Goal: Task Accomplishment & Management: Complete application form

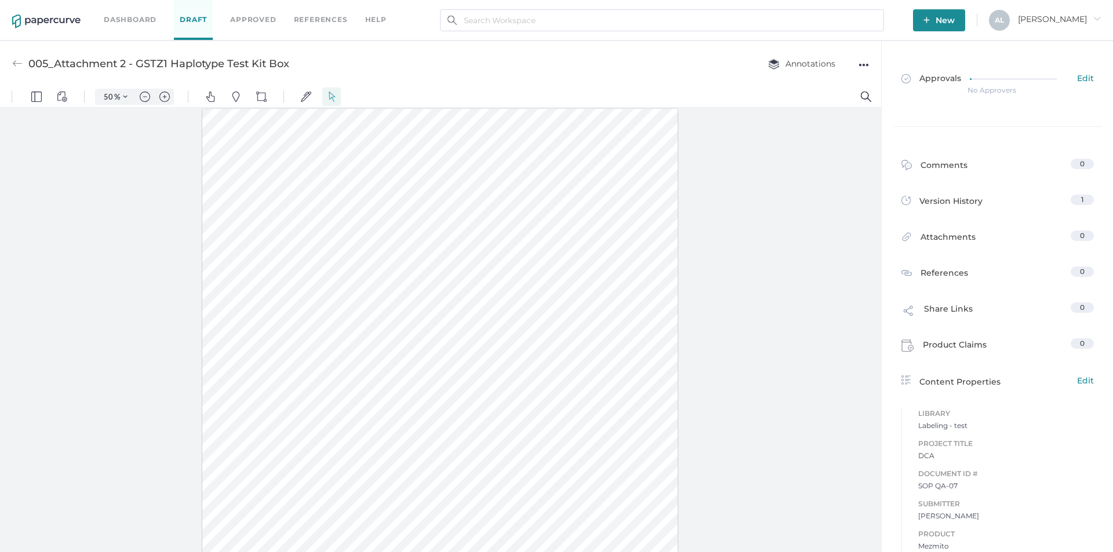
scroll to position [116, 0]
type input "163"
type input "1"
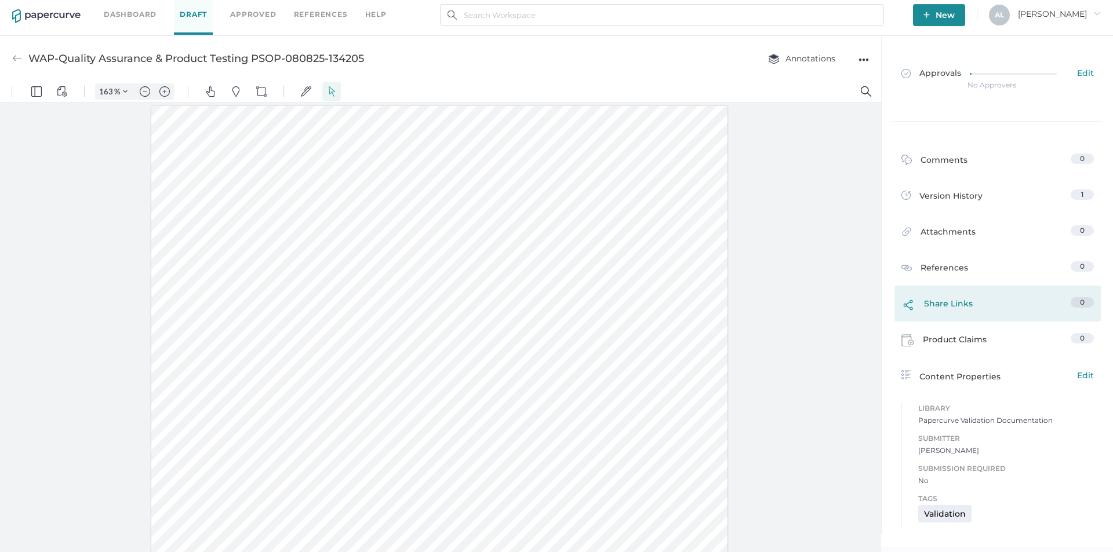
click at [955, 306] on div "Share Links" at bounding box center [936, 306] width 71 height 19
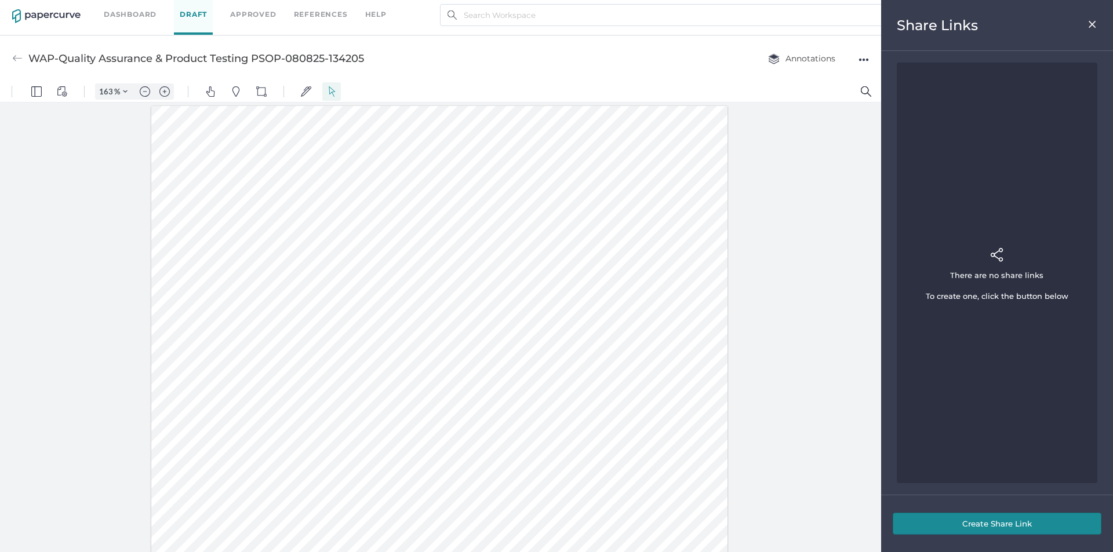
click at [1008, 524] on button "Create Share Link" at bounding box center [997, 524] width 209 height 22
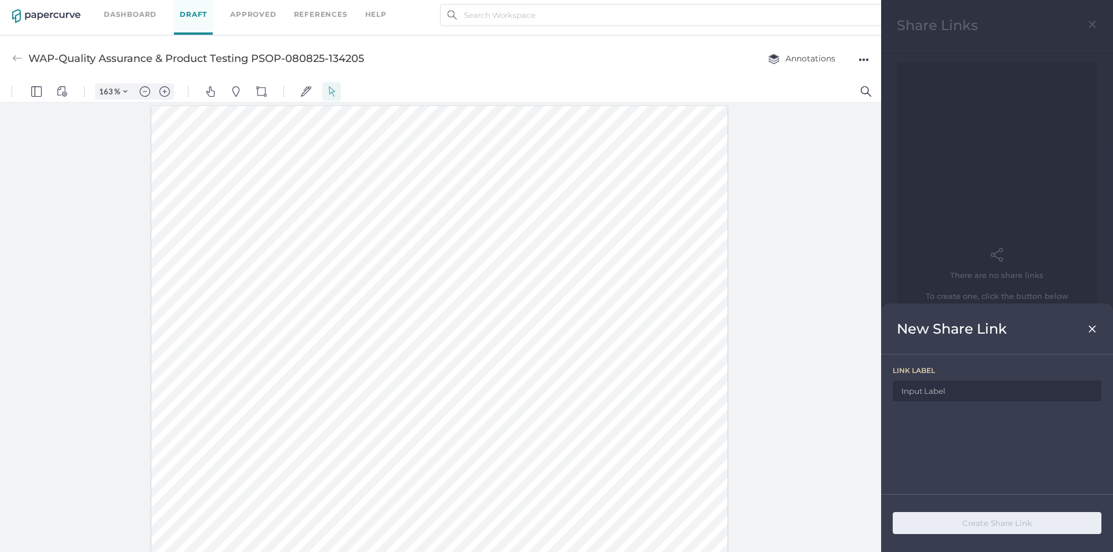
click at [1092, 329] on img at bounding box center [1092, 329] width 10 height 9
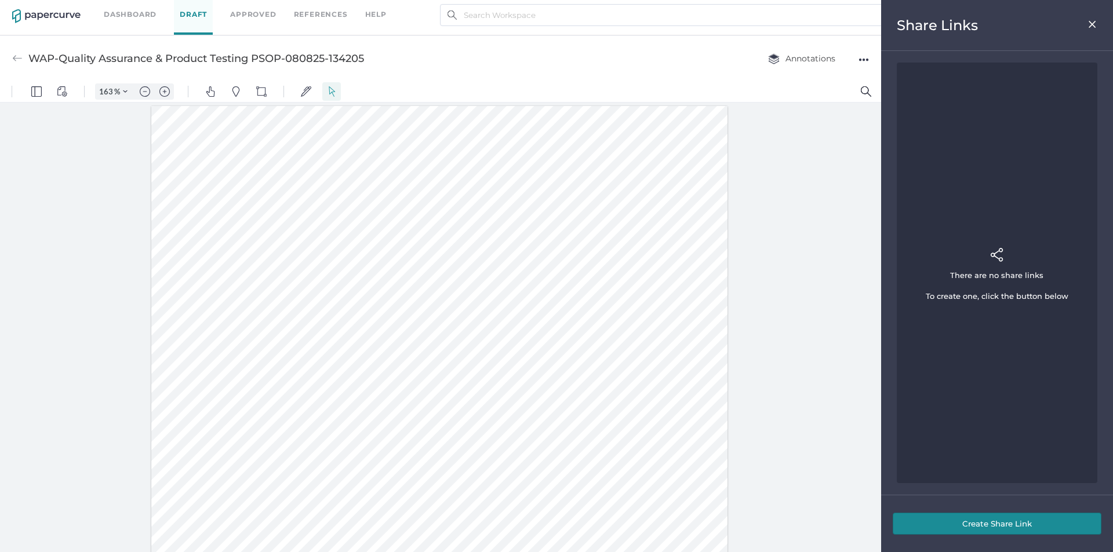
click at [1090, 23] on img at bounding box center [1092, 24] width 10 height 9
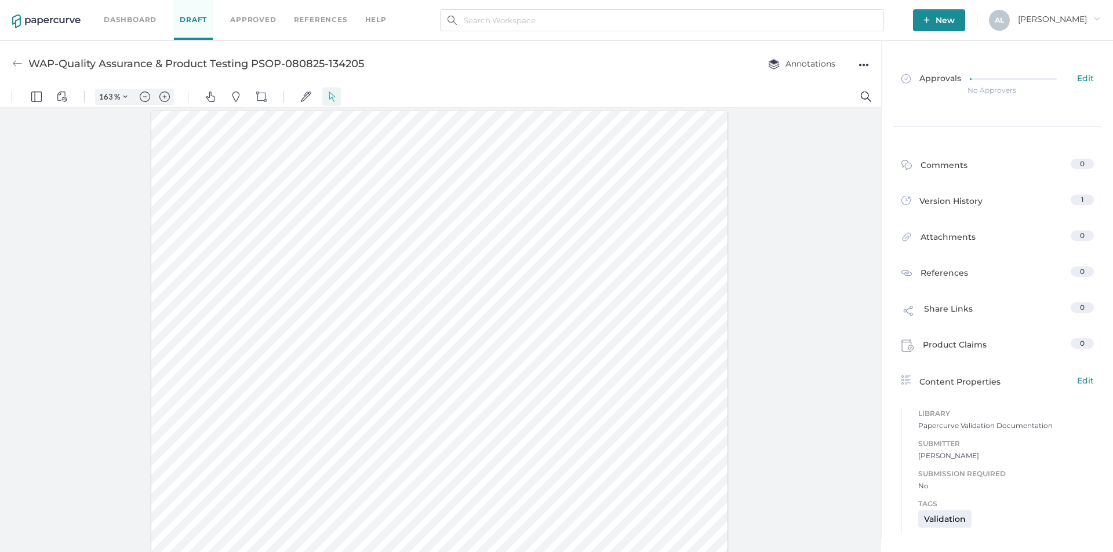
click at [864, 64] on div "●●●" at bounding box center [863, 65] width 10 height 16
click at [811, 300] on div at bounding box center [440, 333] width 881 height 450
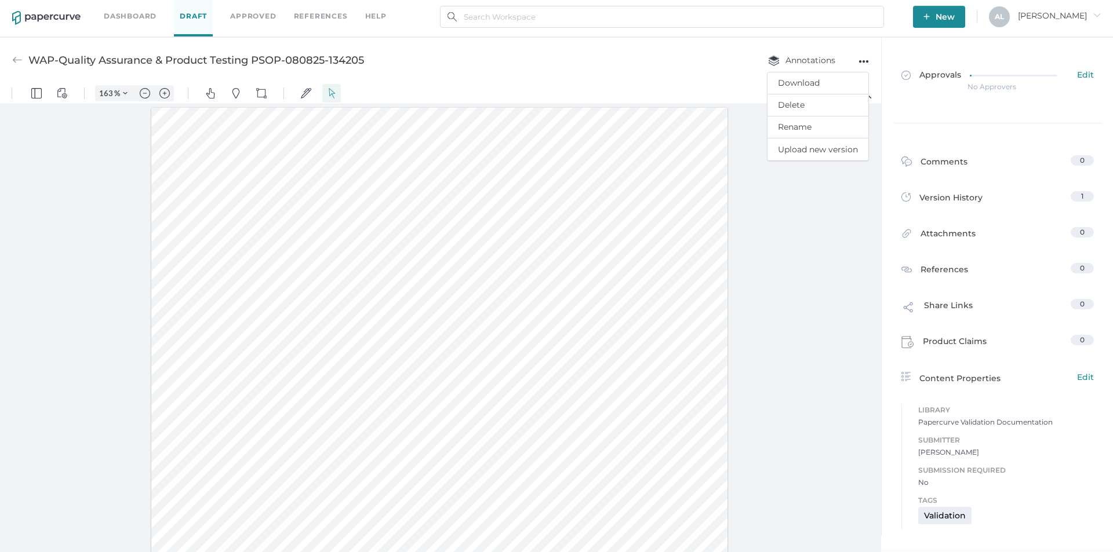
scroll to position [5, 0]
click at [1087, 14] on span "Allison arrow_right" at bounding box center [1059, 14] width 83 height 10
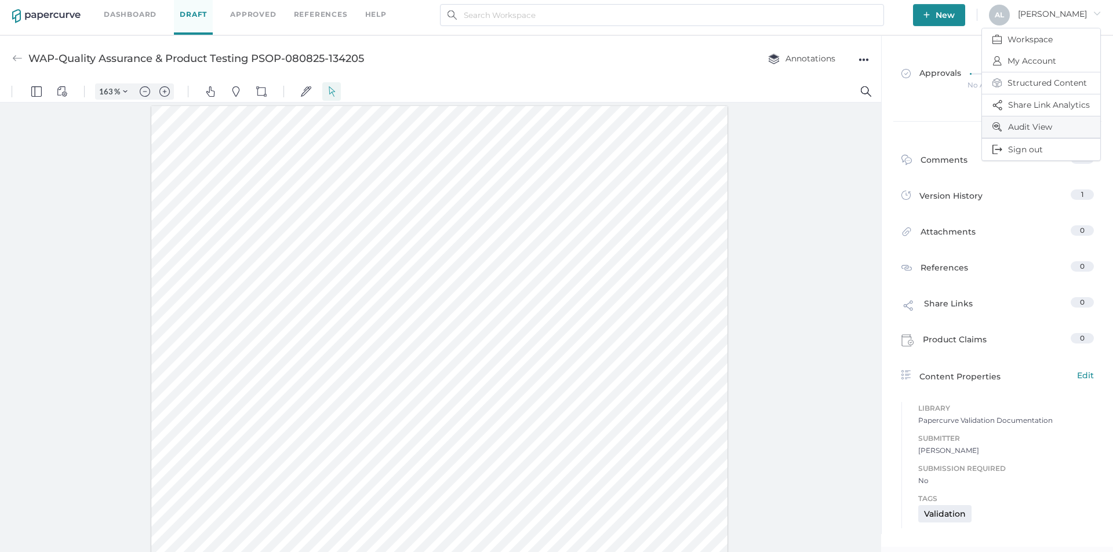
click at [1024, 128] on span "Audit View" at bounding box center [1040, 126] width 97 height 21
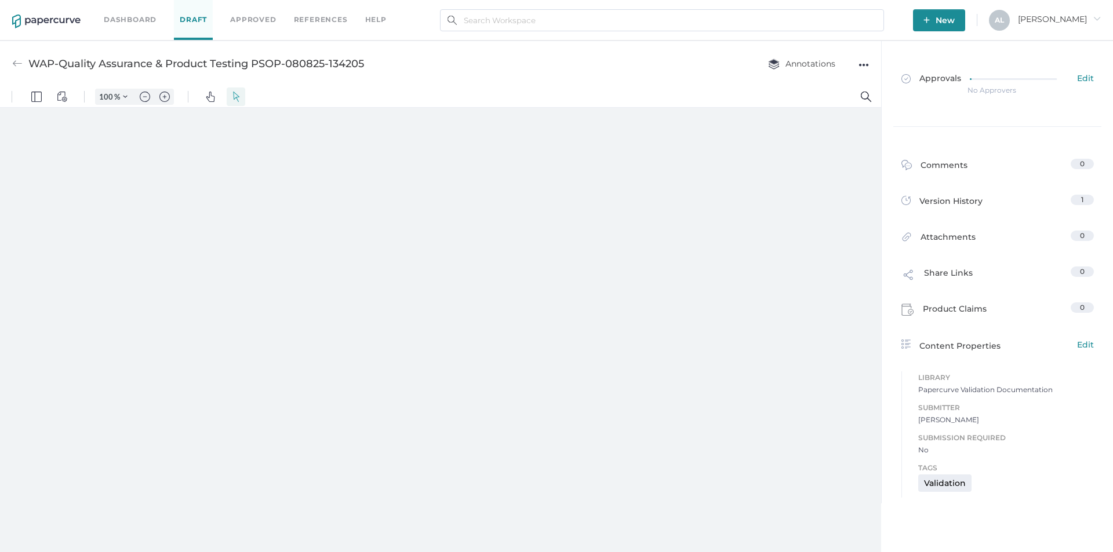
type input "163"
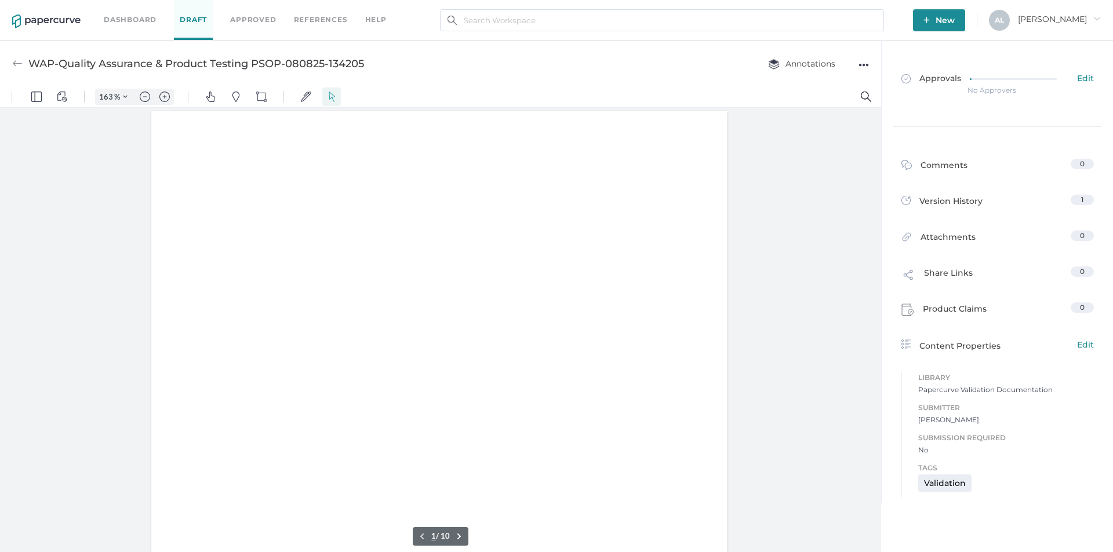
scroll to position [1, 0]
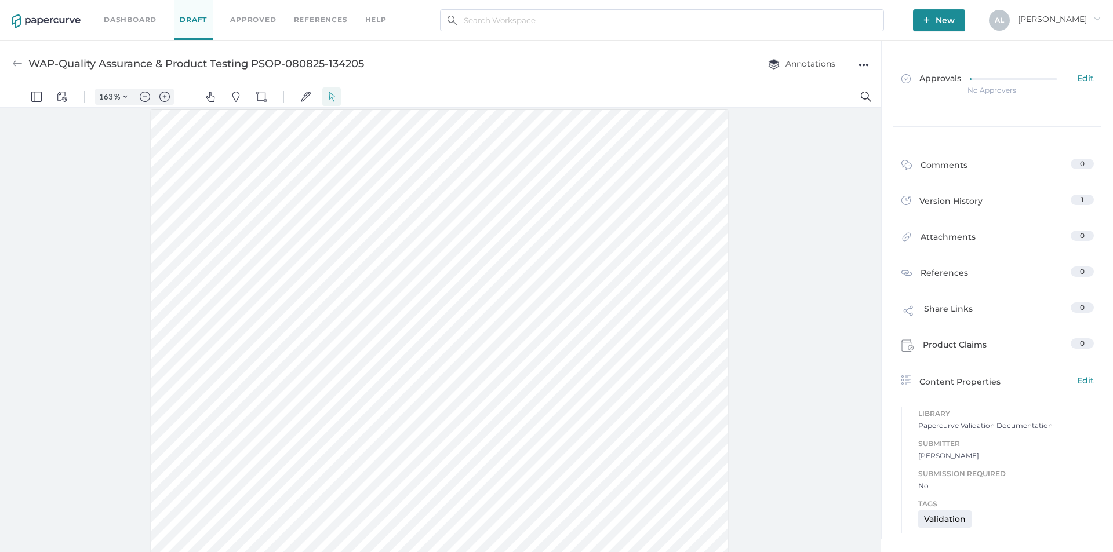
click at [114, 18] on link "Dashboard" at bounding box center [130, 19] width 53 height 13
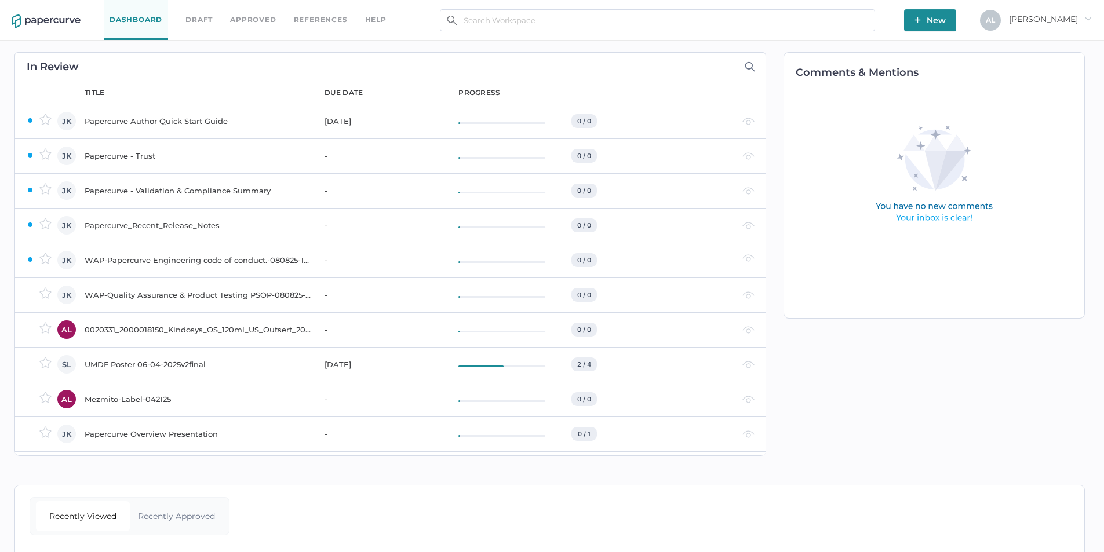
click at [232, 294] on div "WAP-Quality Assurance & Product Testing PSOP-080825-134205" at bounding box center [198, 295] width 226 height 14
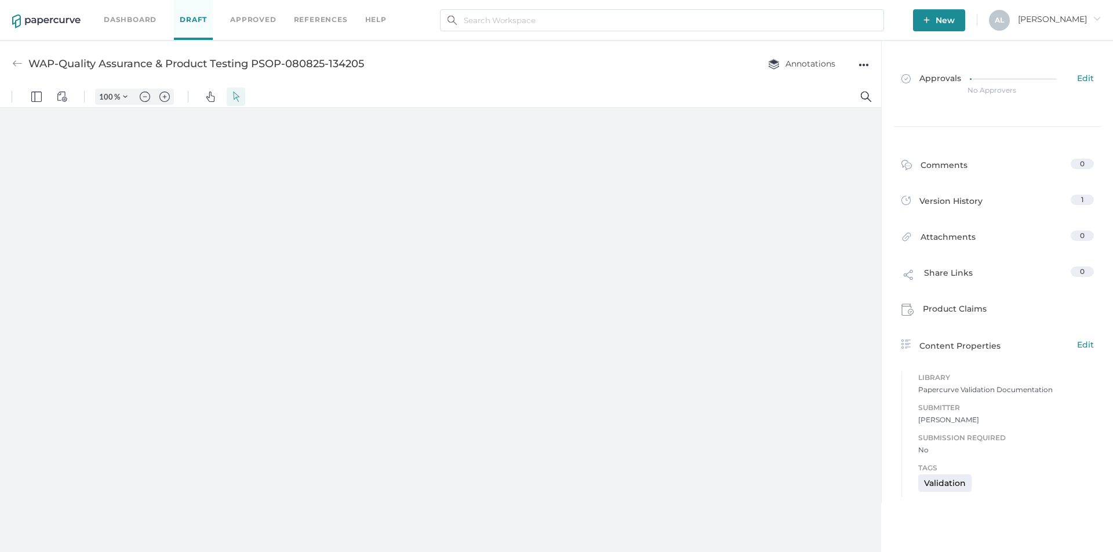
type input "163"
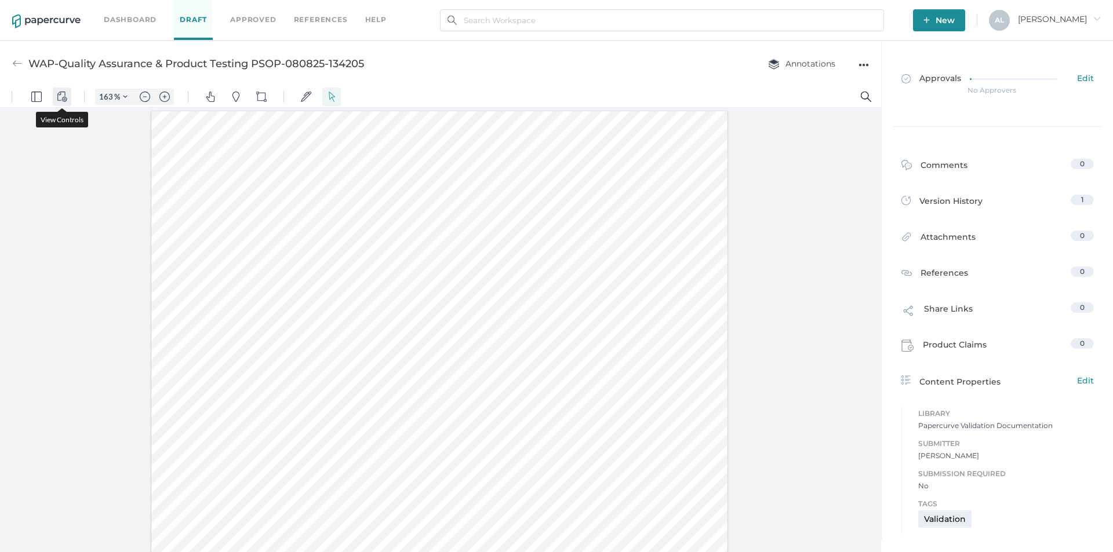
click at [57, 101] on img "View Controls" at bounding box center [62, 97] width 10 height 10
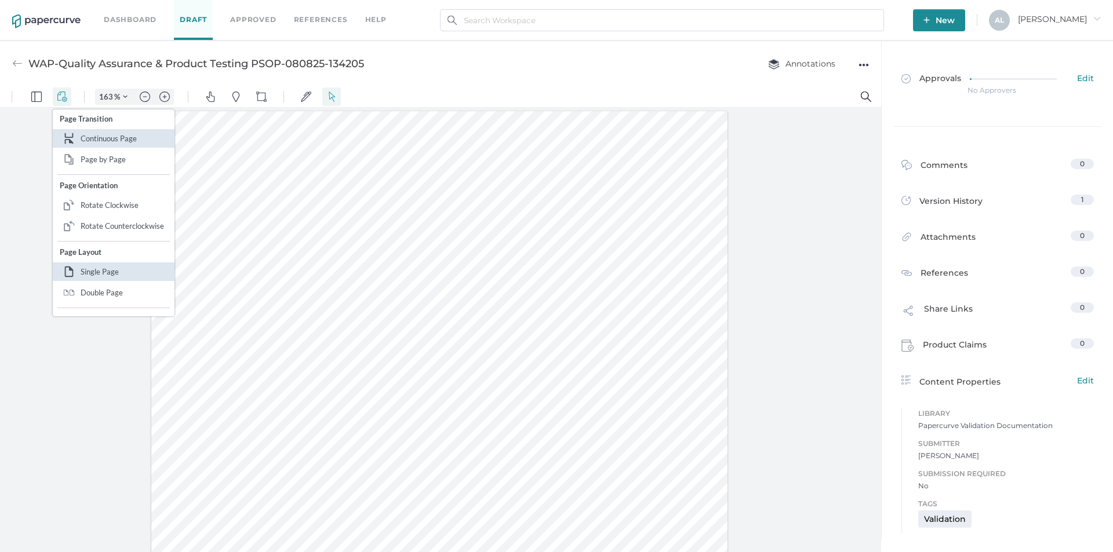
click at [59, 406] on div at bounding box center [440, 333] width 881 height 450
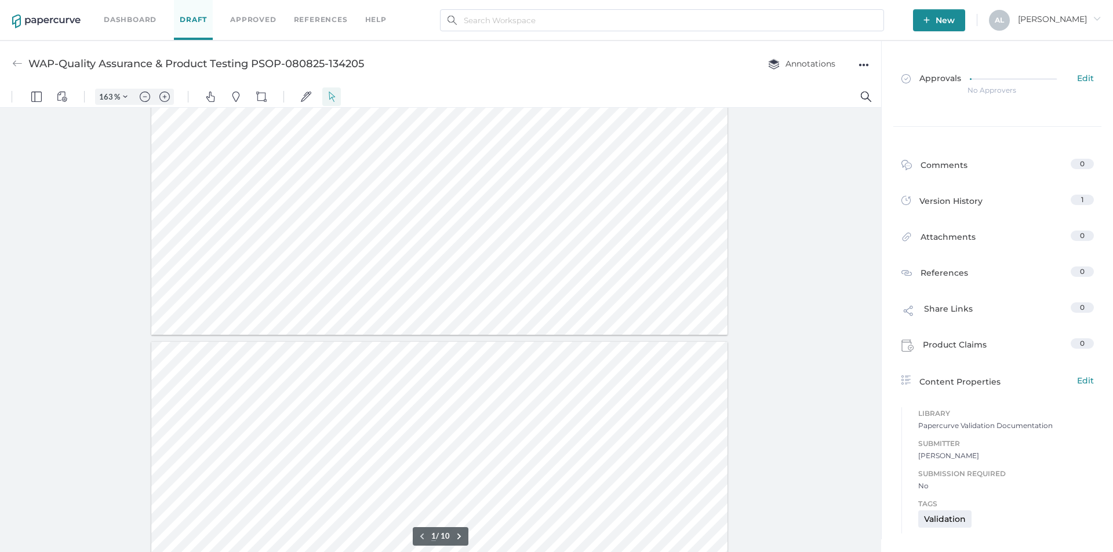
scroll to position [5, 0]
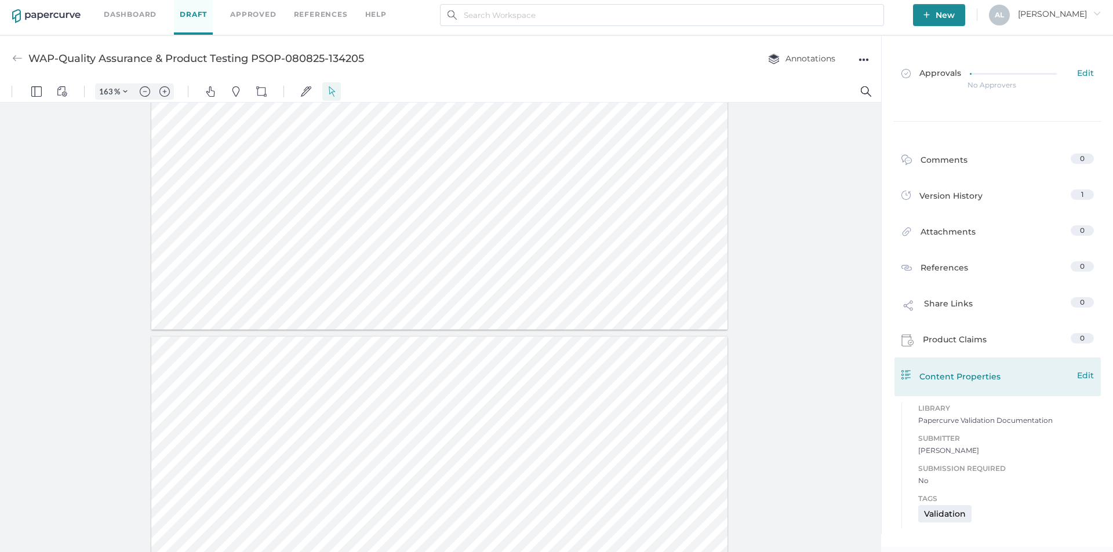
click at [1035, 378] on div "Content Properties Edit" at bounding box center [997, 376] width 192 height 14
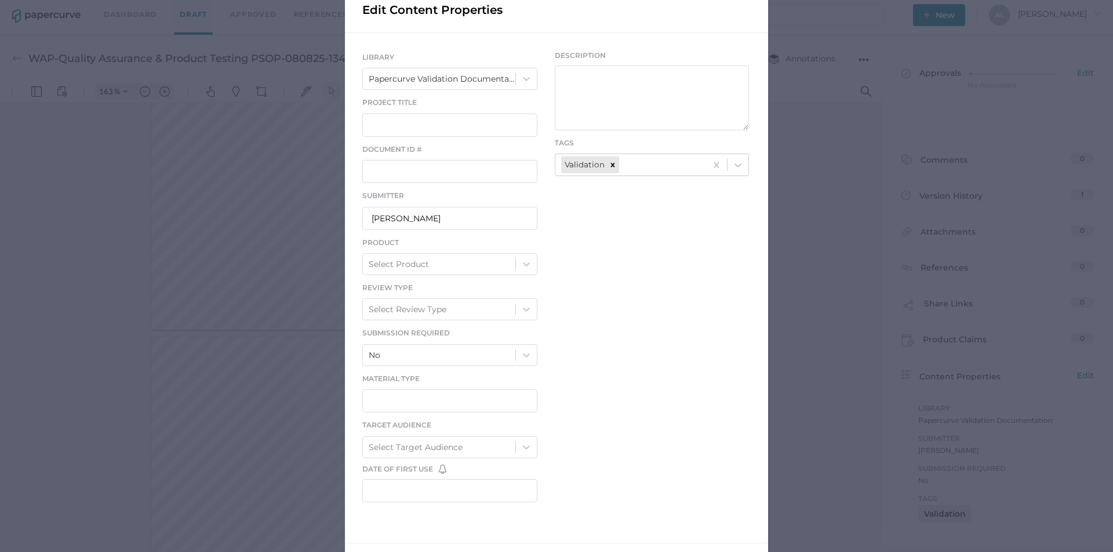
scroll to position [0, 0]
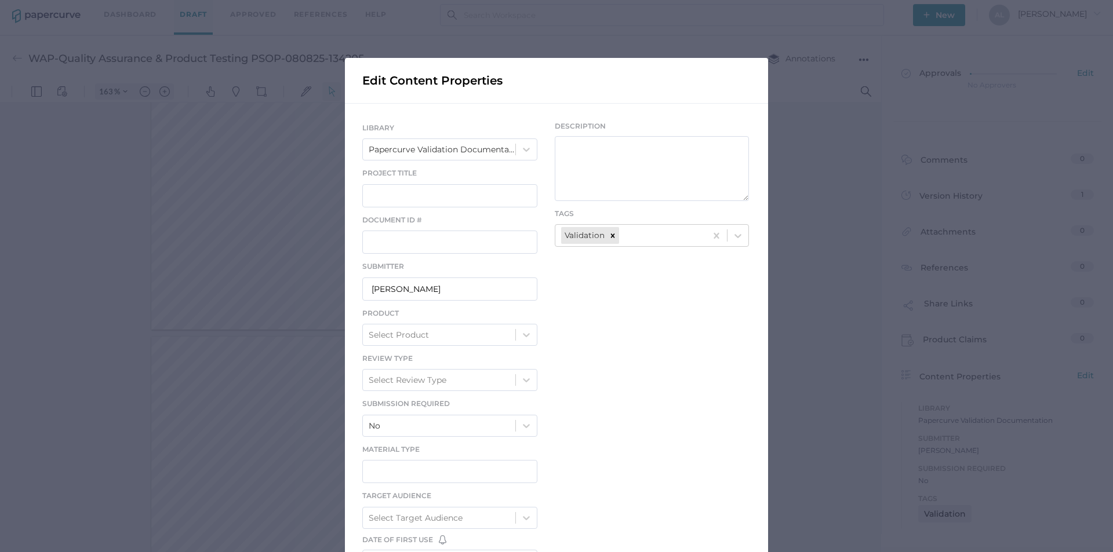
click at [837, 220] on div "Edit Content Properties LIBRARY Papercurve Validation Documentation Project Tit…" at bounding box center [556, 276] width 1113 height 552
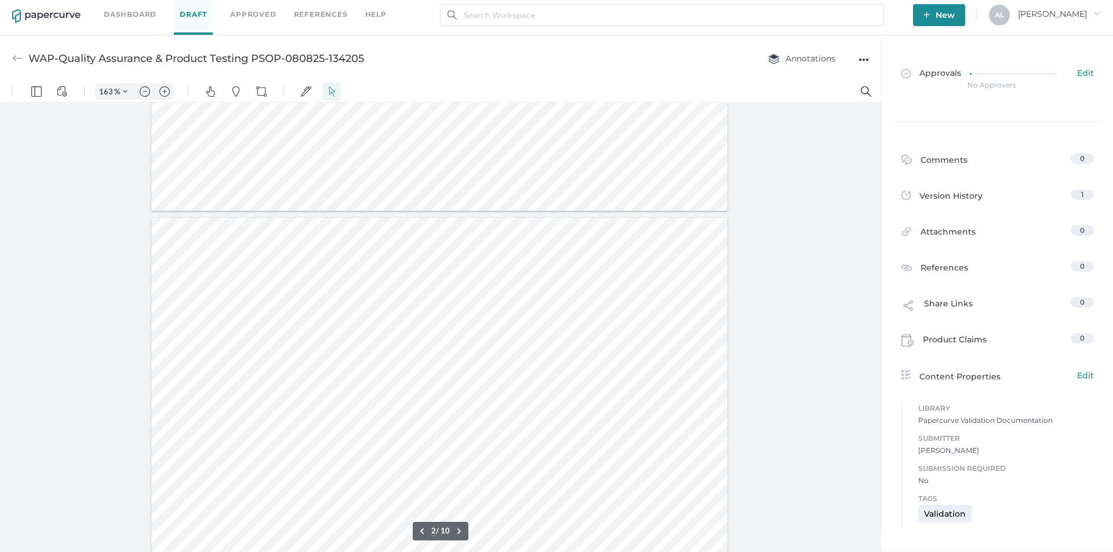
scroll to position [811, 0]
type input "1"
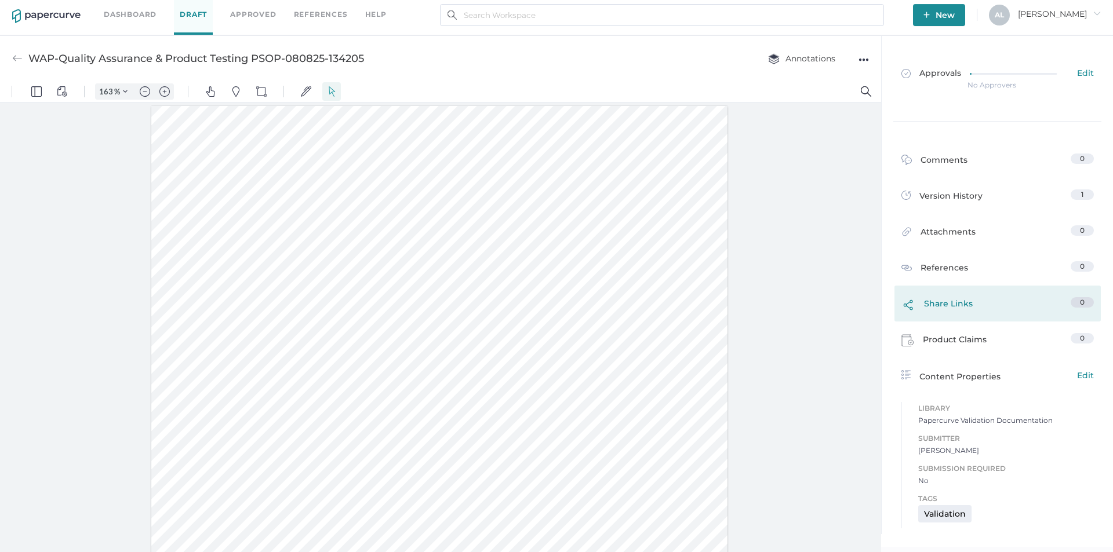
click at [930, 303] on div "Share Links" at bounding box center [936, 306] width 71 height 19
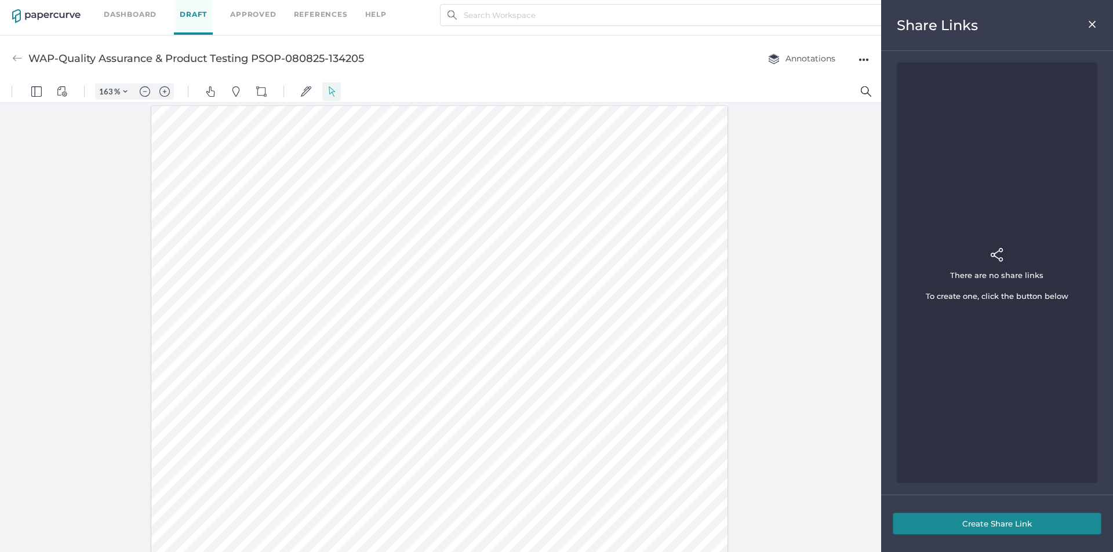
click at [987, 523] on button "Create Share Link" at bounding box center [997, 524] width 209 height 22
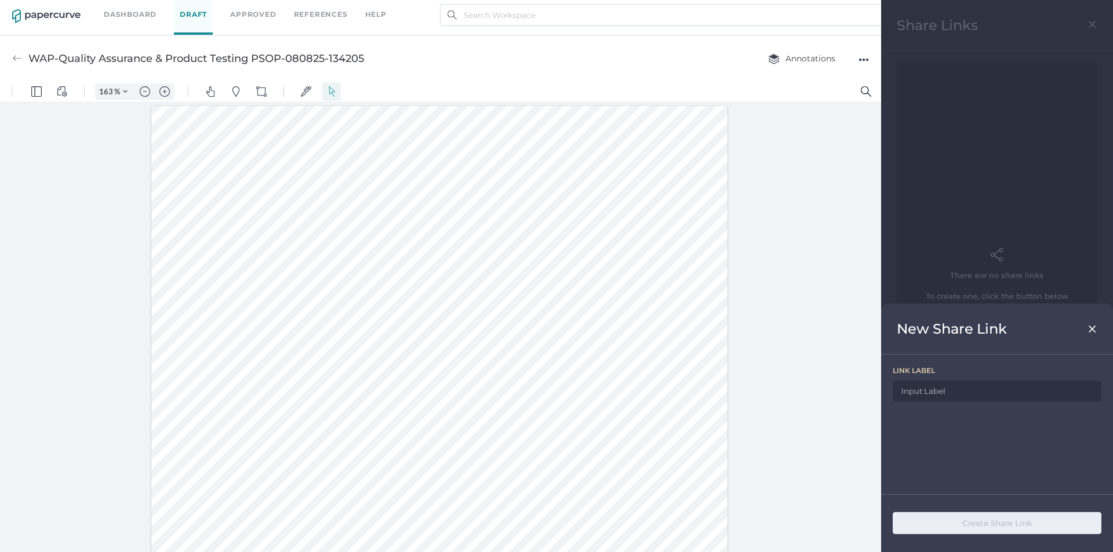
click at [922, 392] on input at bounding box center [997, 391] width 209 height 21
click at [1093, 326] on img at bounding box center [1092, 329] width 10 height 9
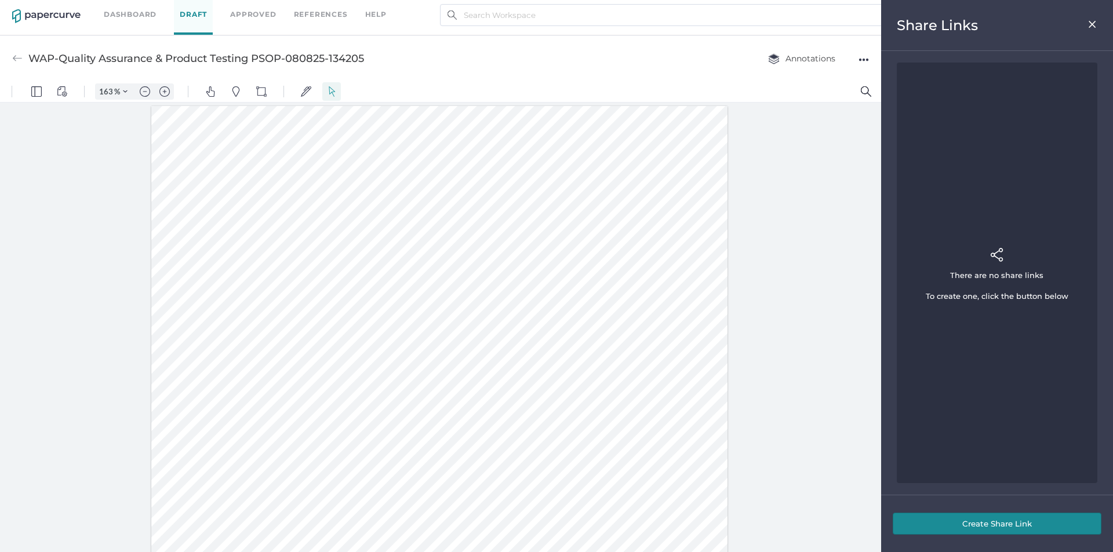
click at [1093, 16] on div "Share Links" at bounding box center [997, 25] width 232 height 51
click at [1091, 21] on img at bounding box center [1092, 24] width 10 height 9
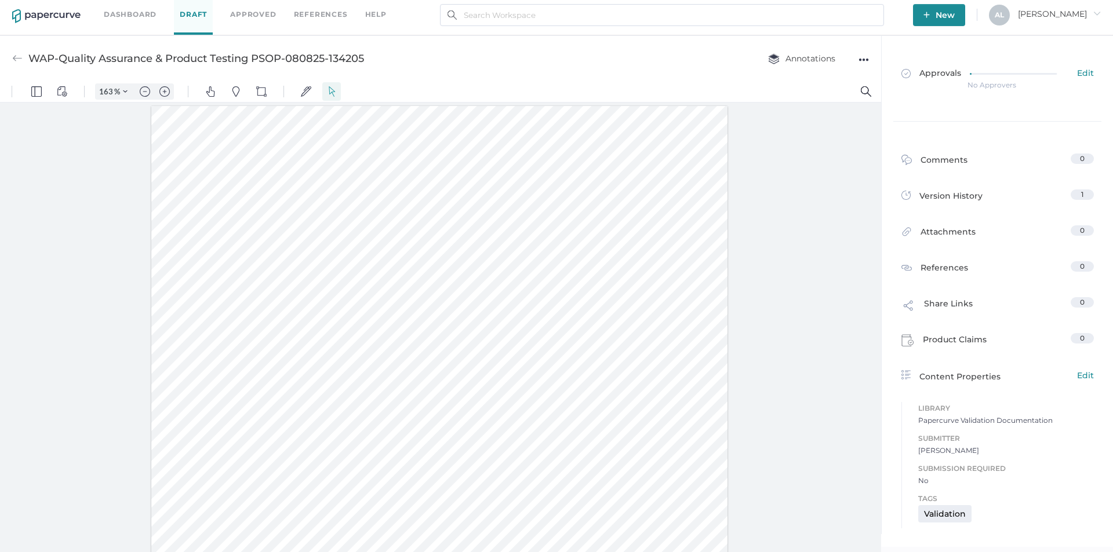
click at [377, 14] on div "help" at bounding box center [375, 14] width 21 height 13
click at [347, 36] on link "Knowledge Base" at bounding box center [330, 34] width 89 height 13
click at [1086, 12] on span "Allison arrow_right" at bounding box center [1059, 14] width 83 height 10
click at [1030, 39] on span "Workspace" at bounding box center [1040, 39] width 97 height 22
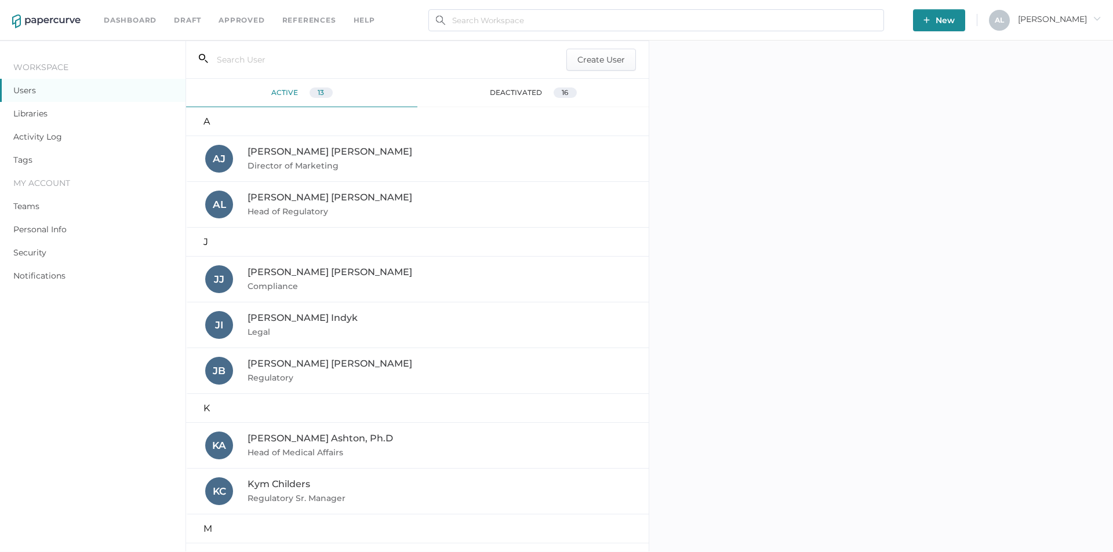
click at [128, 16] on link "Dashboard" at bounding box center [130, 20] width 53 height 13
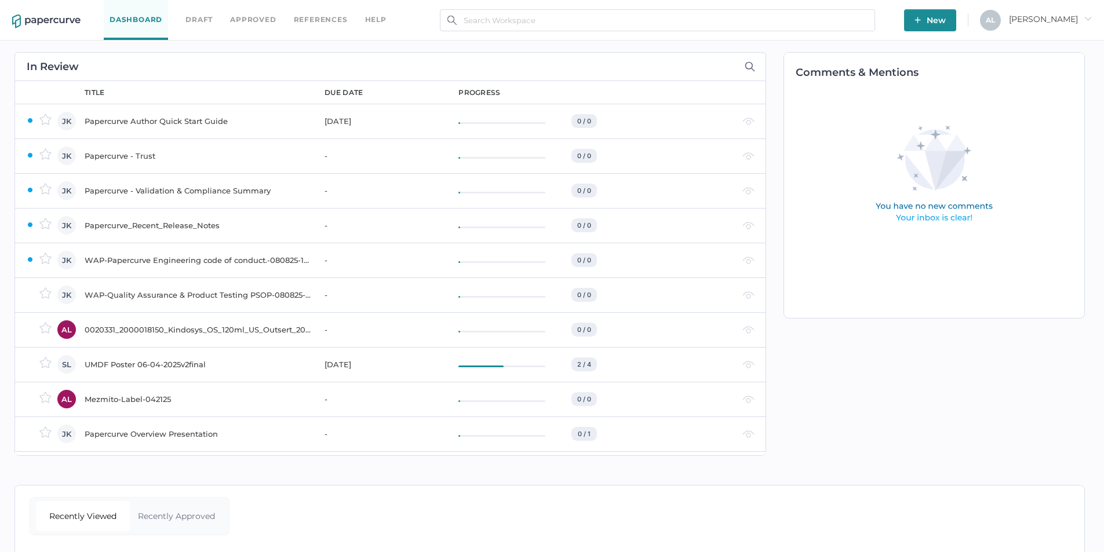
click at [115, 291] on div "WAP-Quality Assurance & Product Testing PSOP-080825-134205" at bounding box center [198, 295] width 226 height 14
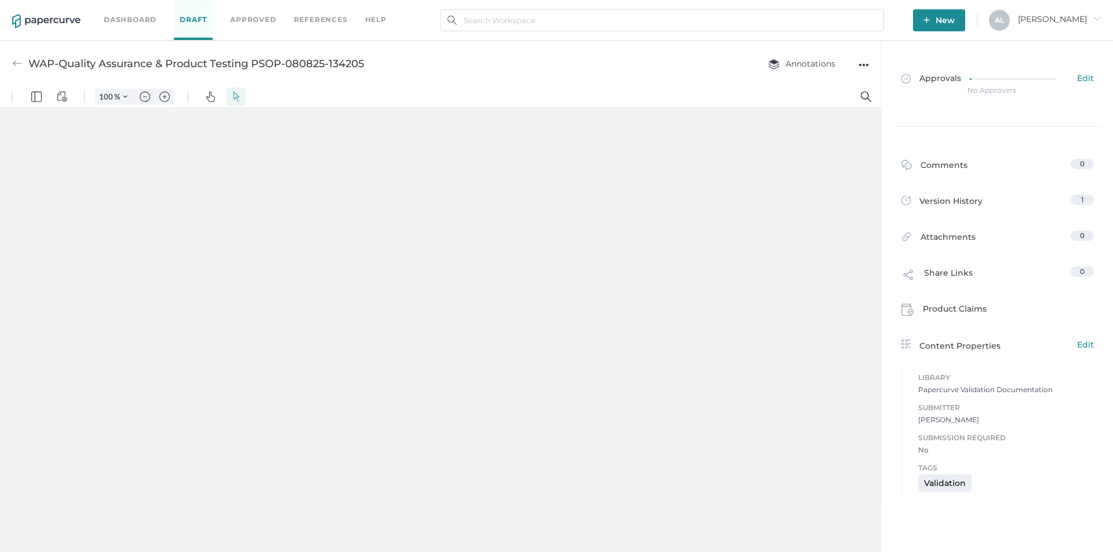
type input "163"
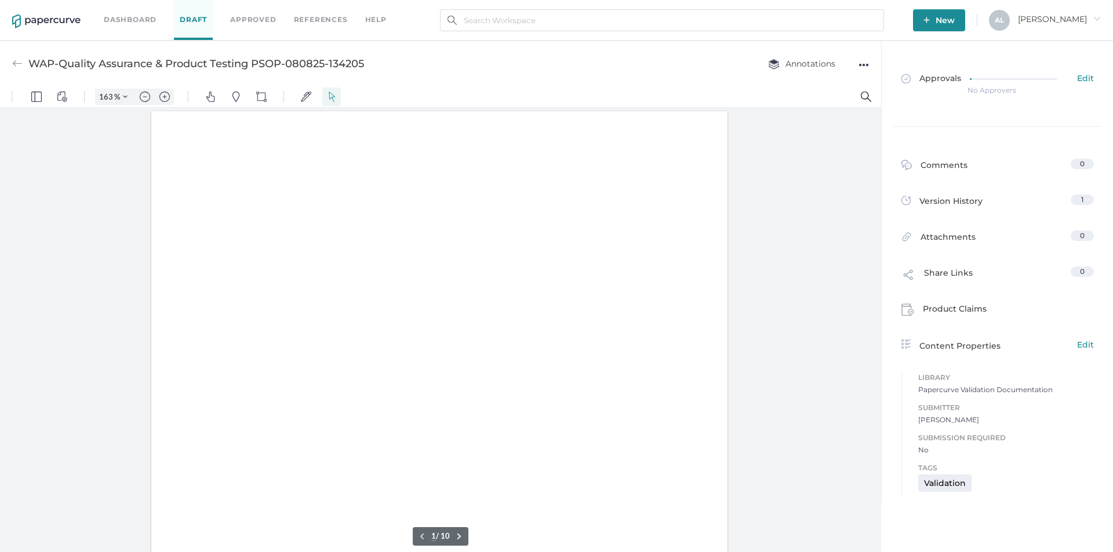
scroll to position [1, 0]
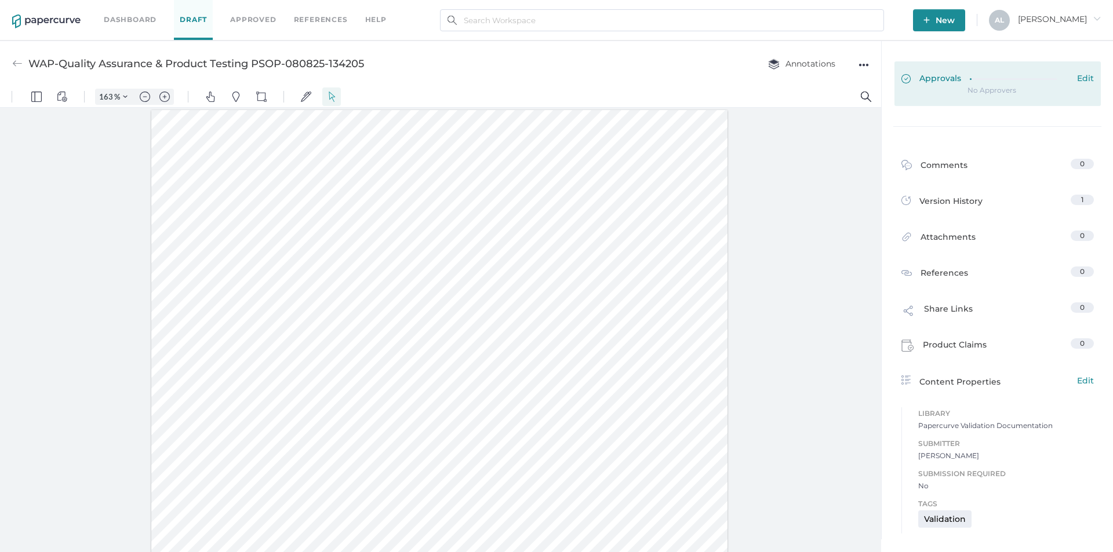
click at [1086, 77] on span "Edit" at bounding box center [1085, 79] width 17 height 13
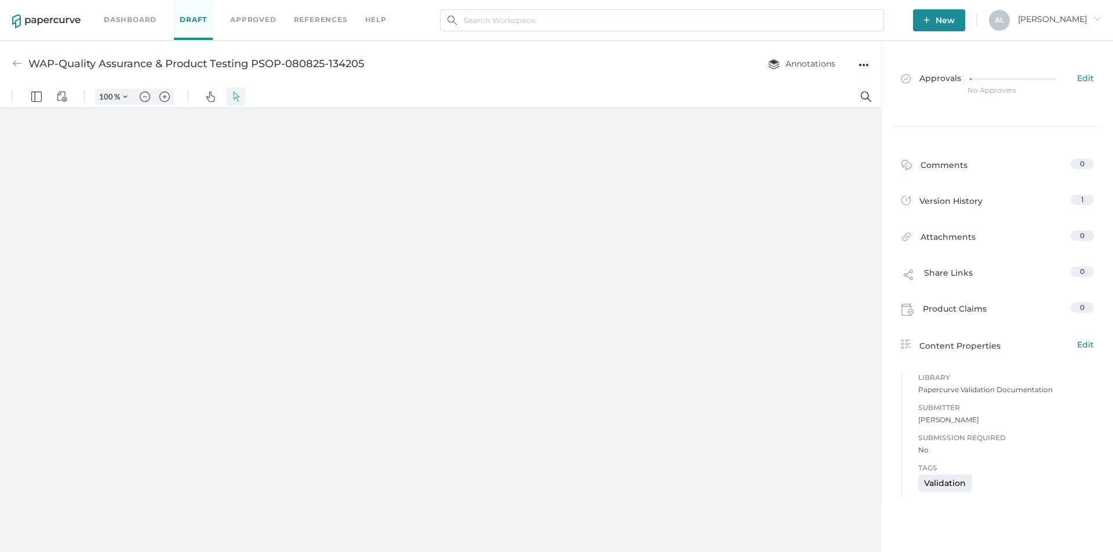
type input "163"
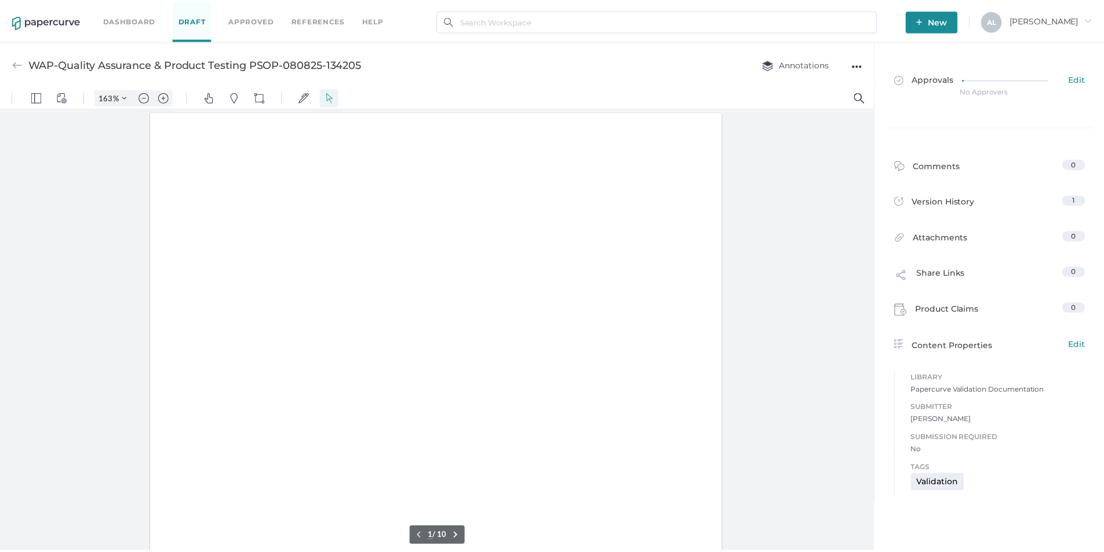
scroll to position [1, 0]
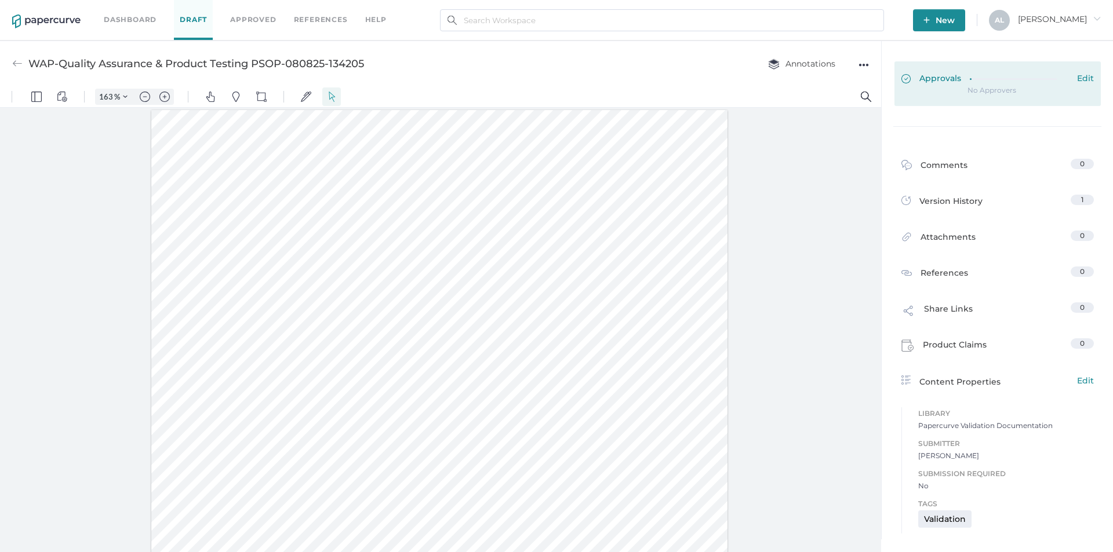
click at [1089, 76] on span "Edit" at bounding box center [1085, 79] width 17 height 13
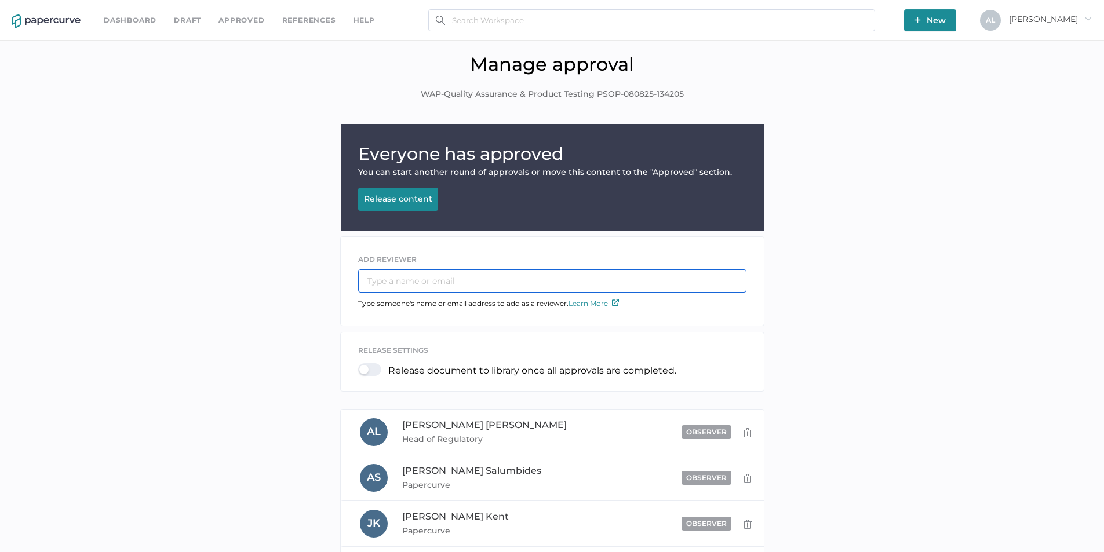
click at [449, 278] on input "text" at bounding box center [552, 280] width 388 height 23
click at [767, 304] on div "Everyone has approved You can start another round of approvals or move this con…" at bounding box center [552, 381] width 1087 height 514
click at [415, 281] on input "text" at bounding box center [552, 280] width 388 height 23
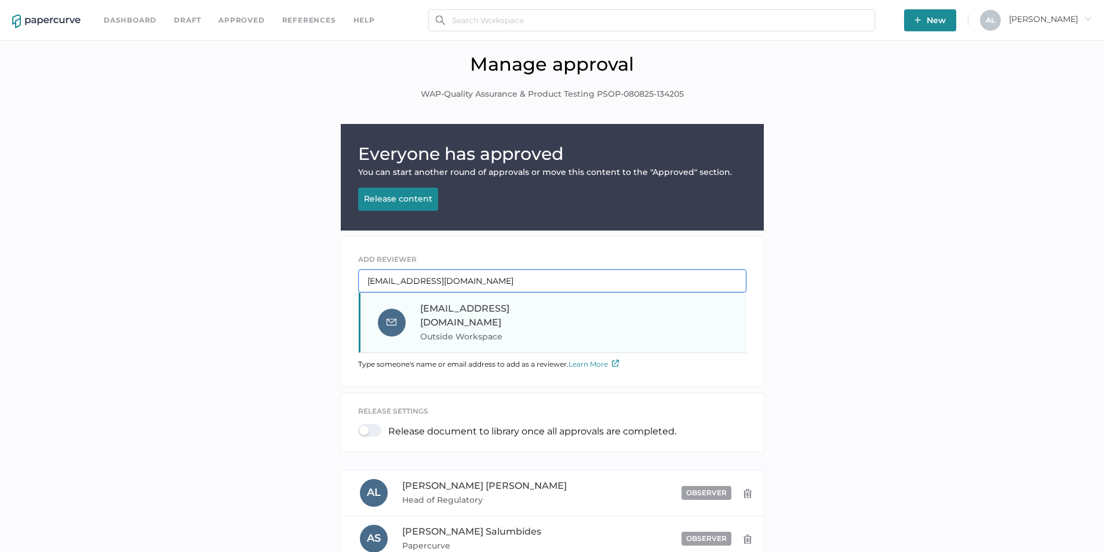
type input "mreynell@saolrx.com"
click at [503, 311] on span "mreynell@saolrx.com" at bounding box center [464, 315] width 89 height 25
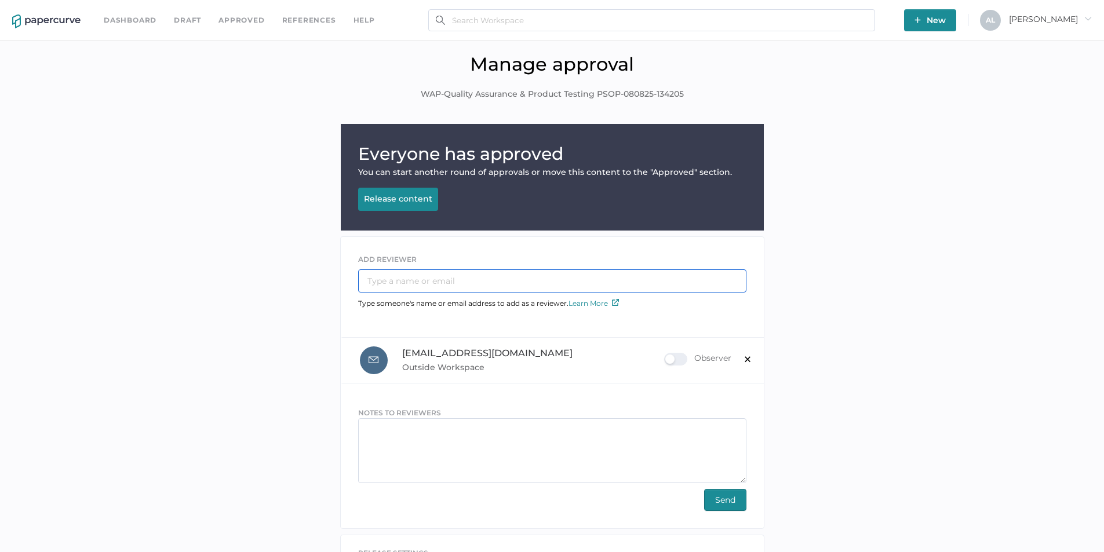
click at [403, 273] on input "text" at bounding box center [552, 280] width 388 height 23
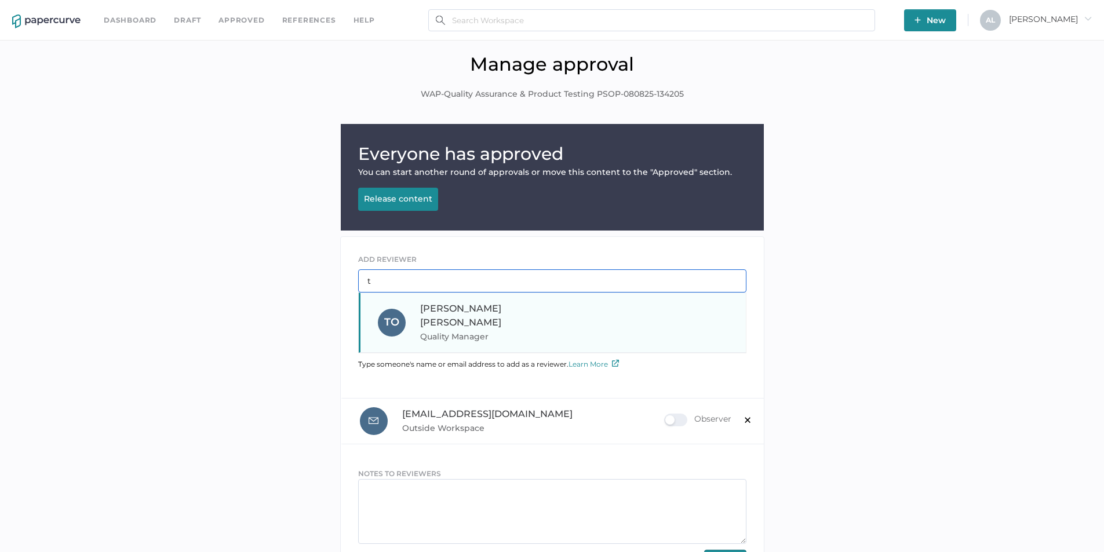
type input "t"
click at [437, 330] on span "Quality Manager" at bounding box center [498, 337] width 157 height 14
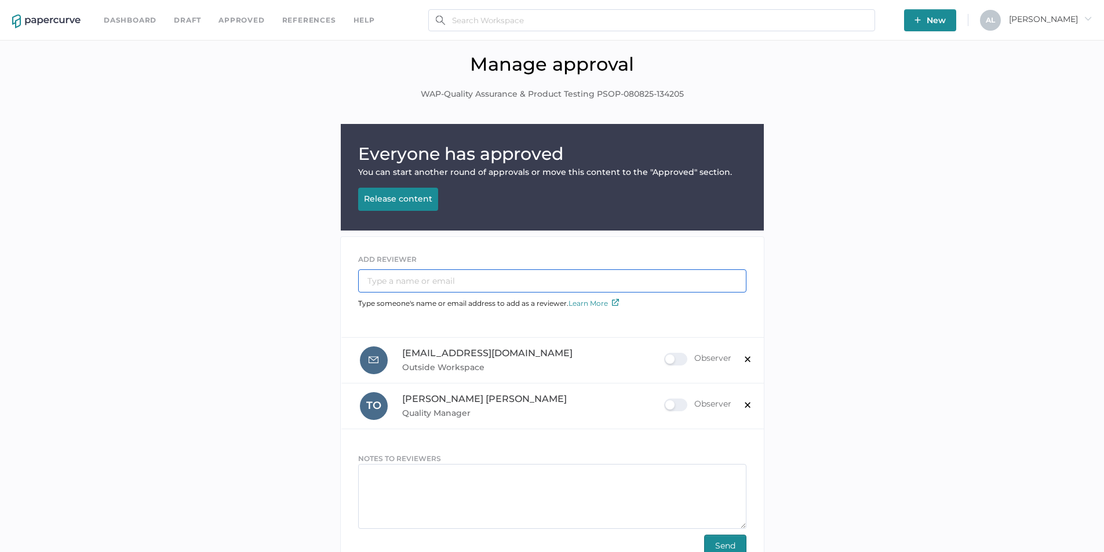
click at [395, 280] on input "text" at bounding box center [552, 280] width 388 height 23
click at [378, 276] on input "e" at bounding box center [552, 280] width 388 height 23
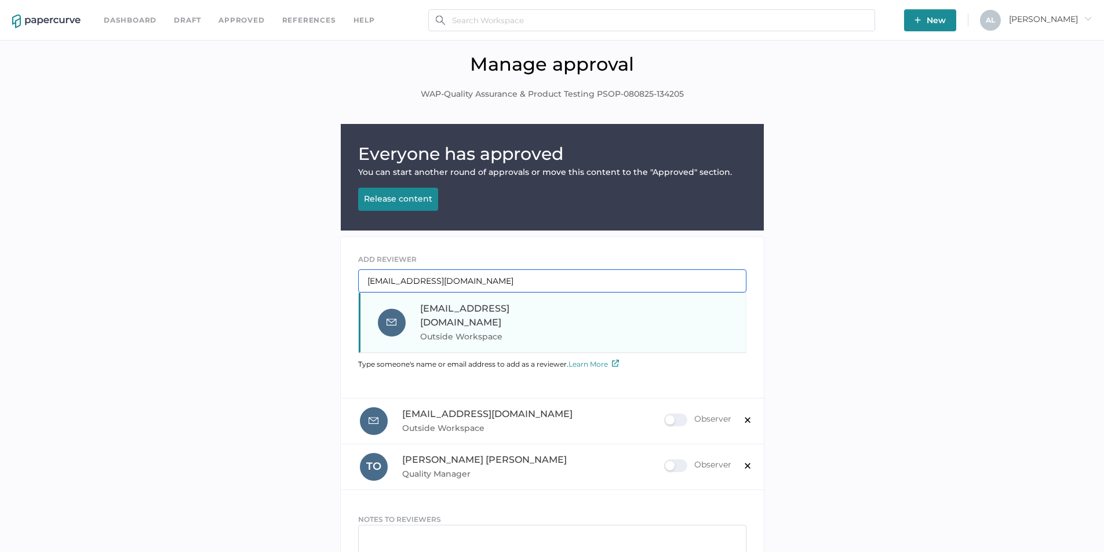
type input "ebarry@saolrx.com"
click at [446, 315] on div "ebarry@saolrx.com Outside Workspace" at bounding box center [498, 323] width 157 height 42
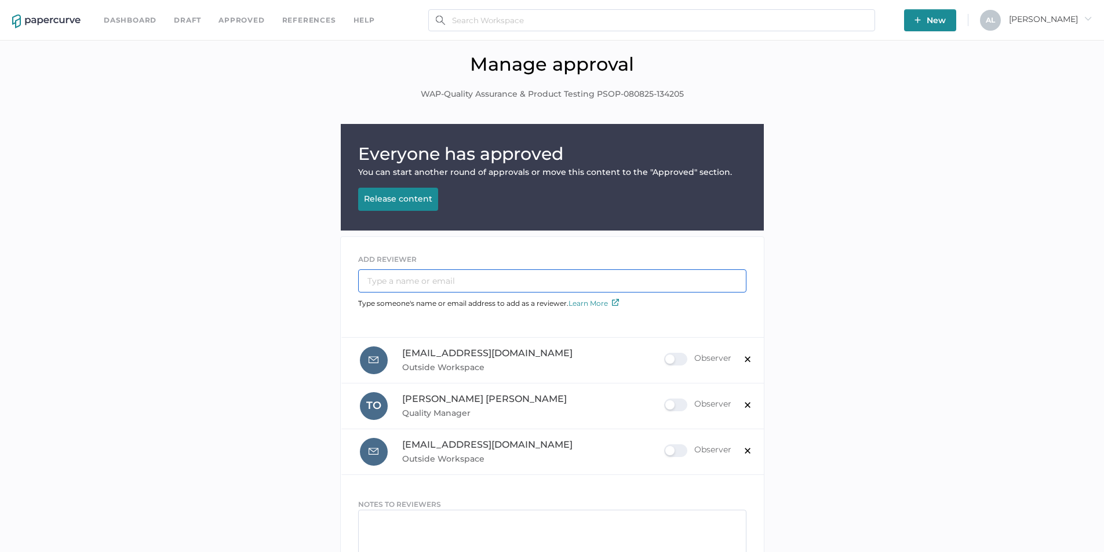
click at [413, 287] on input "text" at bounding box center [552, 280] width 388 height 23
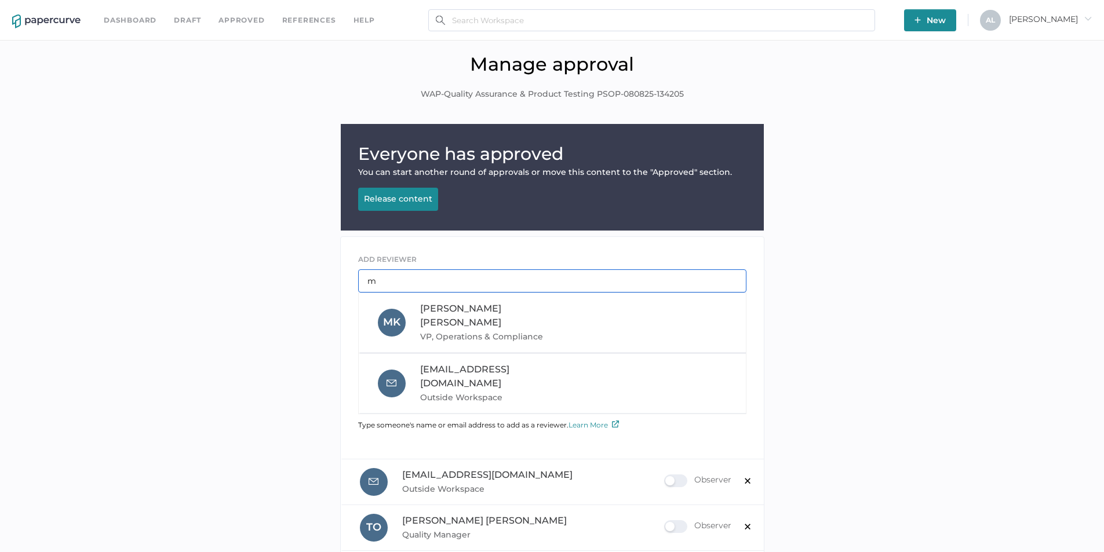
click at [400, 282] on input "m" at bounding box center [552, 280] width 388 height 23
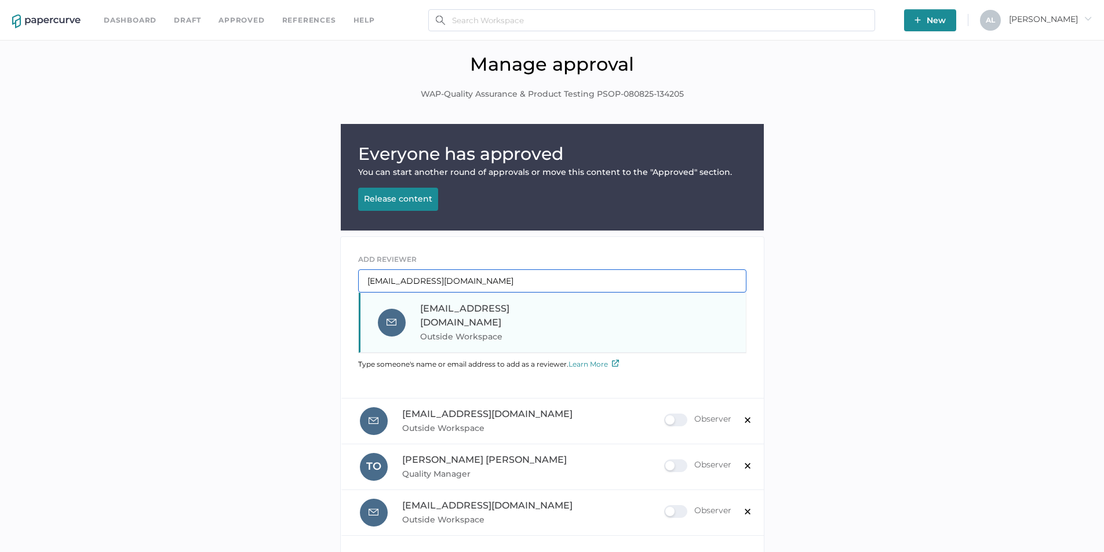
type input "mking@saolrx.com"
click at [426, 306] on span "mking@saolrx.com" at bounding box center [464, 315] width 89 height 25
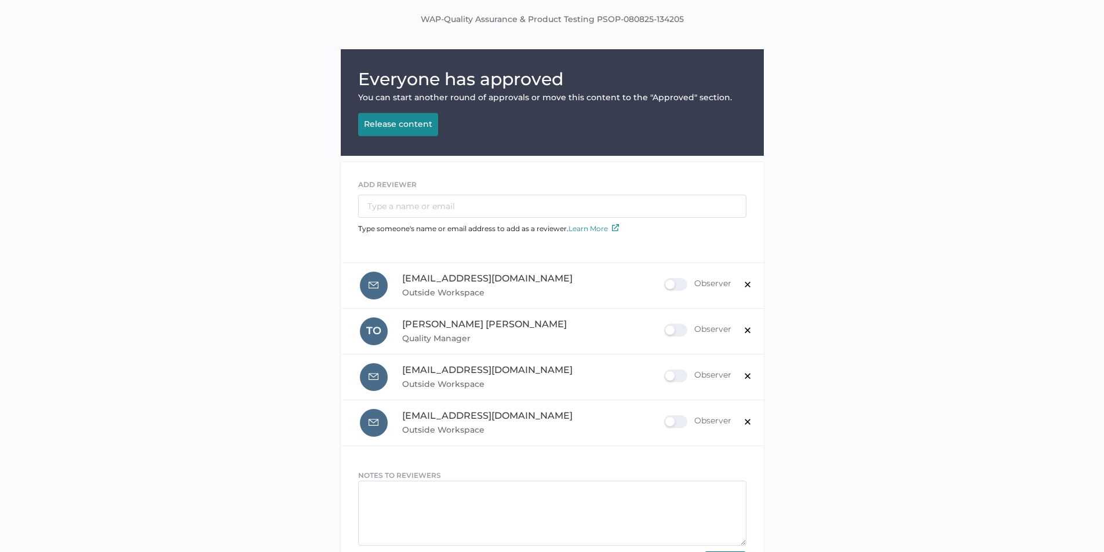
scroll to position [174, 0]
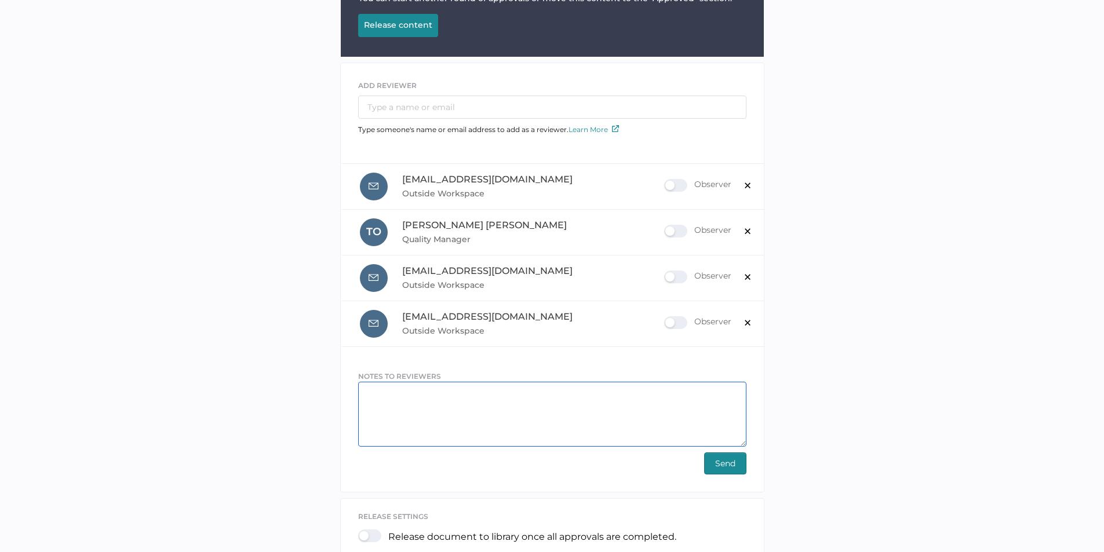
click at [439, 395] on textarea at bounding box center [552, 414] width 388 height 65
type textarea "for your review -"
click at [725, 462] on span "Send" at bounding box center [725, 463] width 20 height 21
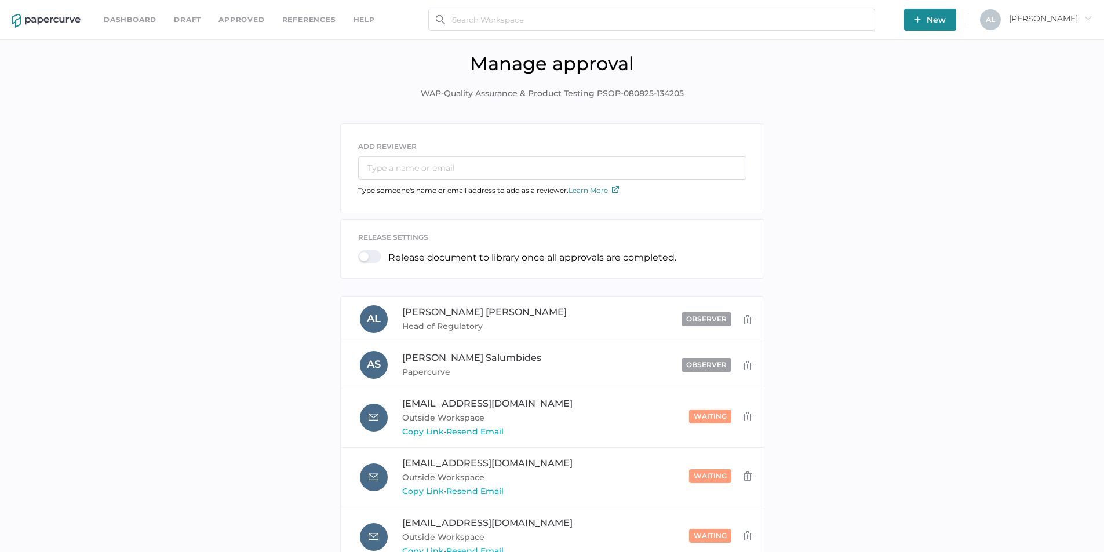
scroll to position [0, 0]
click at [116, 20] on link "Dashboard" at bounding box center [130, 20] width 53 height 13
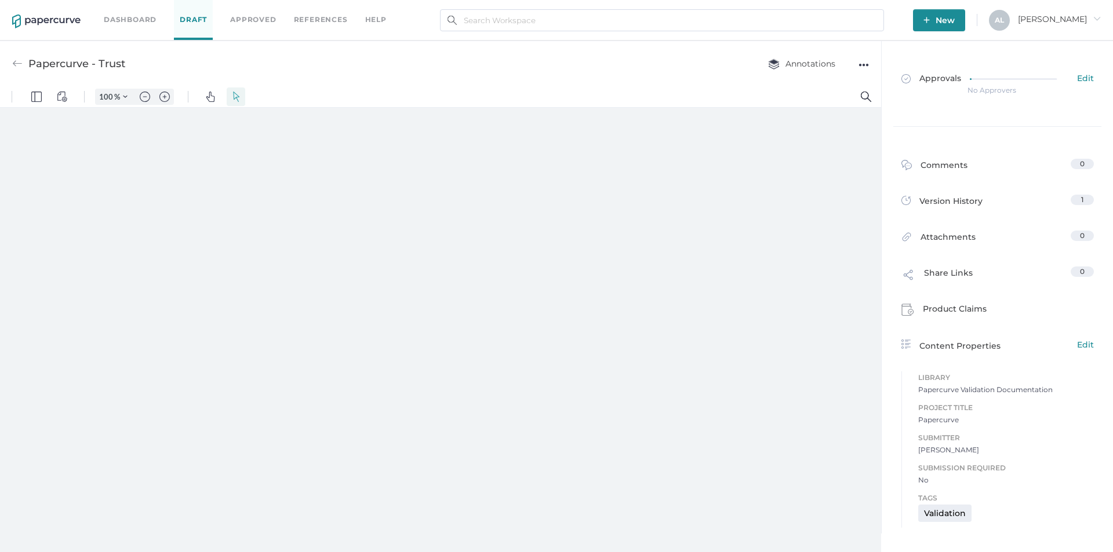
type input "163"
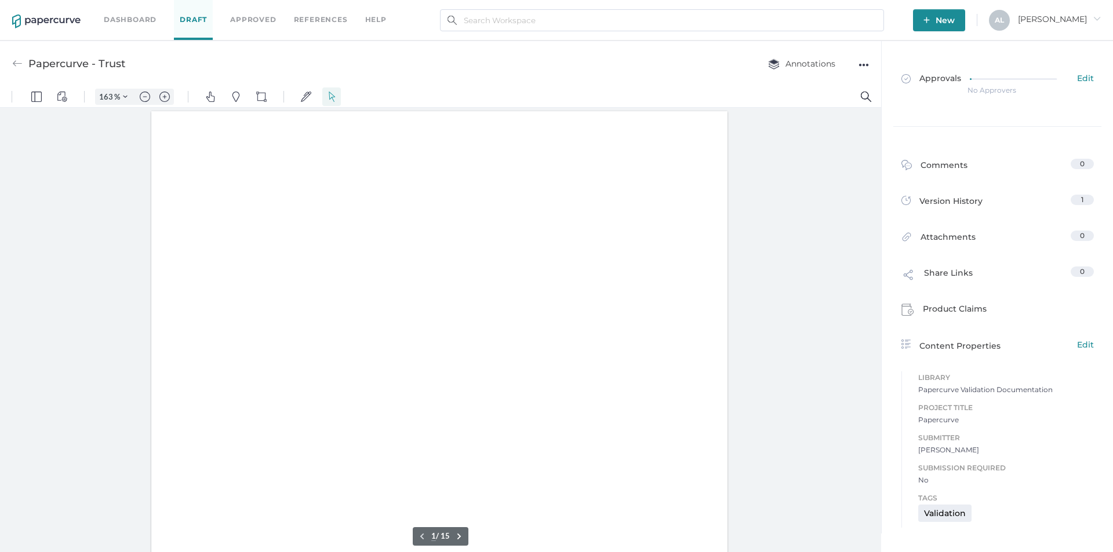
scroll to position [1, 0]
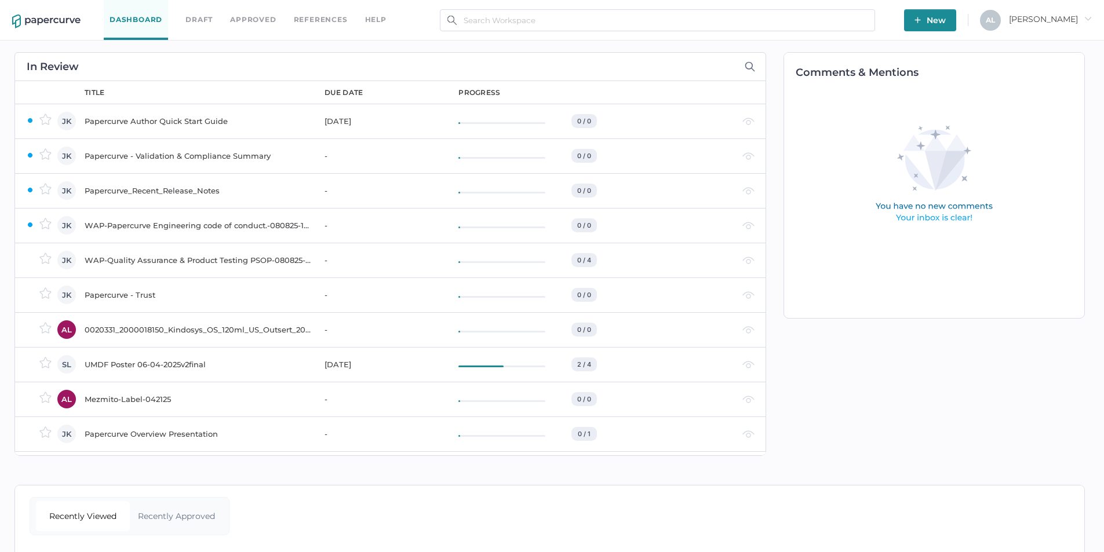
click at [177, 224] on div "WAP-Papercurve Engineering code of conduct.-080825-134217" at bounding box center [198, 225] width 226 height 14
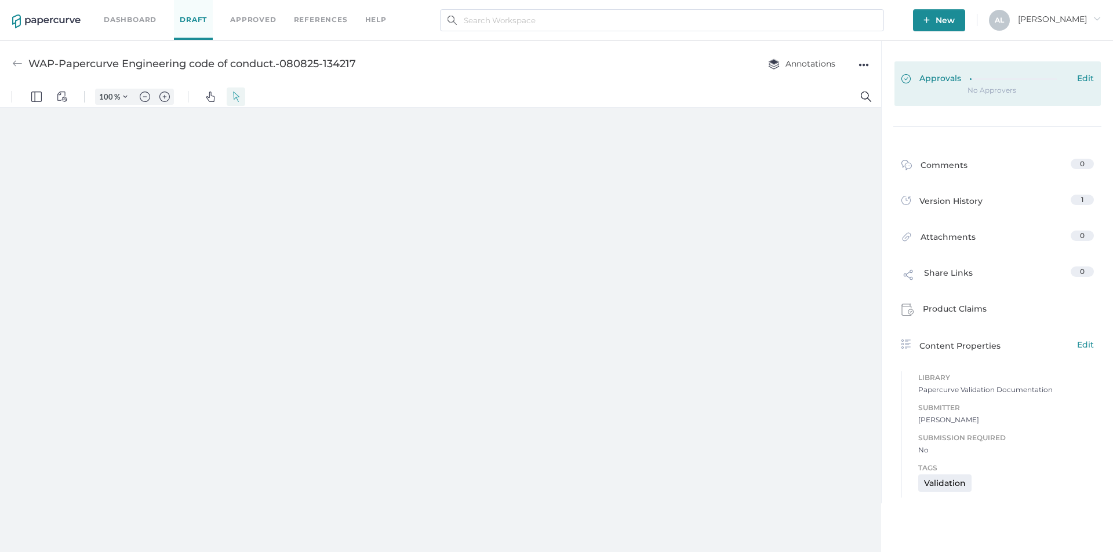
type input "163"
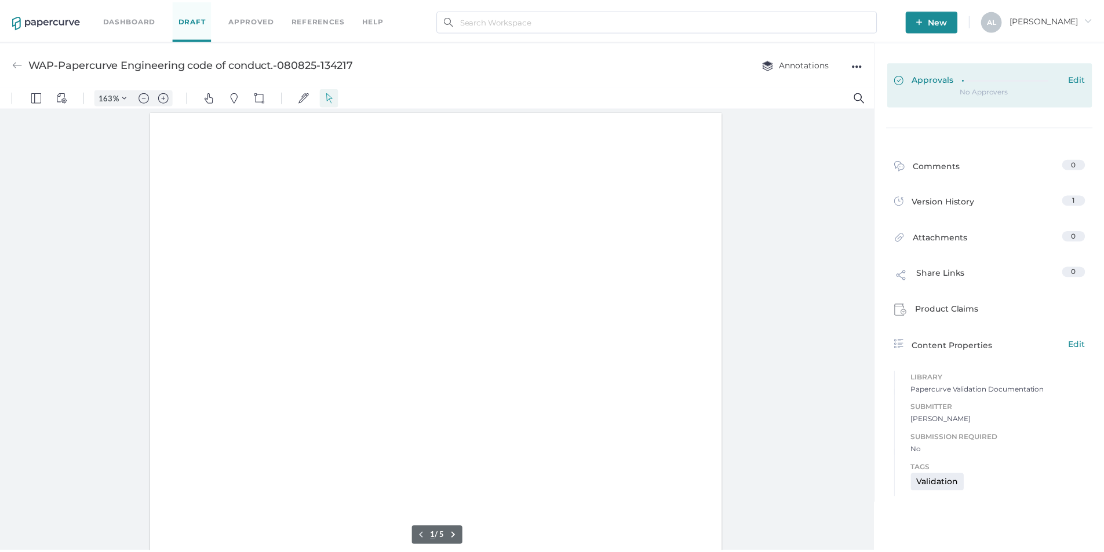
scroll to position [1, 0]
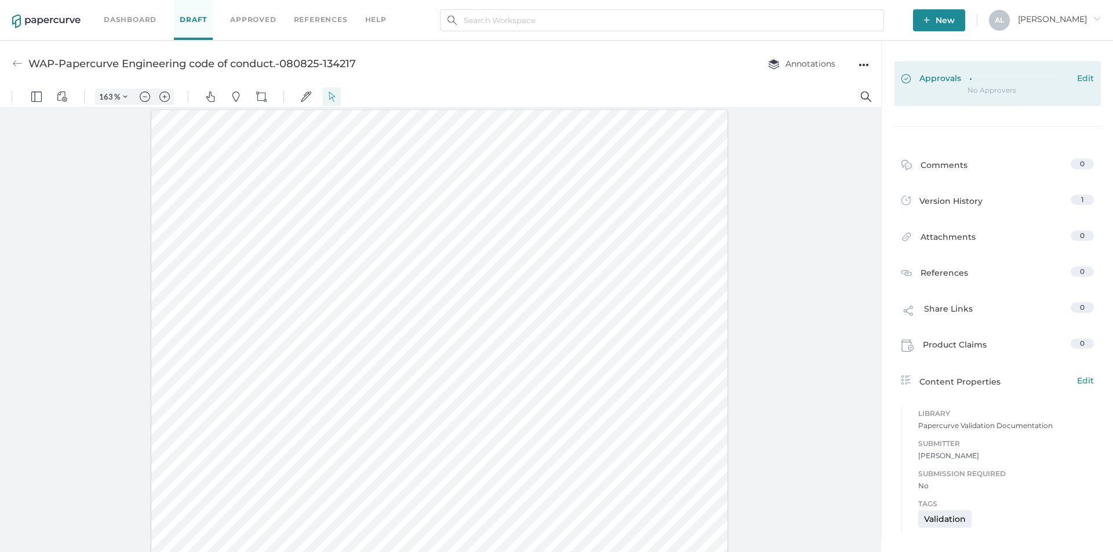
click at [1089, 80] on span "Edit" at bounding box center [1085, 79] width 17 height 13
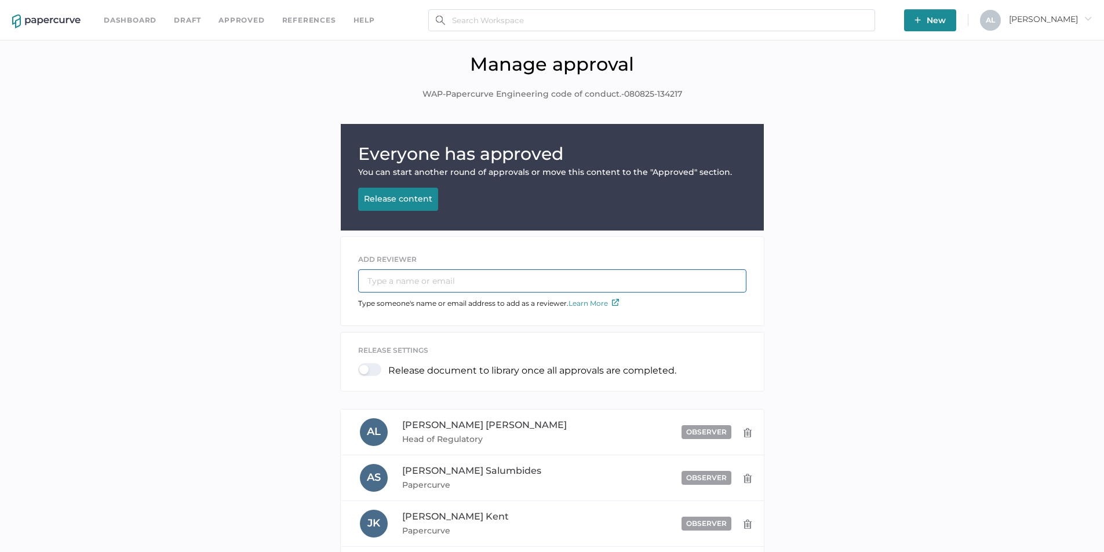
click at [400, 279] on input "text" at bounding box center [552, 280] width 388 height 23
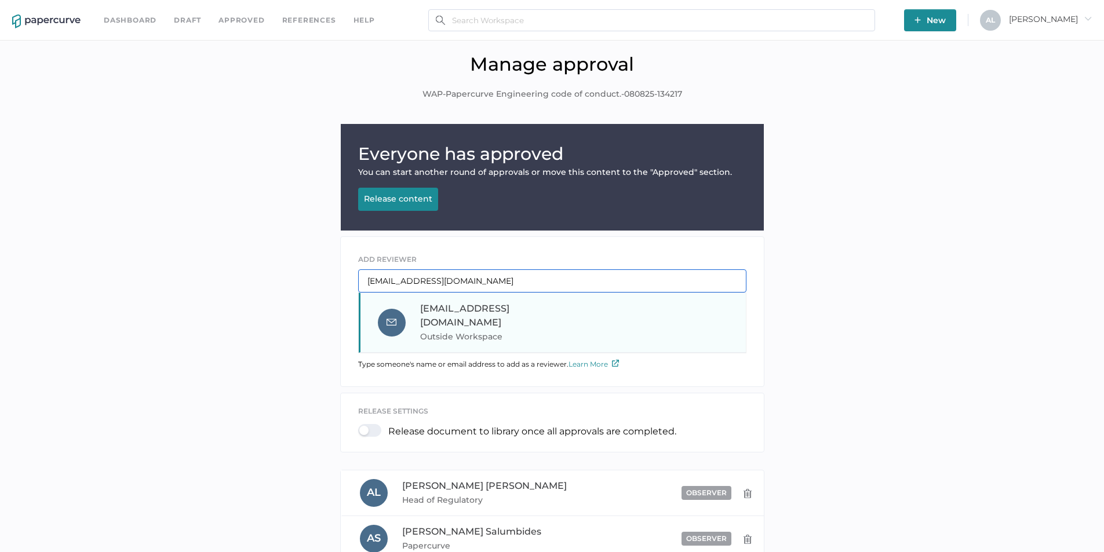
type input "[EMAIL_ADDRESS][DOMAIN_NAME]"
click at [467, 310] on span "[EMAIL_ADDRESS][DOMAIN_NAME]" at bounding box center [464, 315] width 89 height 25
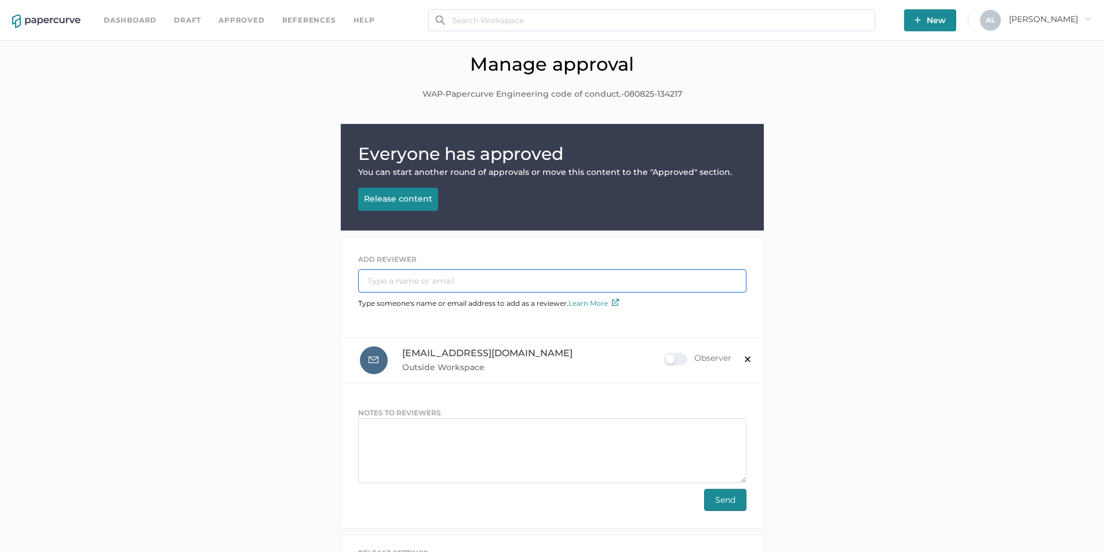
click at [380, 276] on input "text" at bounding box center [552, 280] width 388 height 23
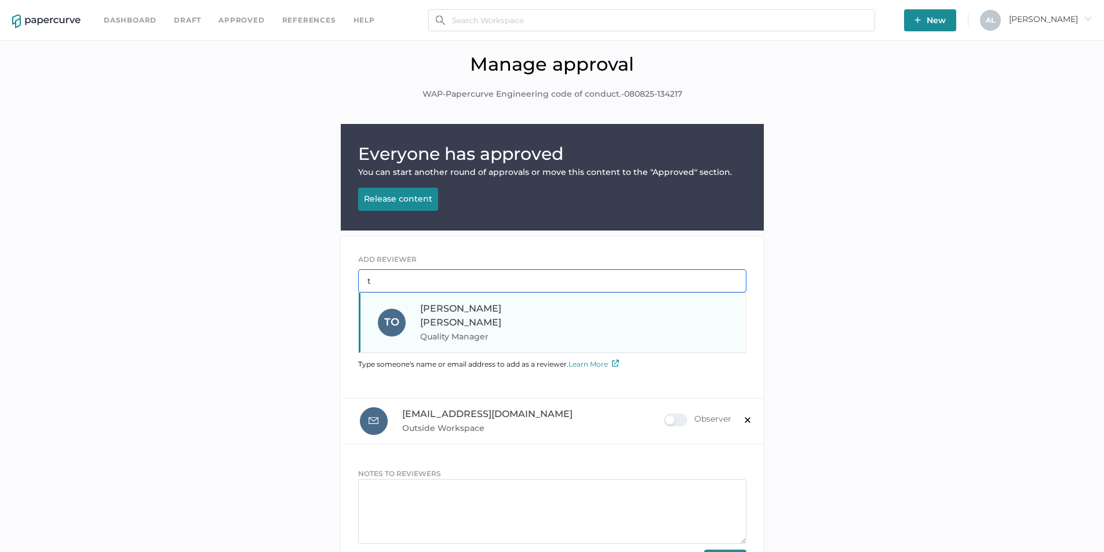
type input "t"
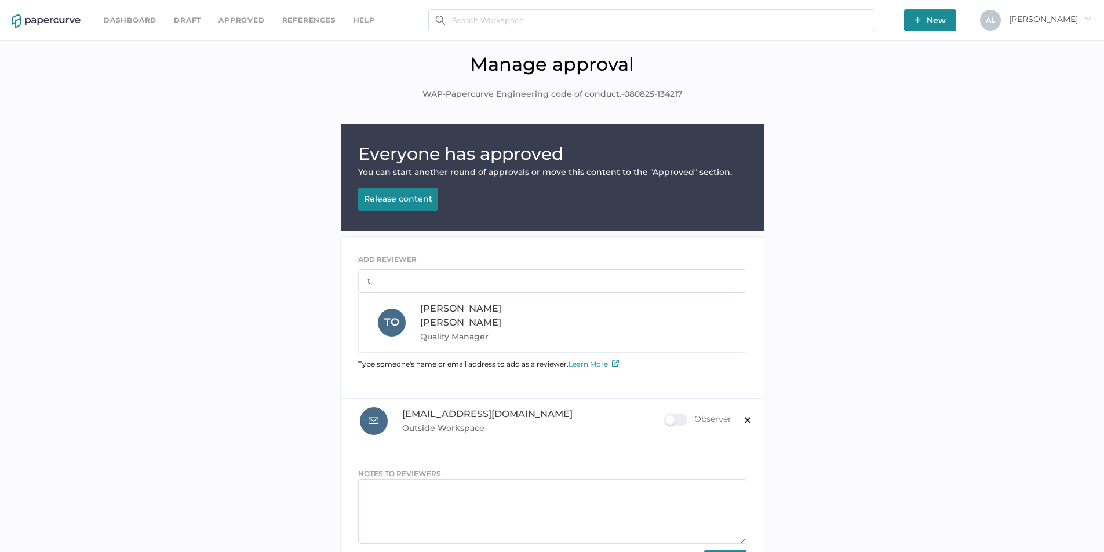
click at [431, 311] on span "[PERSON_NAME]" at bounding box center [460, 315] width 81 height 25
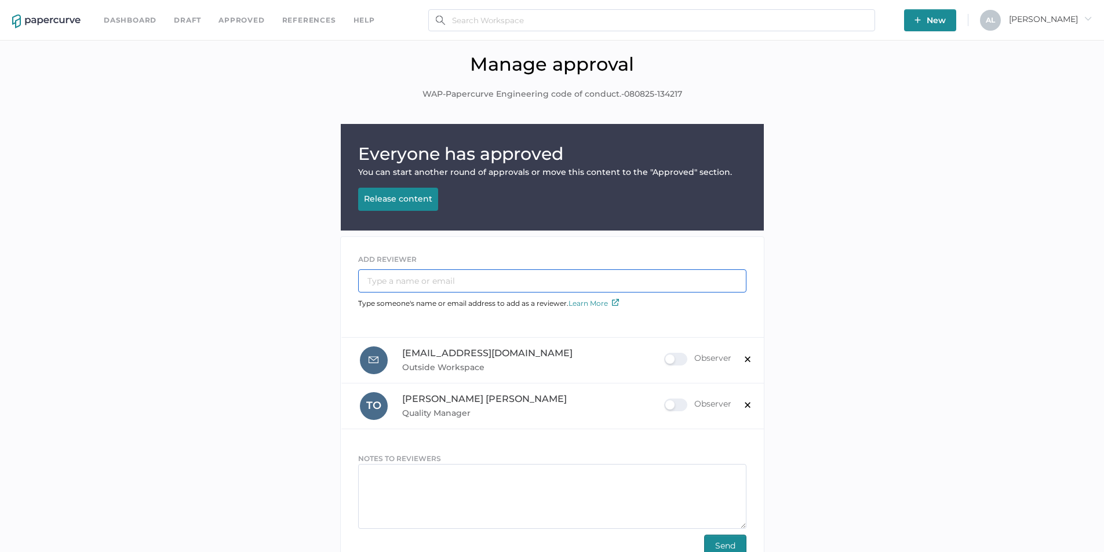
click at [434, 283] on input "text" at bounding box center [552, 280] width 388 height 23
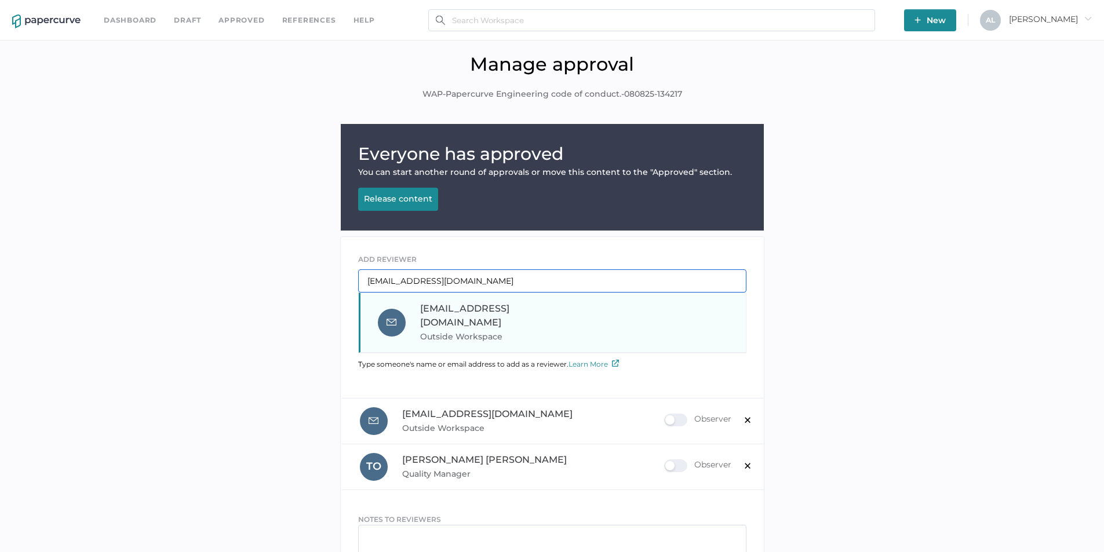
type input "[EMAIL_ADDRESS][DOMAIN_NAME]"
click at [477, 330] on span "Outside Workspace" at bounding box center [498, 337] width 157 height 14
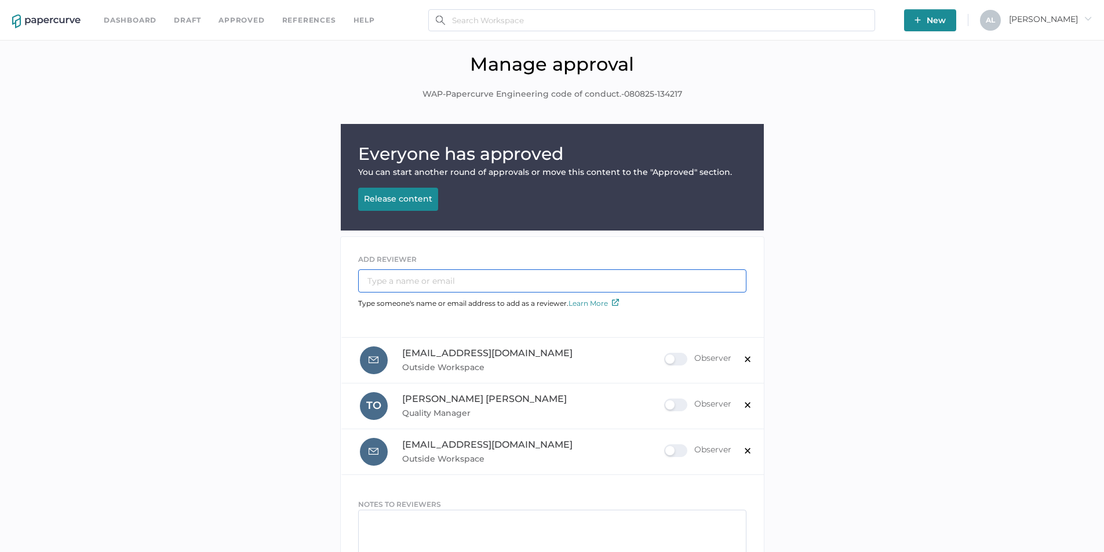
click at [424, 280] on input "text" at bounding box center [552, 280] width 388 height 23
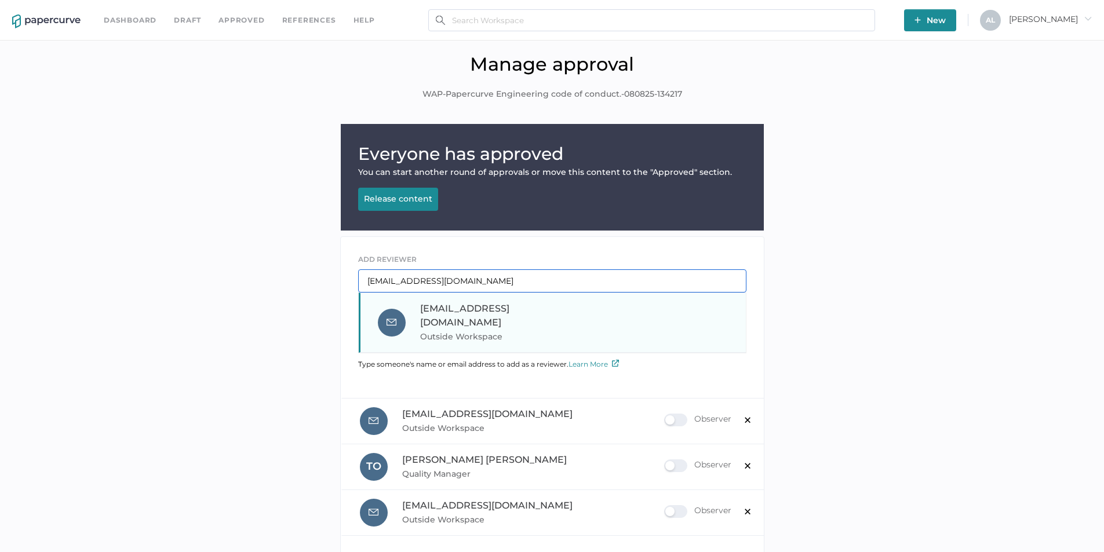
type input "[EMAIL_ADDRESS][DOMAIN_NAME]"
click at [449, 330] on span "Outside Workspace" at bounding box center [498, 337] width 157 height 14
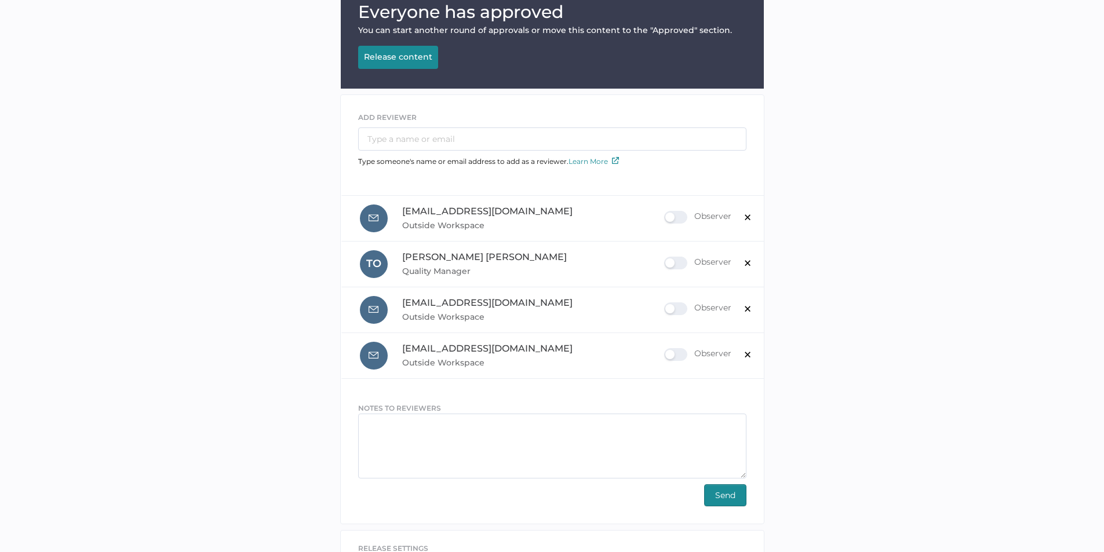
scroll to position [232, 0]
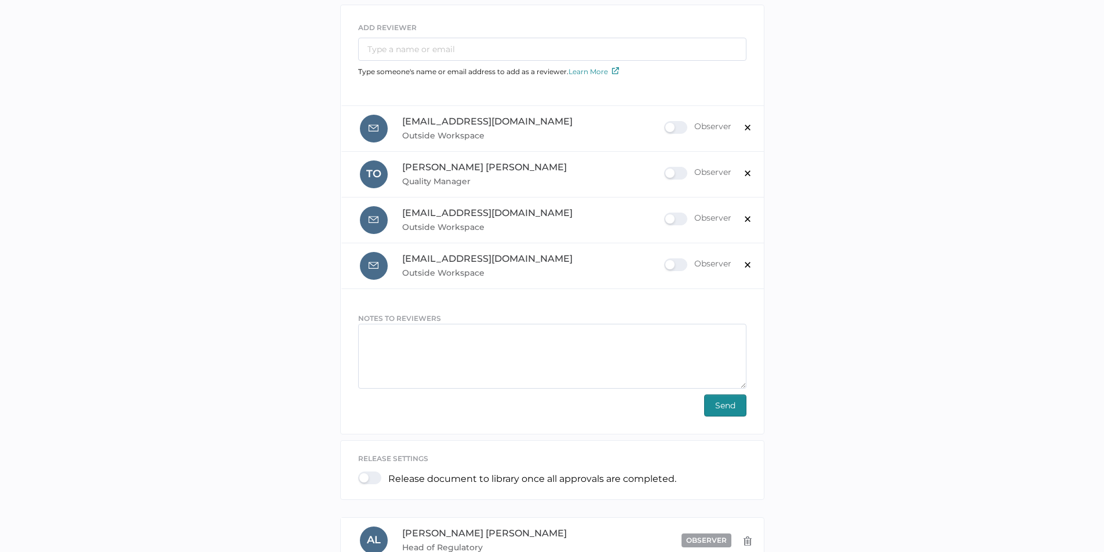
click at [723, 405] on span "Send" at bounding box center [725, 405] width 20 height 21
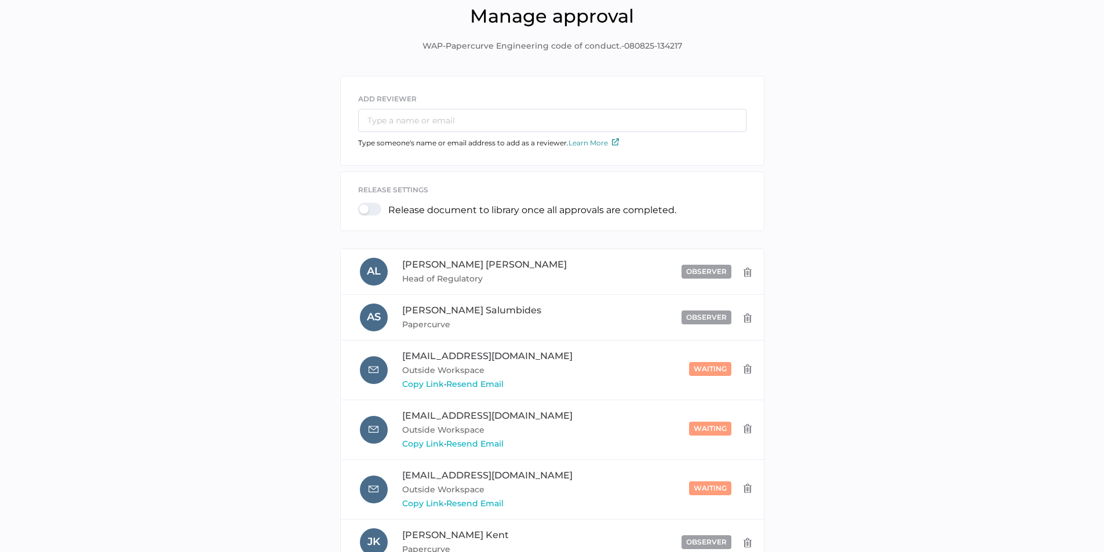
scroll to position [0, 0]
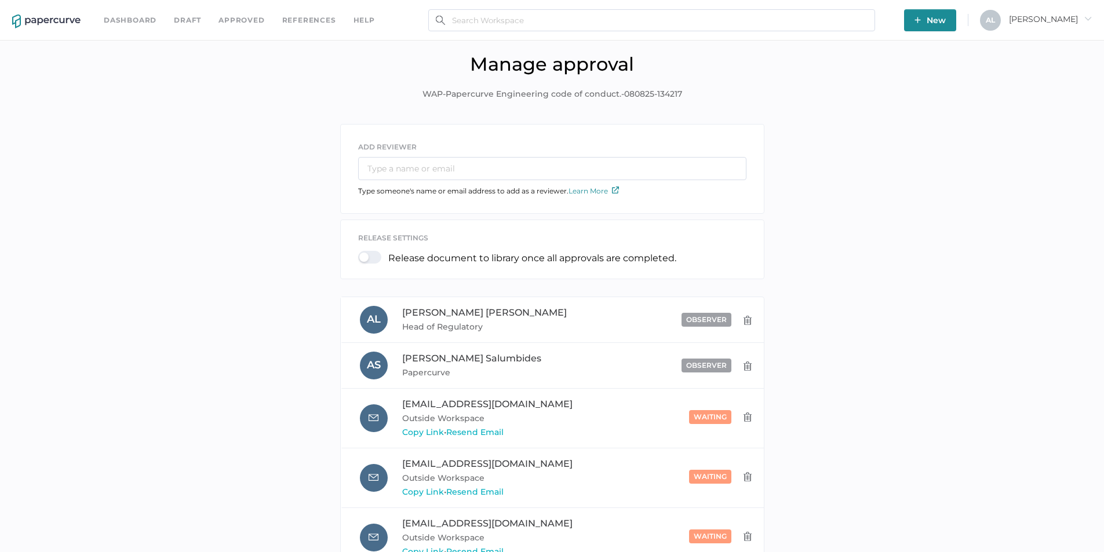
click at [124, 23] on link "Dashboard" at bounding box center [130, 20] width 53 height 13
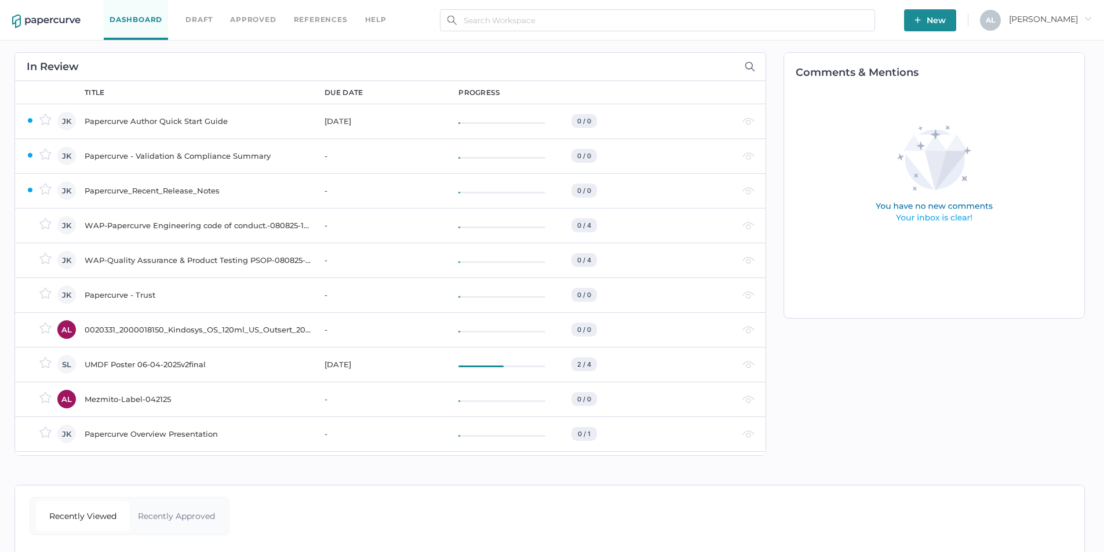
click at [176, 189] on div "Papercurve_Recent_Release_Notes" at bounding box center [198, 191] width 226 height 14
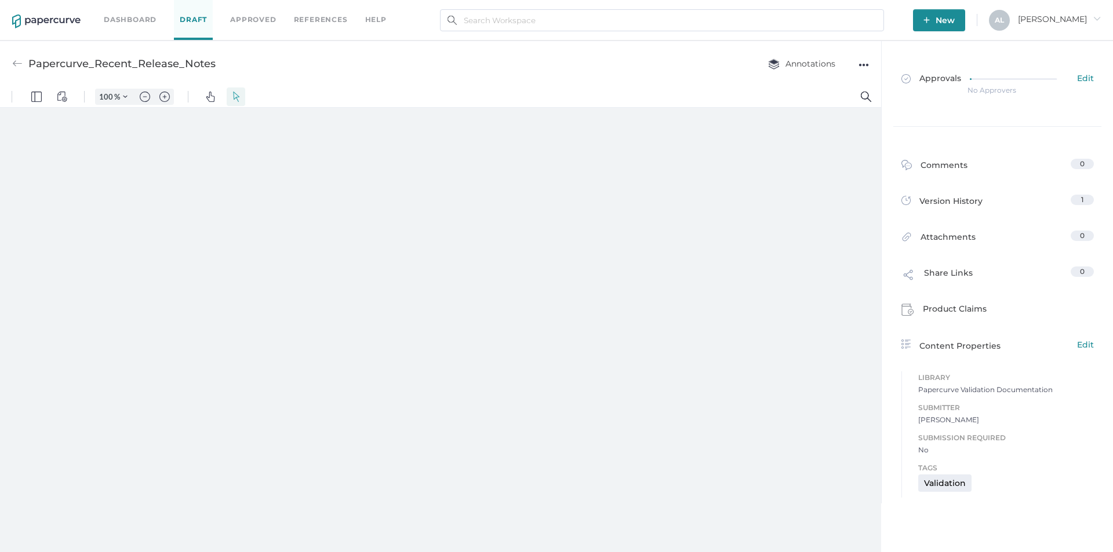
type input "163"
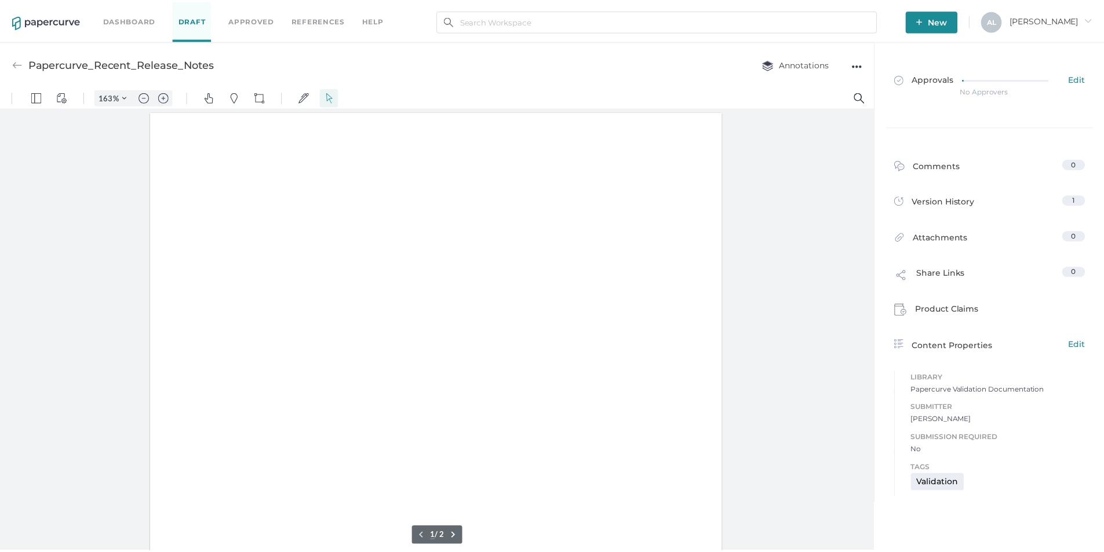
scroll to position [1, 0]
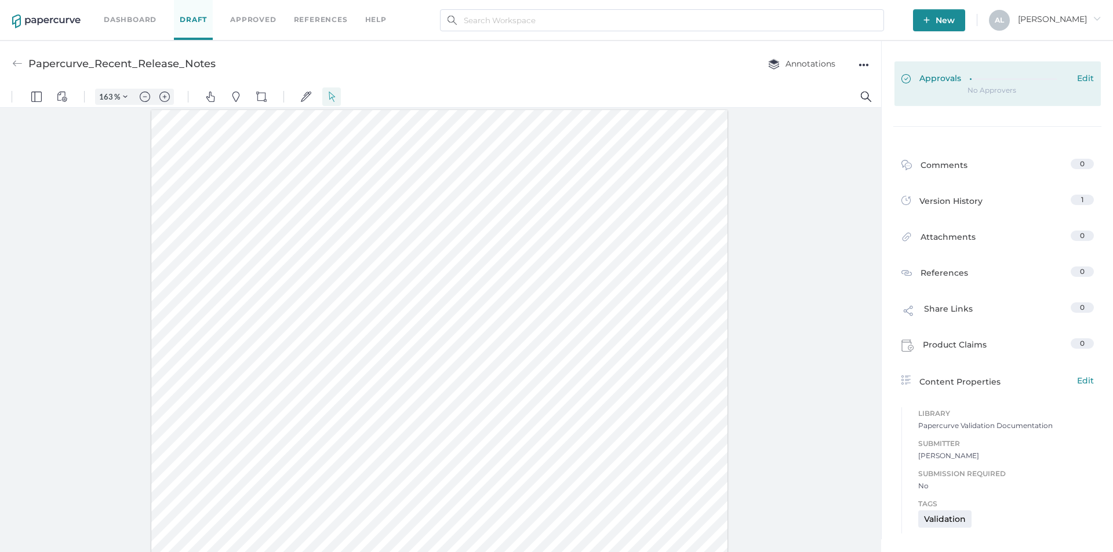
click at [1088, 80] on span "Edit" at bounding box center [1085, 79] width 17 height 13
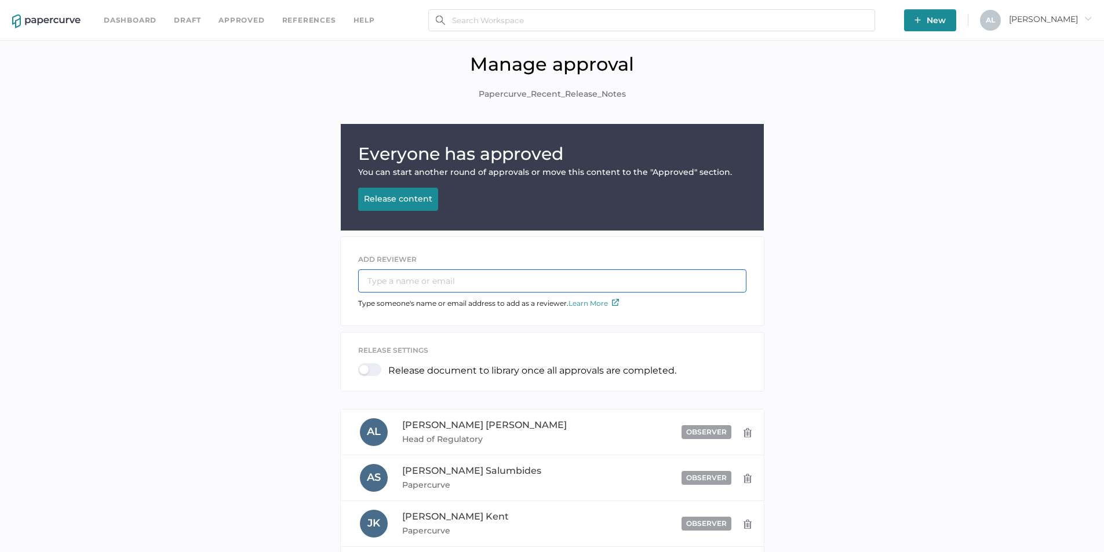
click at [409, 279] on input "text" at bounding box center [552, 280] width 388 height 23
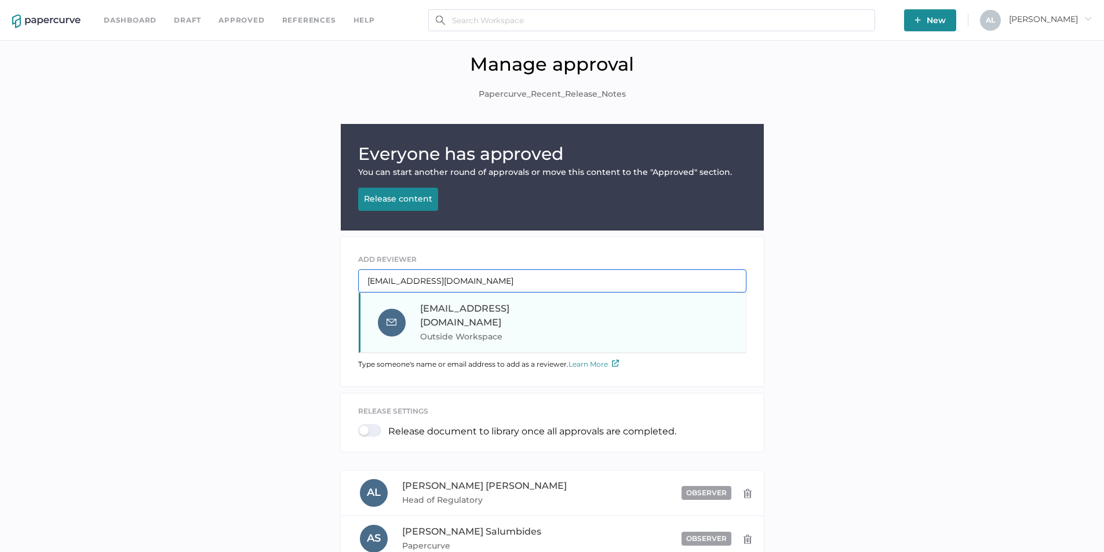
type input "mreynell@saolrx.com"
click at [432, 309] on span "mreynell@saolrx.com" at bounding box center [464, 315] width 89 height 25
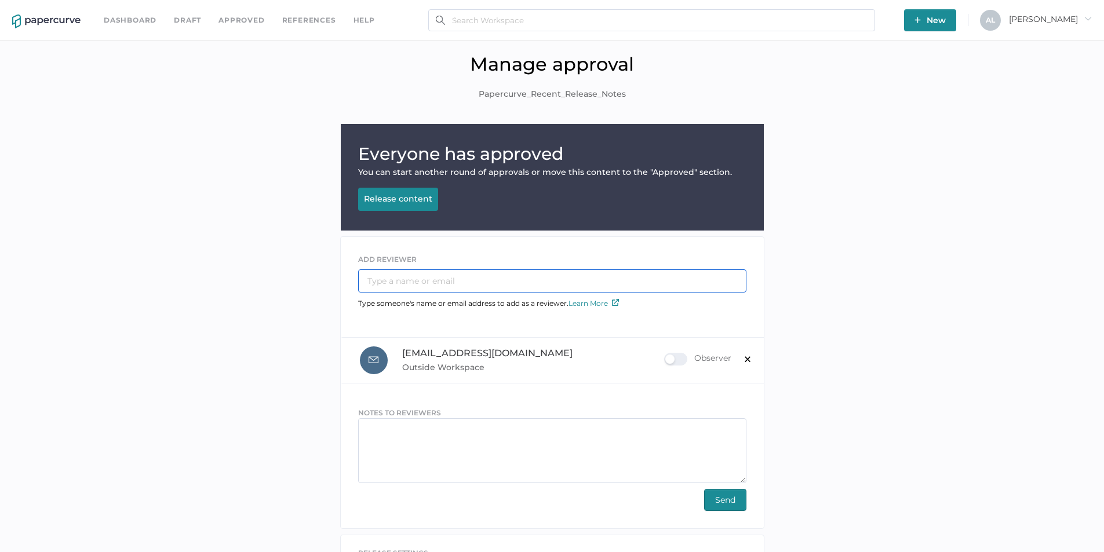
click at [417, 276] on input "text" at bounding box center [552, 280] width 388 height 23
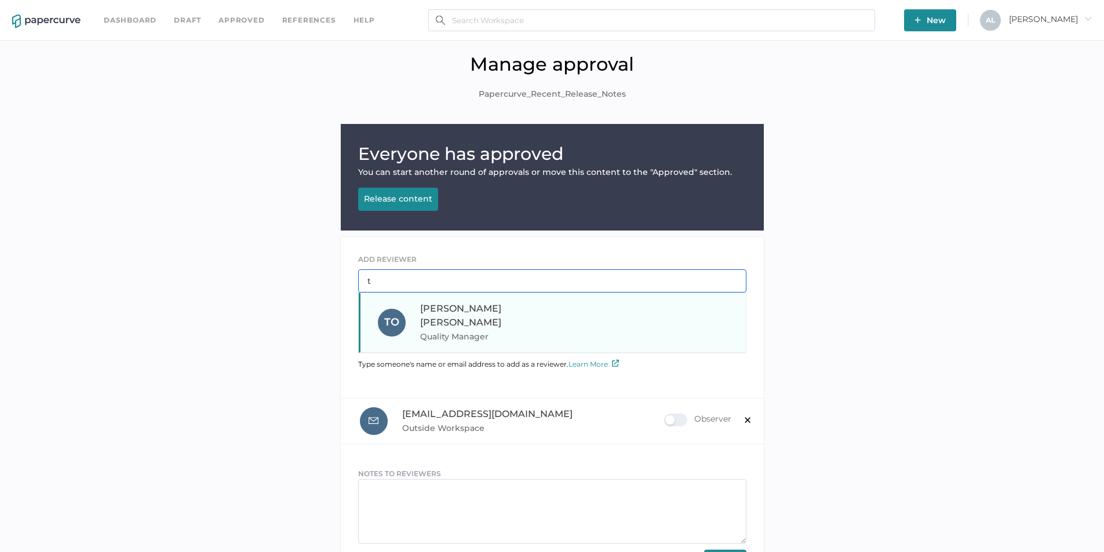
type input "t"
click at [455, 313] on span "Tanya O'Sullivan" at bounding box center [460, 315] width 81 height 25
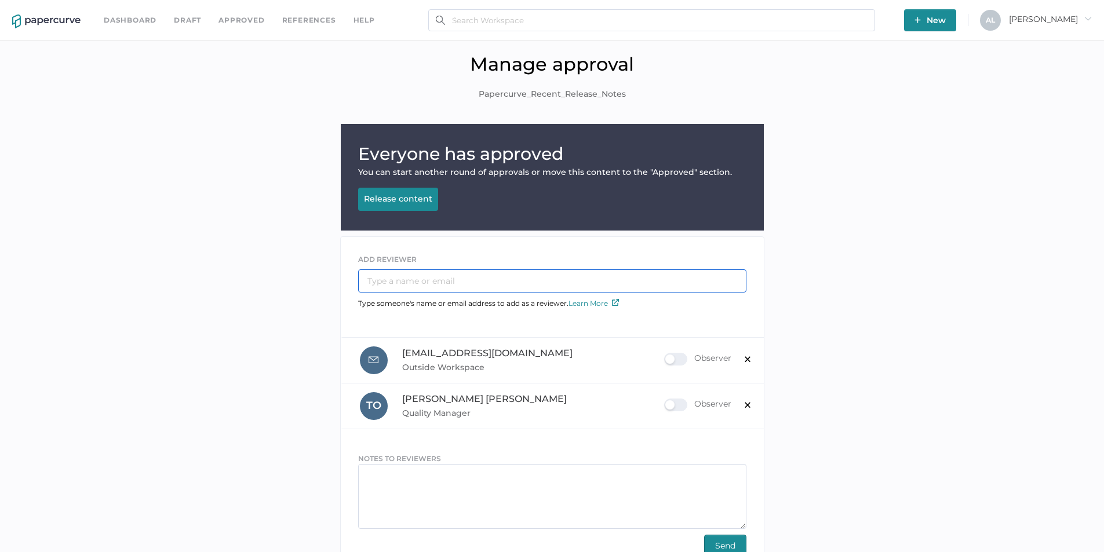
click at [419, 281] on input "text" at bounding box center [552, 280] width 388 height 23
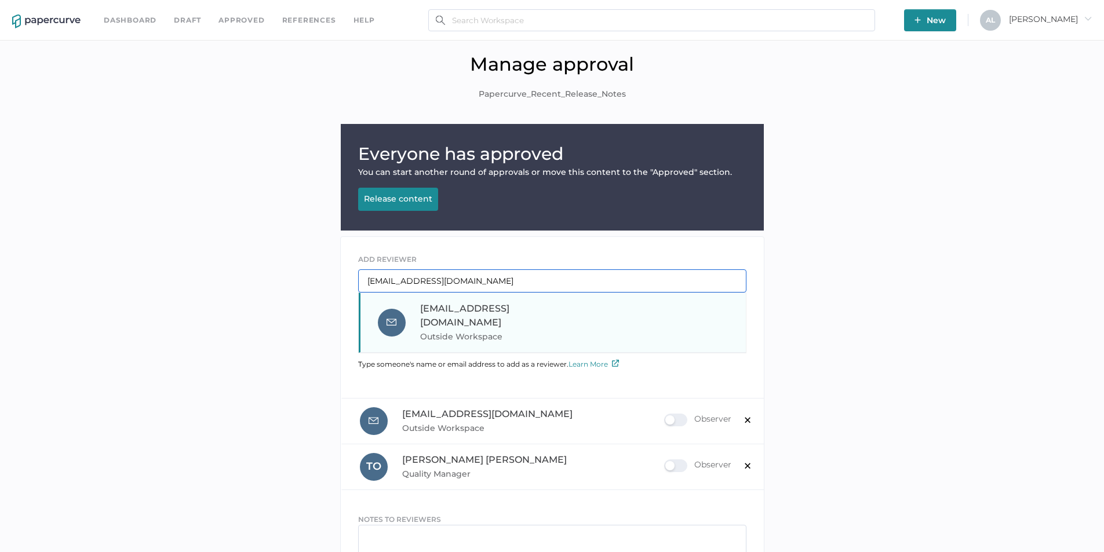
type input "ebarry@saolrx.com"
click at [461, 330] on span "Outside Workspace" at bounding box center [498, 337] width 157 height 14
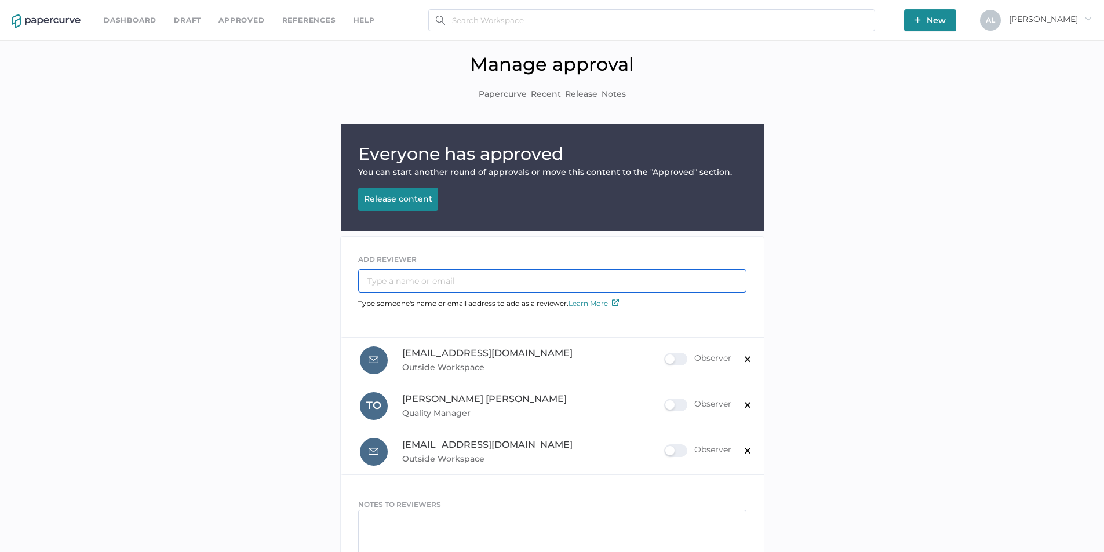
click at [412, 286] on input "text" at bounding box center [552, 280] width 388 height 23
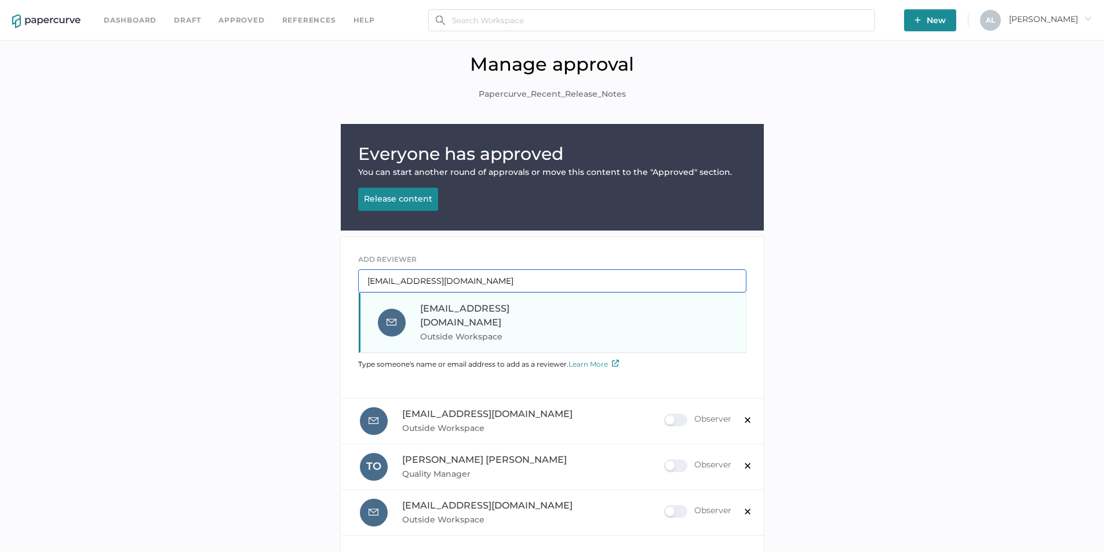
type input "mking@saolrx.com"
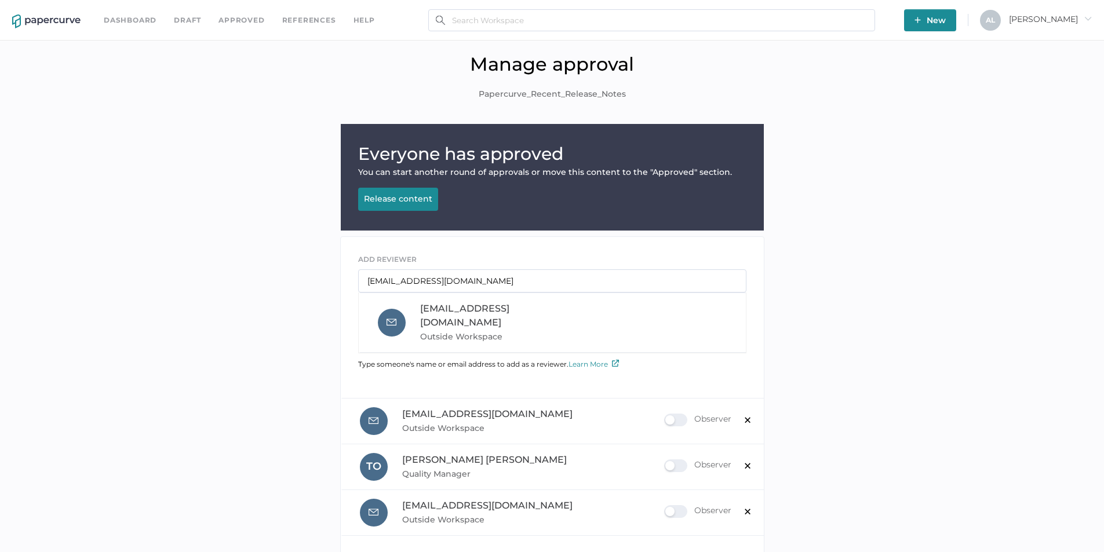
click at [438, 311] on span "mking@saolrx.com" at bounding box center [464, 315] width 89 height 25
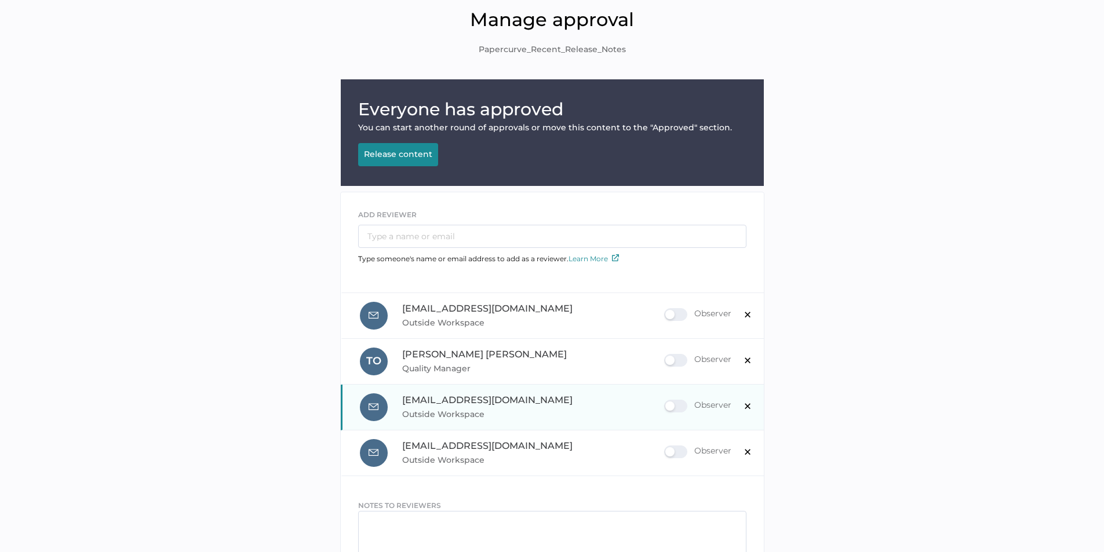
scroll to position [174, 0]
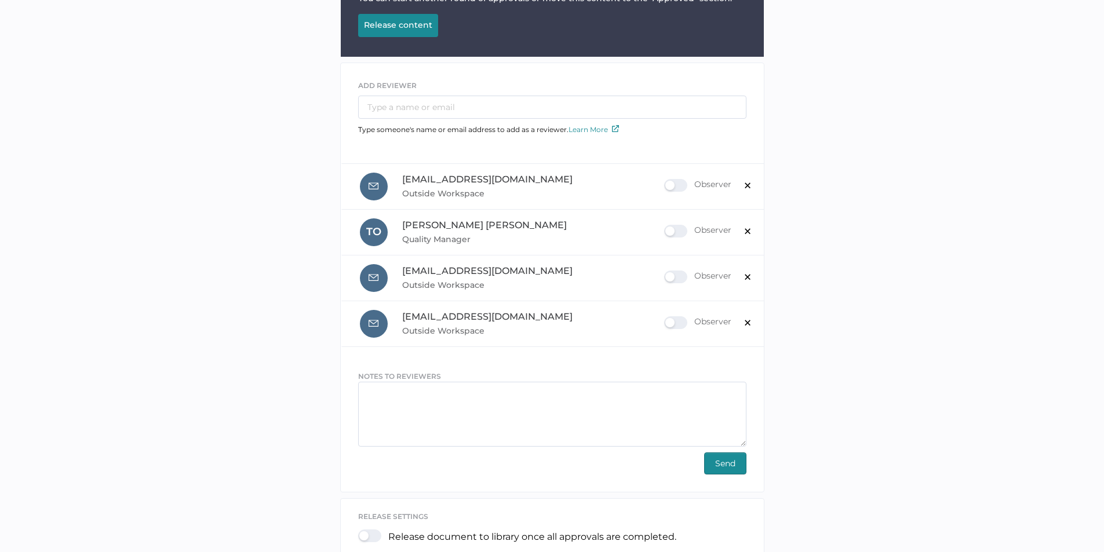
click at [720, 465] on span "Send" at bounding box center [725, 463] width 20 height 21
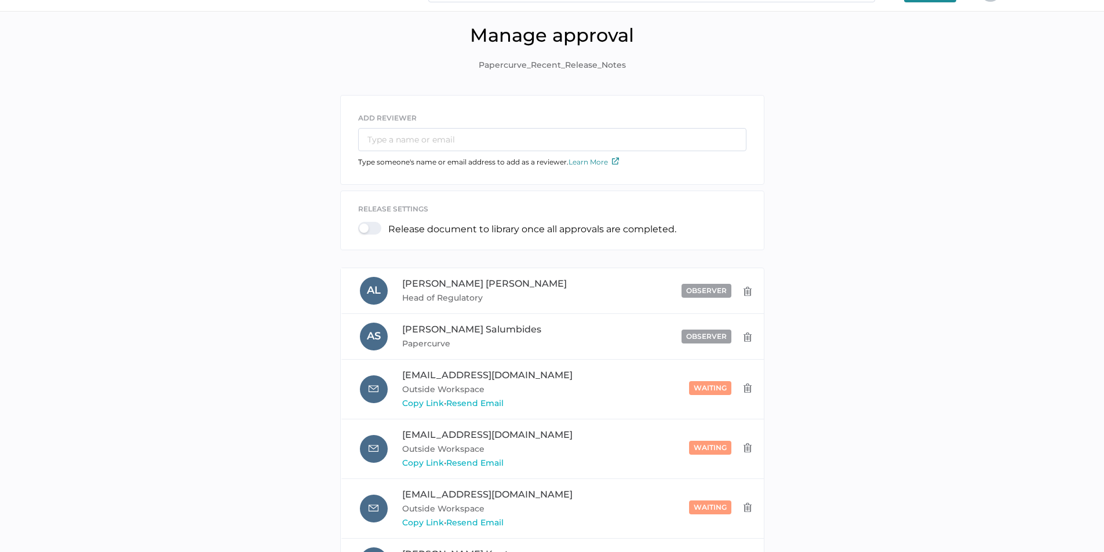
scroll to position [0, 0]
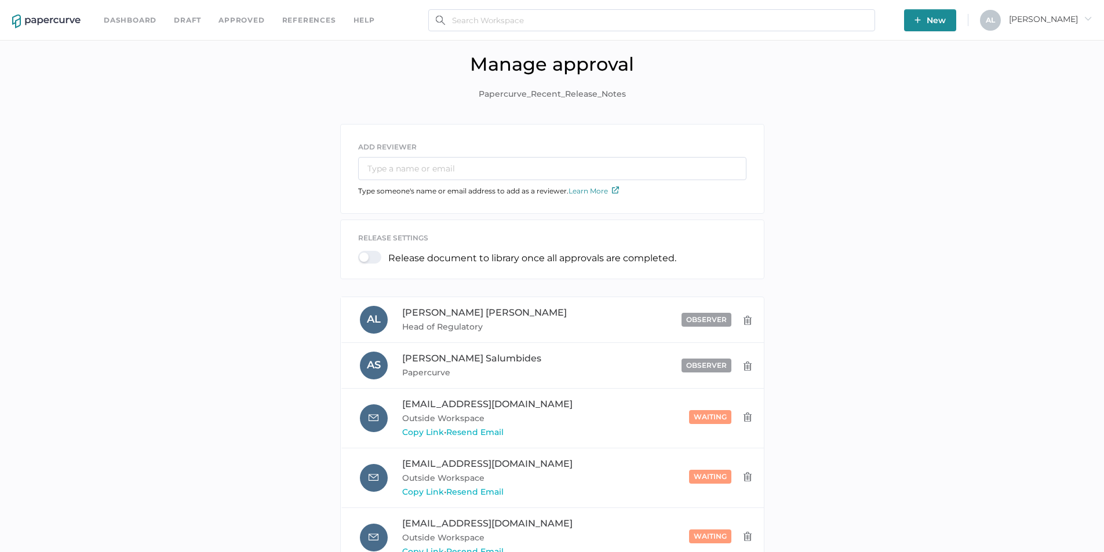
click at [120, 21] on link "Dashboard" at bounding box center [130, 20] width 53 height 13
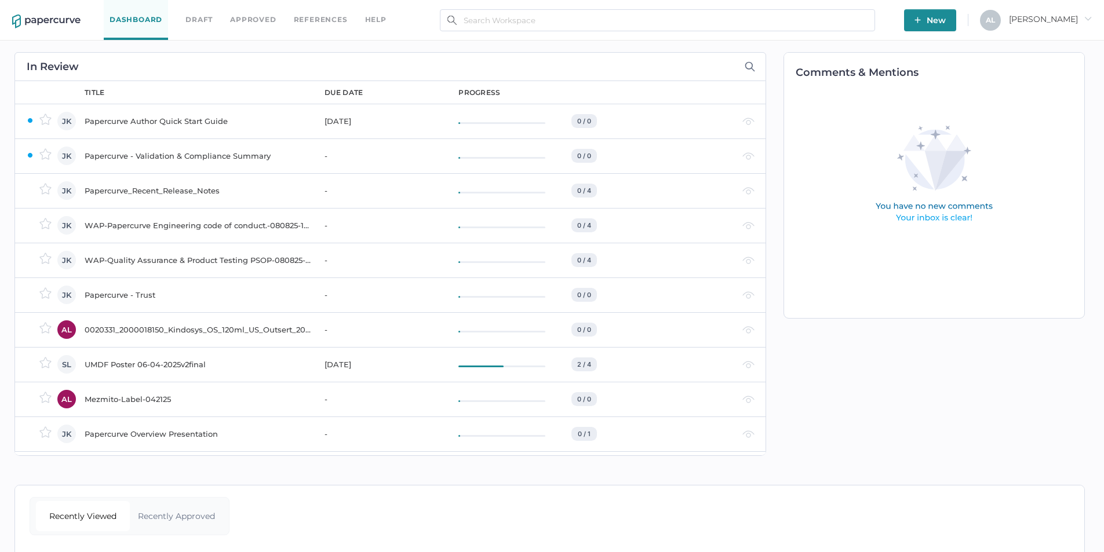
click at [185, 155] on div "Papercurve - Validation & Compliance Summary" at bounding box center [198, 156] width 226 height 14
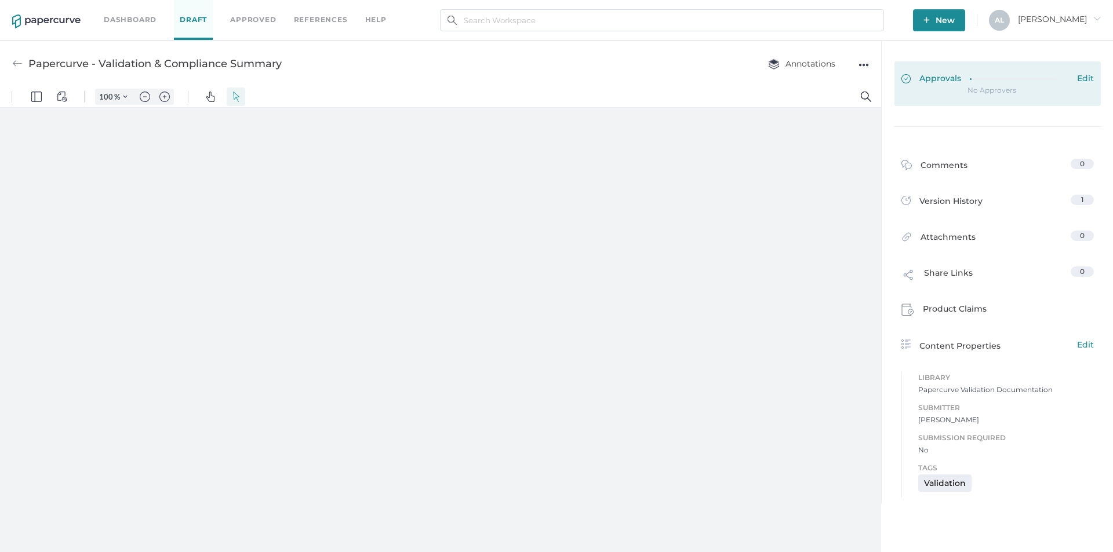
type input "163"
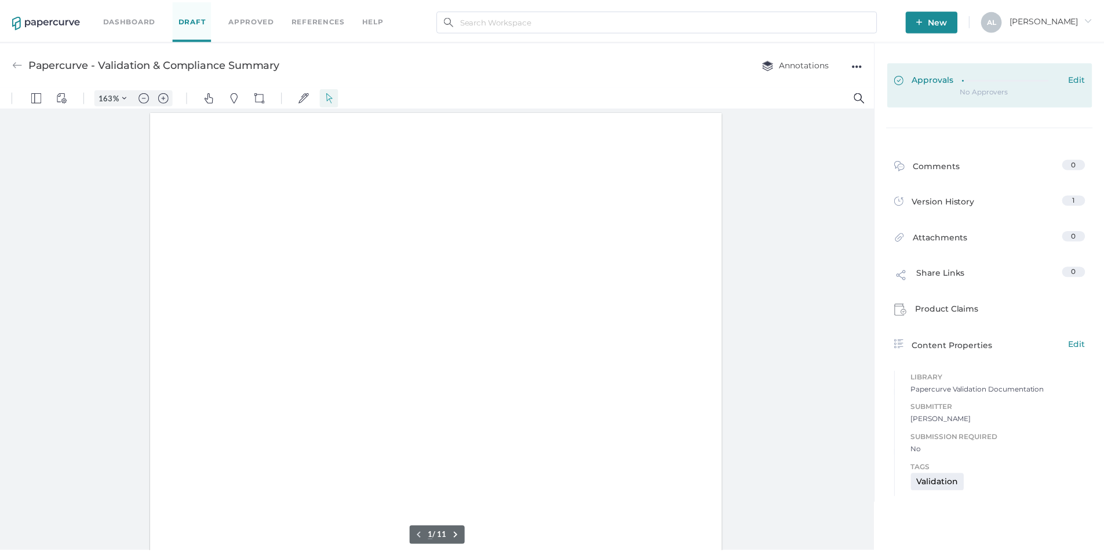
scroll to position [1, 0]
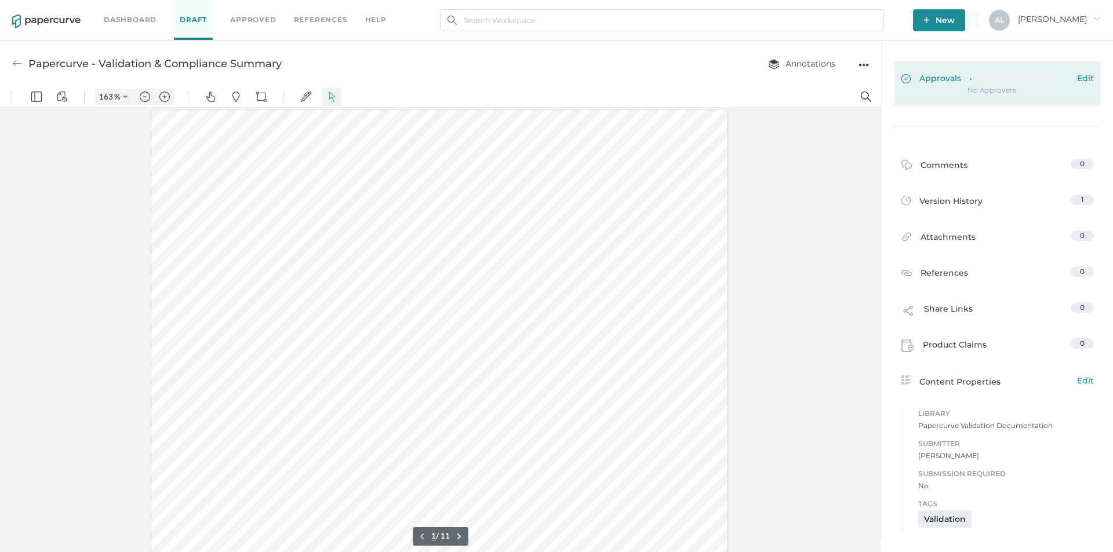
click at [1085, 79] on span "Edit" at bounding box center [1085, 79] width 17 height 13
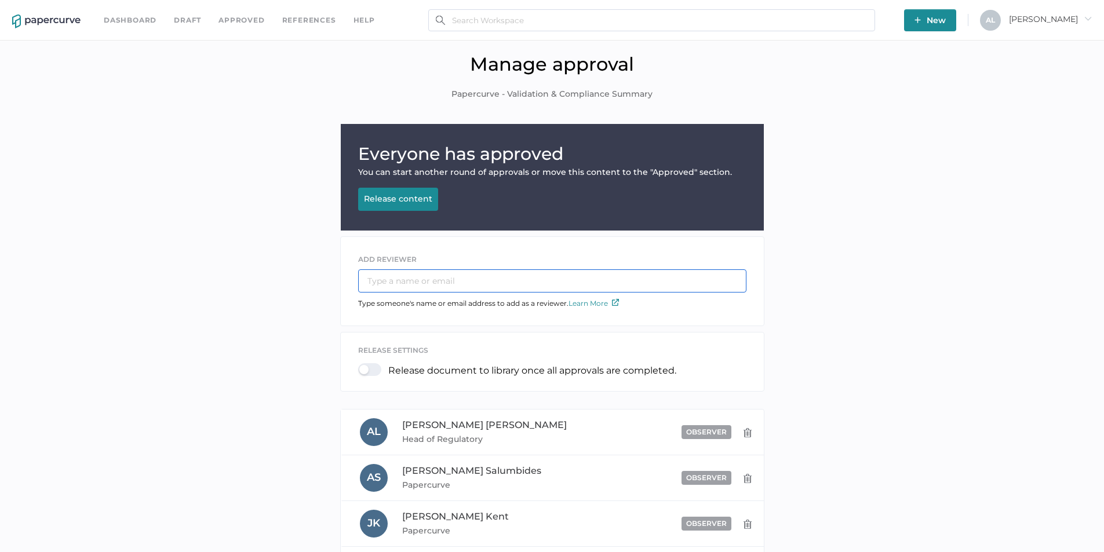
click at [413, 283] on input "text" at bounding box center [552, 280] width 388 height 23
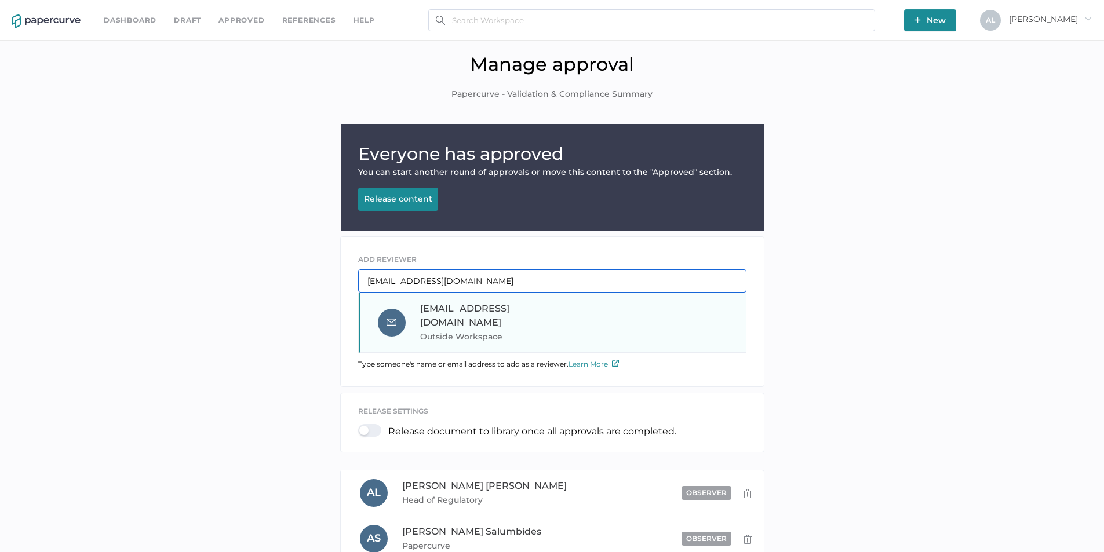
type input "[EMAIL_ADDRESS][DOMAIN_NAME]"
click at [435, 313] on span "[EMAIL_ADDRESS][DOMAIN_NAME]" at bounding box center [464, 315] width 89 height 25
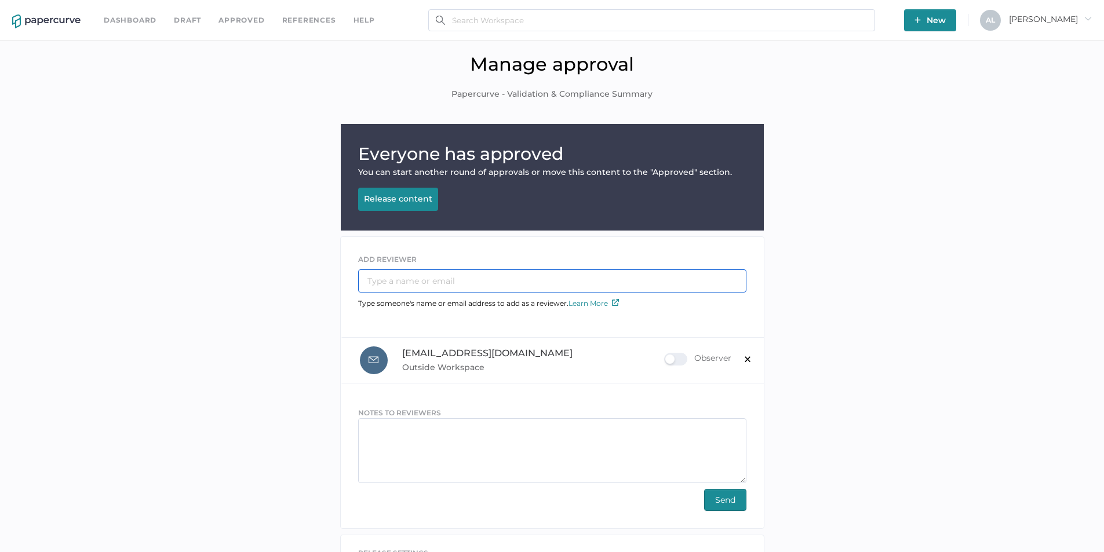
click at [418, 284] on input "text" at bounding box center [552, 280] width 388 height 23
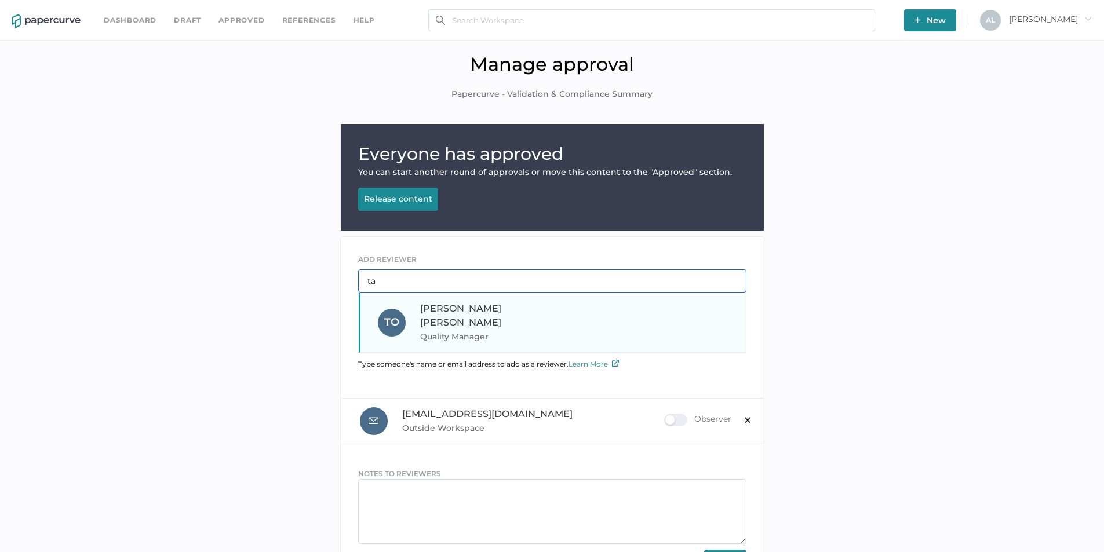
type input "ta"
click at [447, 310] on span "Tanya O'Sullivan" at bounding box center [460, 315] width 81 height 25
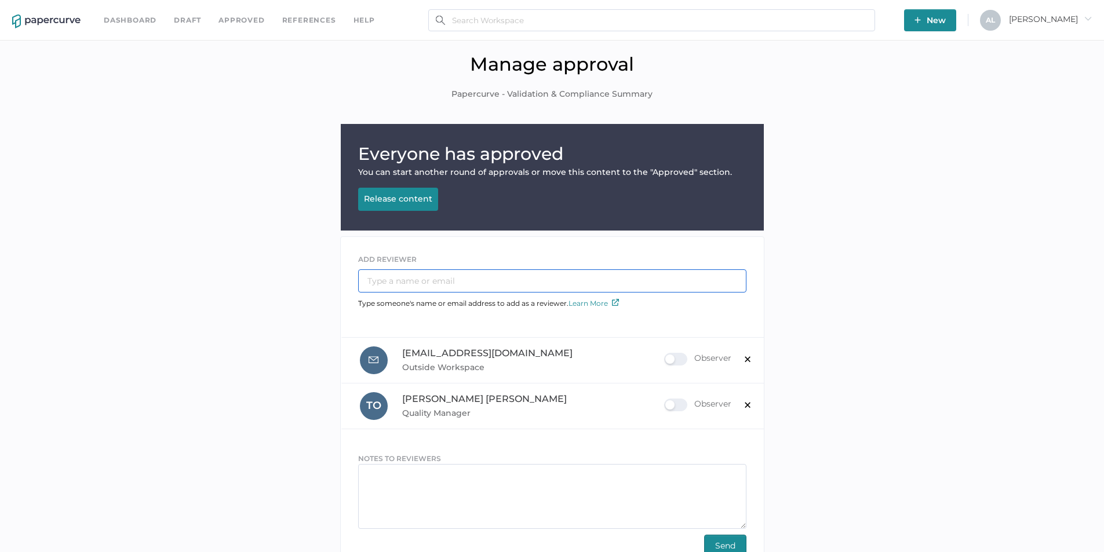
click at [435, 280] on input "text" at bounding box center [552, 280] width 388 height 23
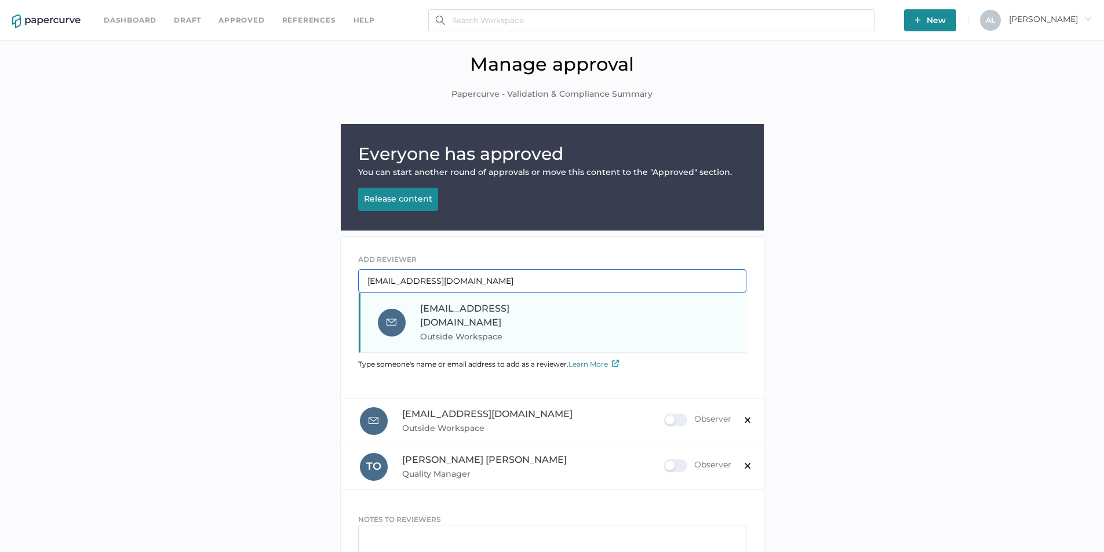
type input "ebarry@saolrx.com"
click at [435, 330] on span "Outside Workspace" at bounding box center [498, 337] width 157 height 14
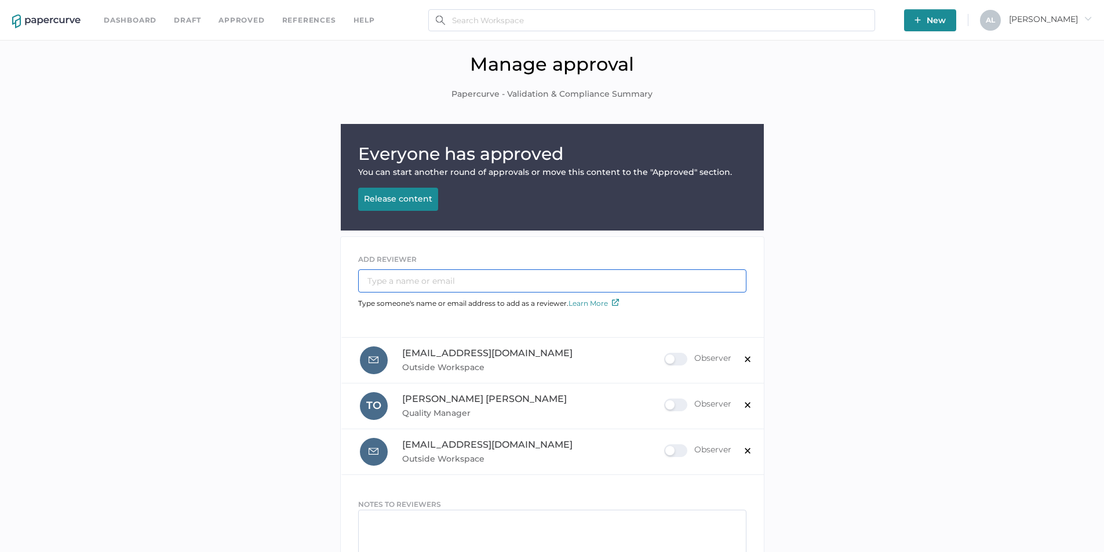
click at [420, 280] on input "text" at bounding box center [552, 280] width 388 height 23
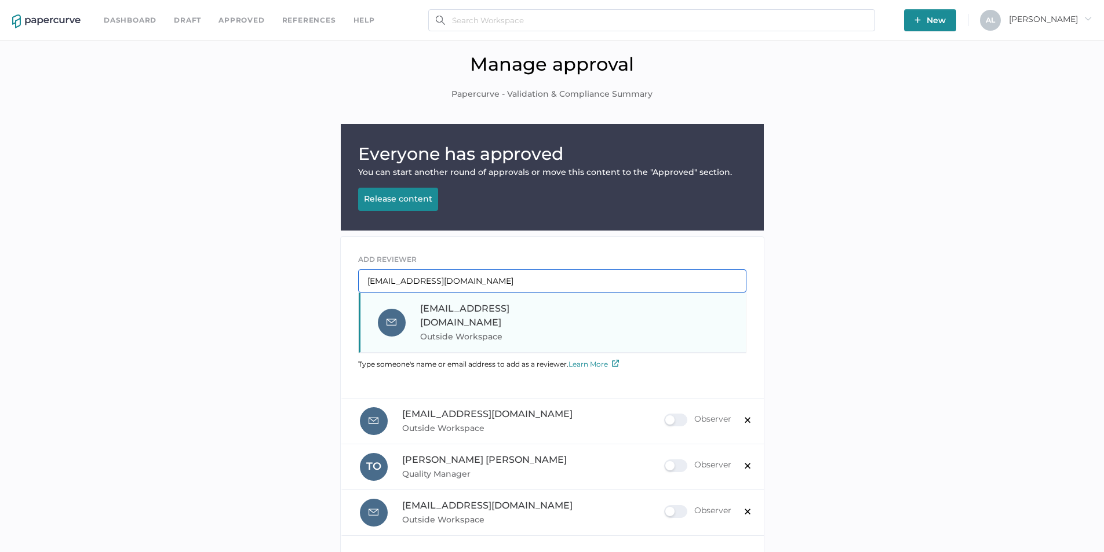
type input "mking@saolrx.com"
click at [440, 308] on span "mking@saolrx.com" at bounding box center [464, 315] width 89 height 25
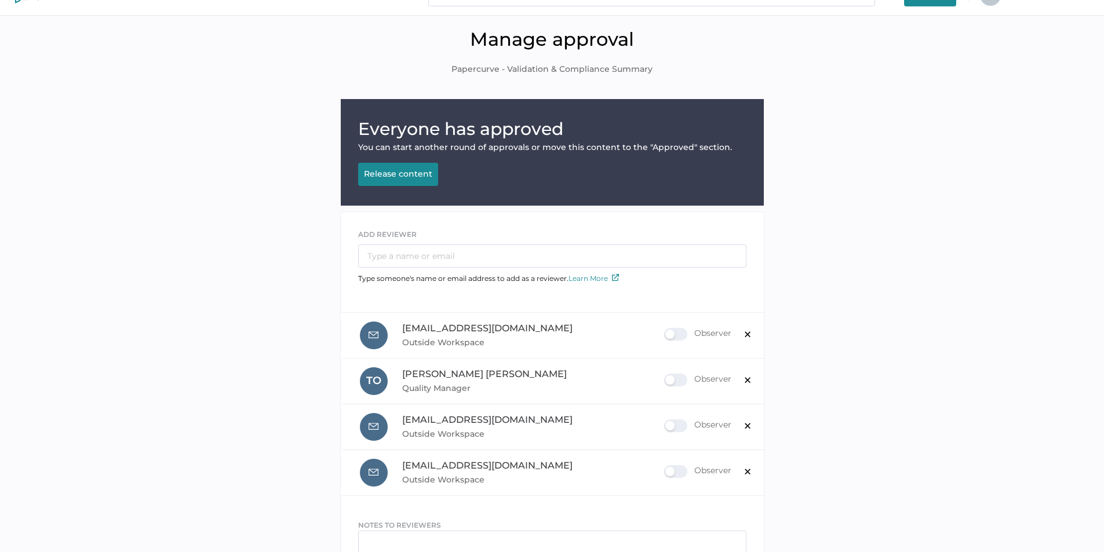
scroll to position [232, 0]
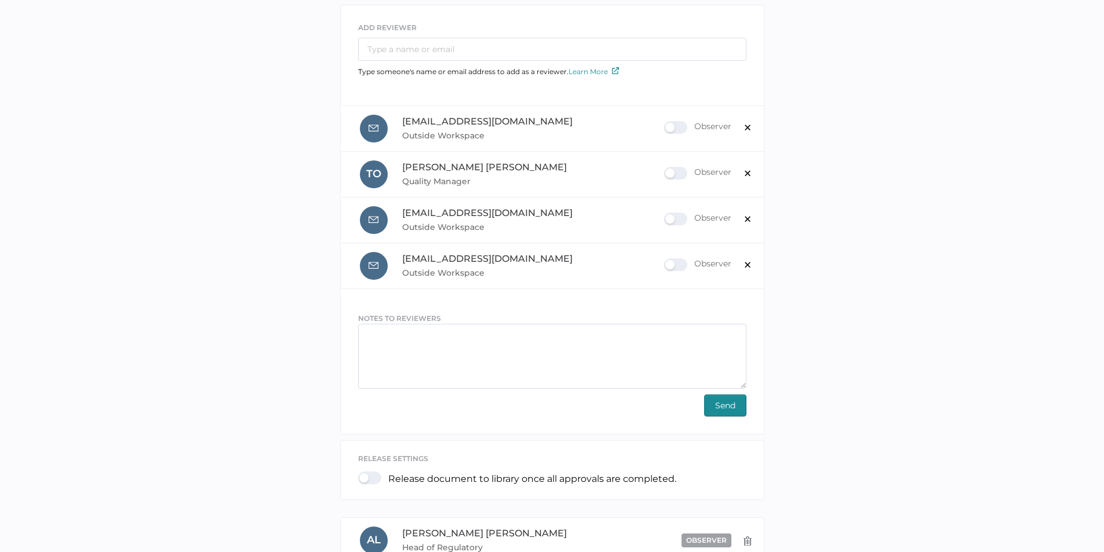
click at [724, 406] on span "Send" at bounding box center [725, 405] width 20 height 21
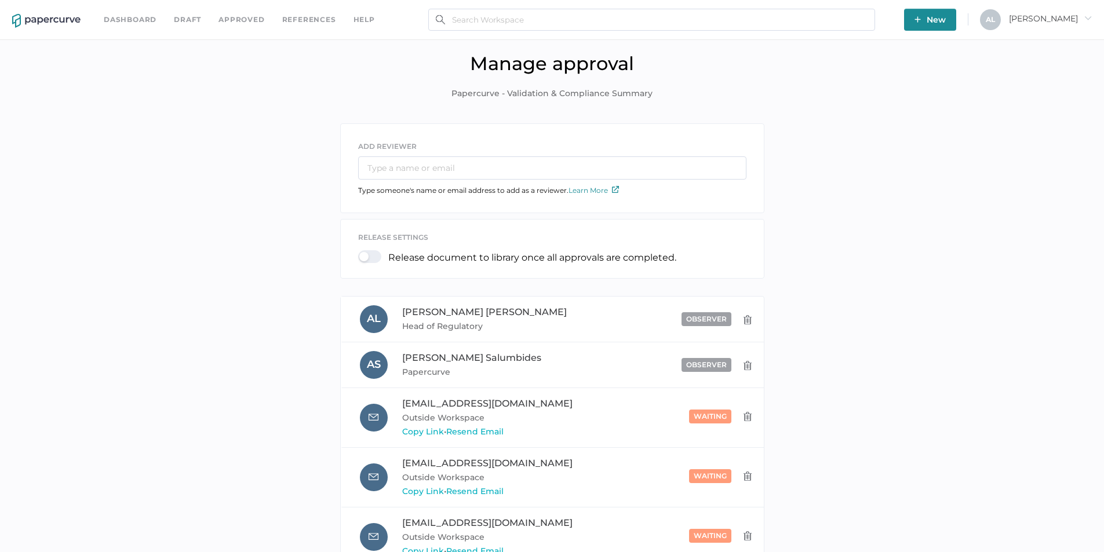
scroll to position [0, 0]
click at [130, 19] on link "Dashboard" at bounding box center [130, 20] width 53 height 13
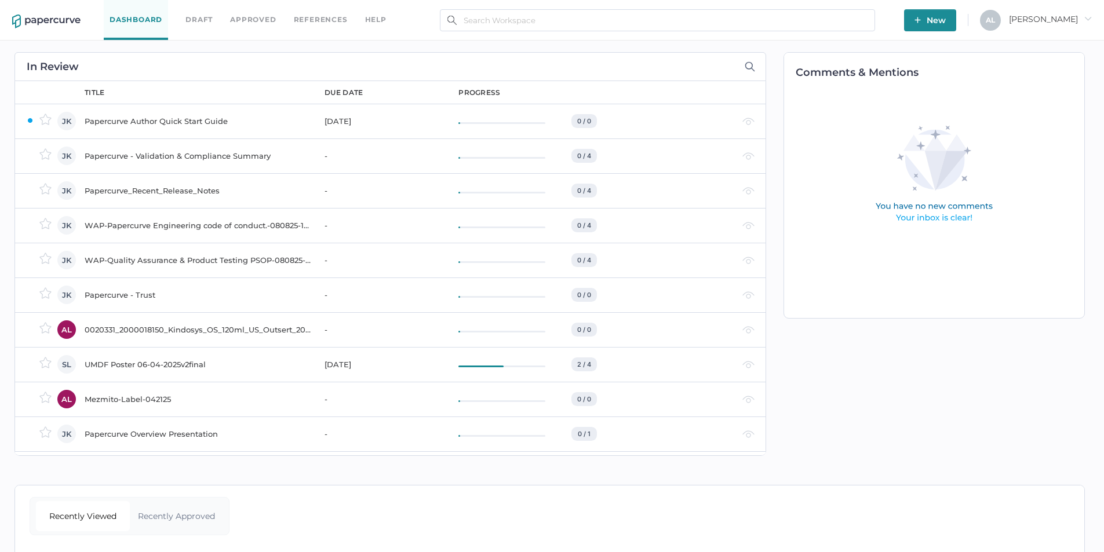
click at [107, 296] on div "Papercurve - Trust" at bounding box center [198, 295] width 226 height 14
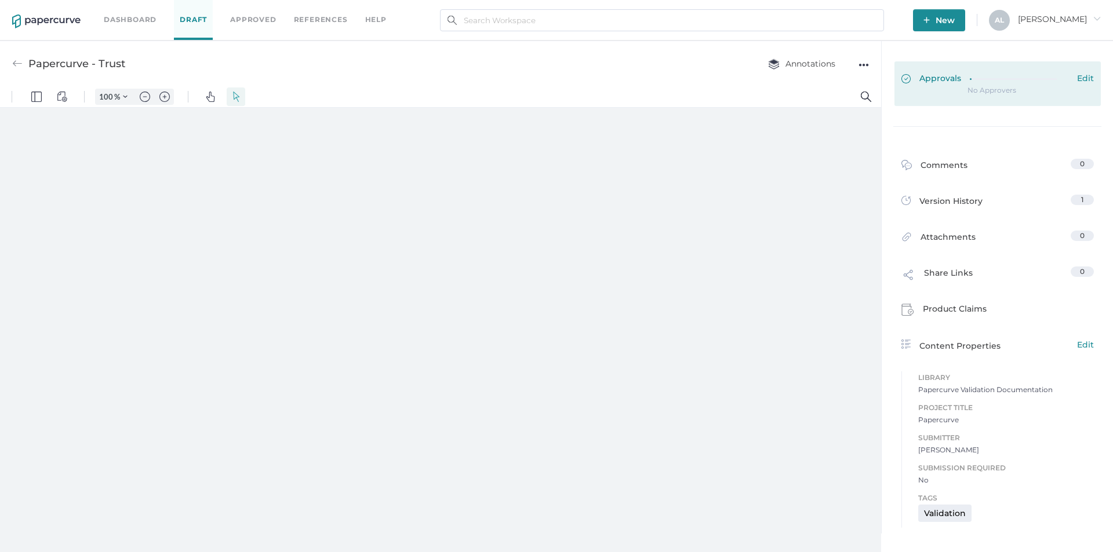
type input "163"
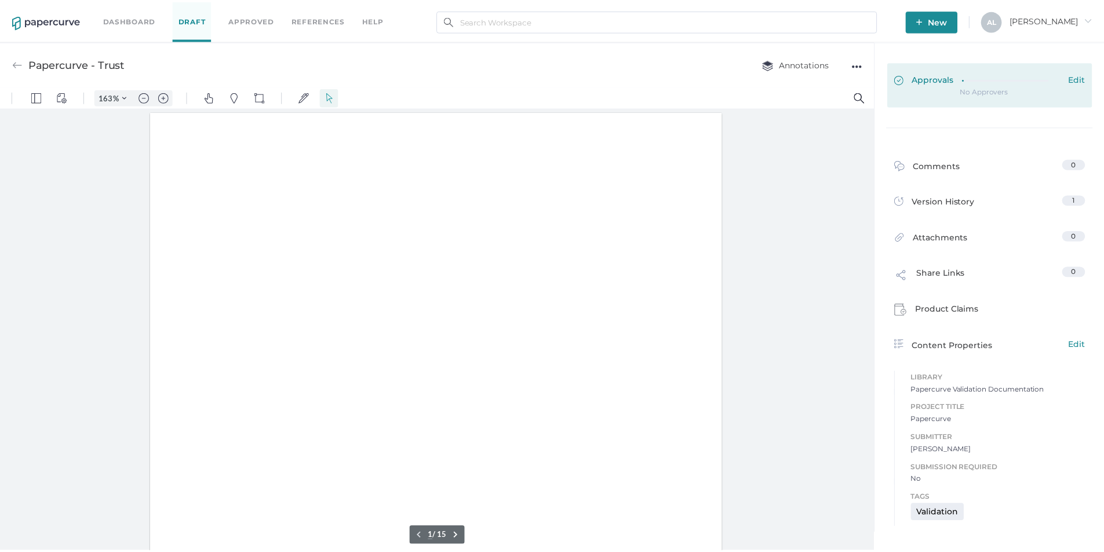
scroll to position [1, 0]
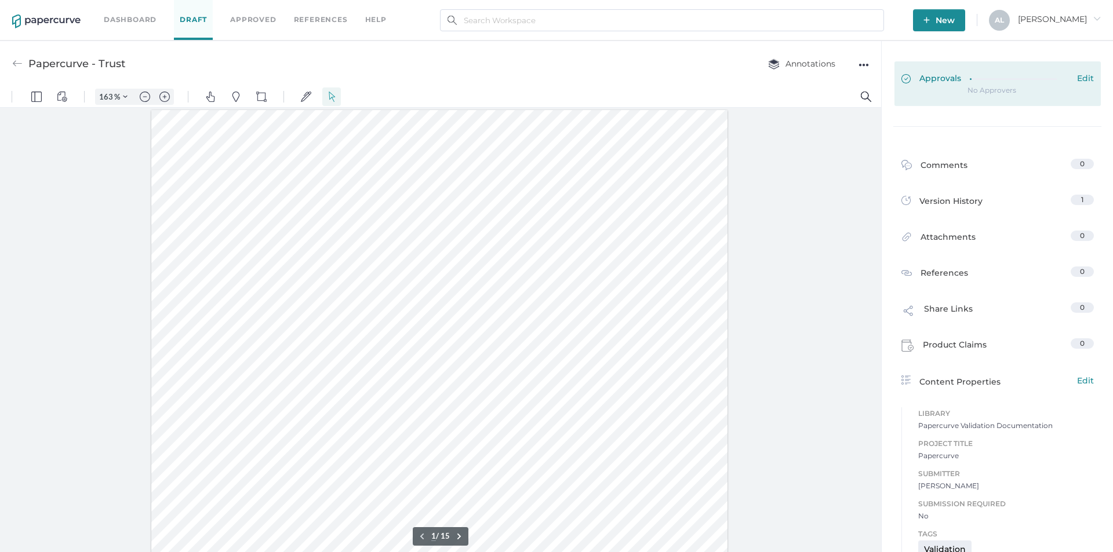
click at [1081, 78] on span "Edit" at bounding box center [1085, 79] width 17 height 13
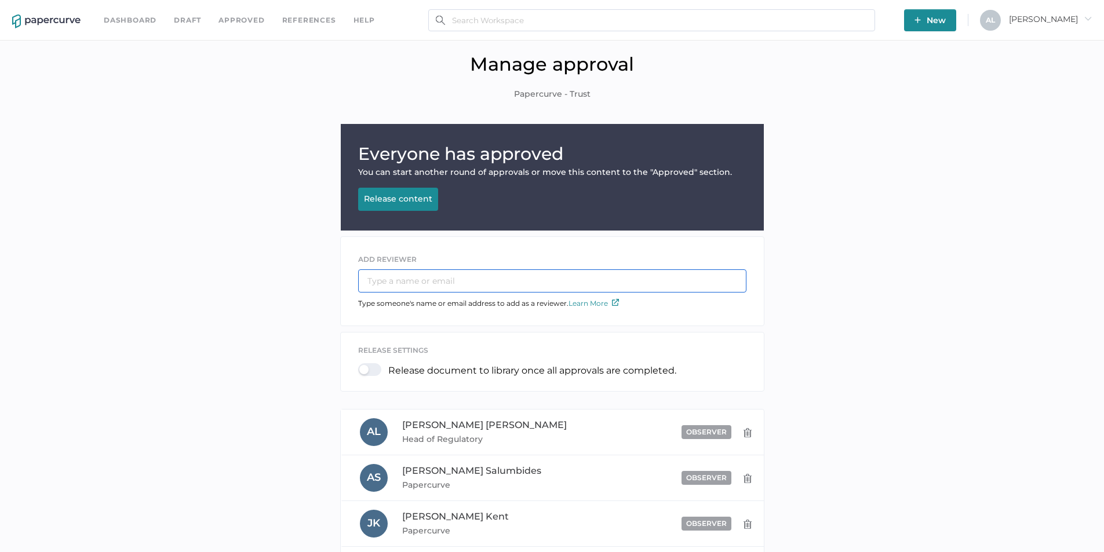
click at [424, 284] on input "text" at bounding box center [552, 280] width 388 height 23
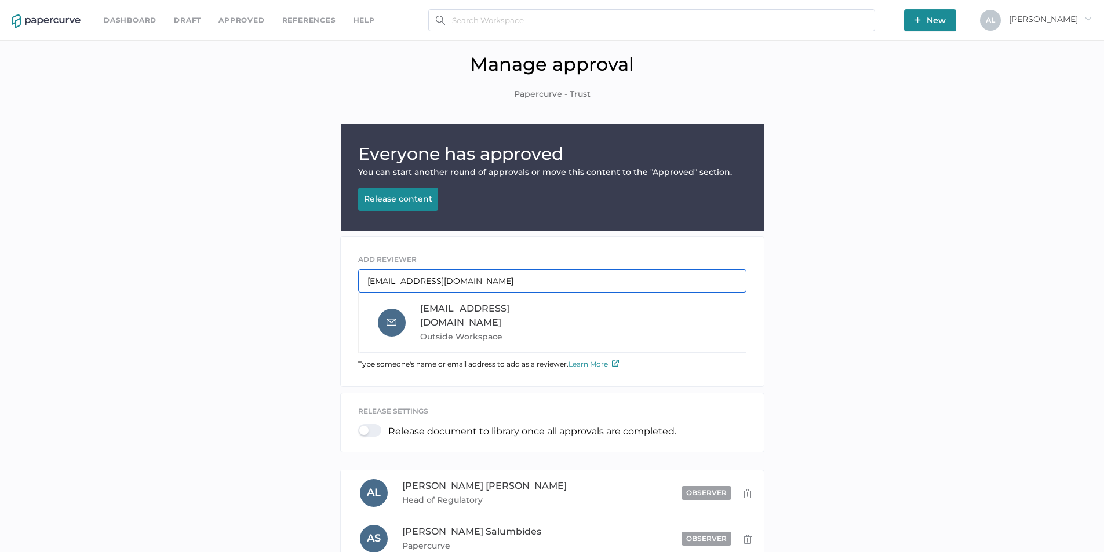
type input "mreynell@saolrx.com"
click at [449, 308] on span "mreynell@saolrx.com" at bounding box center [464, 315] width 89 height 25
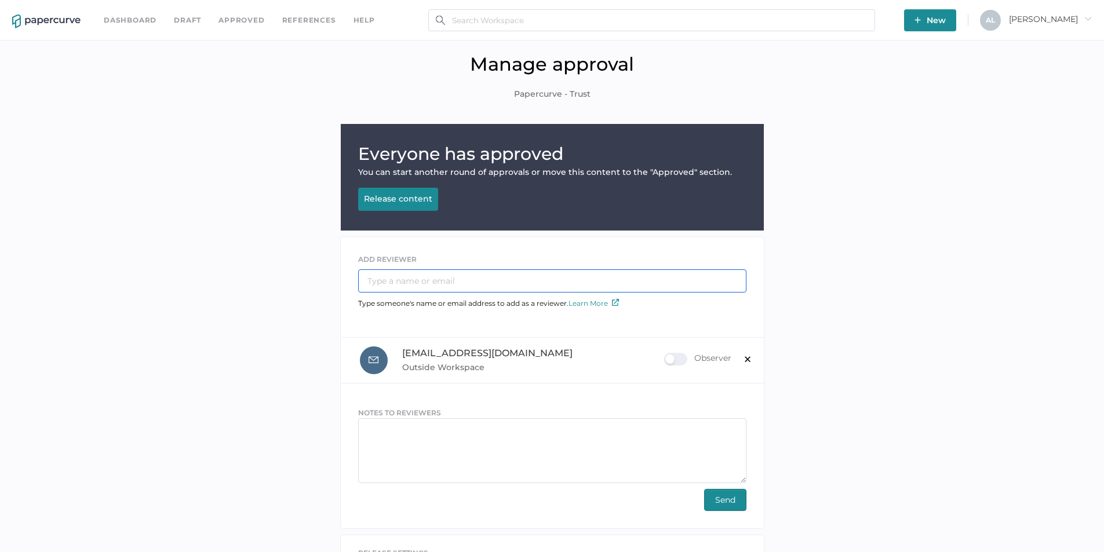
click at [407, 284] on input "text" at bounding box center [552, 280] width 388 height 23
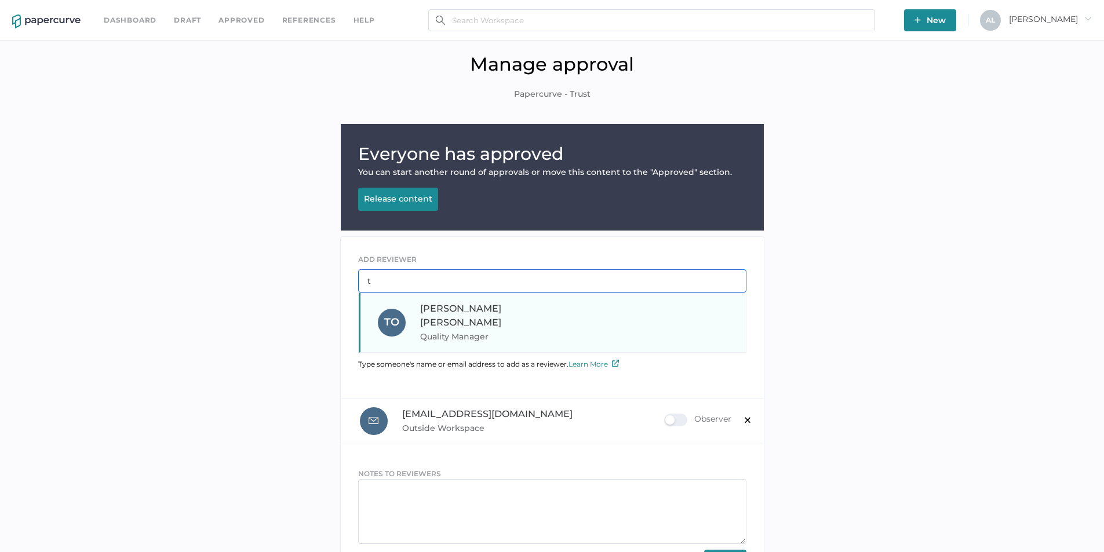
type input "t"
click at [445, 330] on span "Quality Manager" at bounding box center [498, 337] width 157 height 14
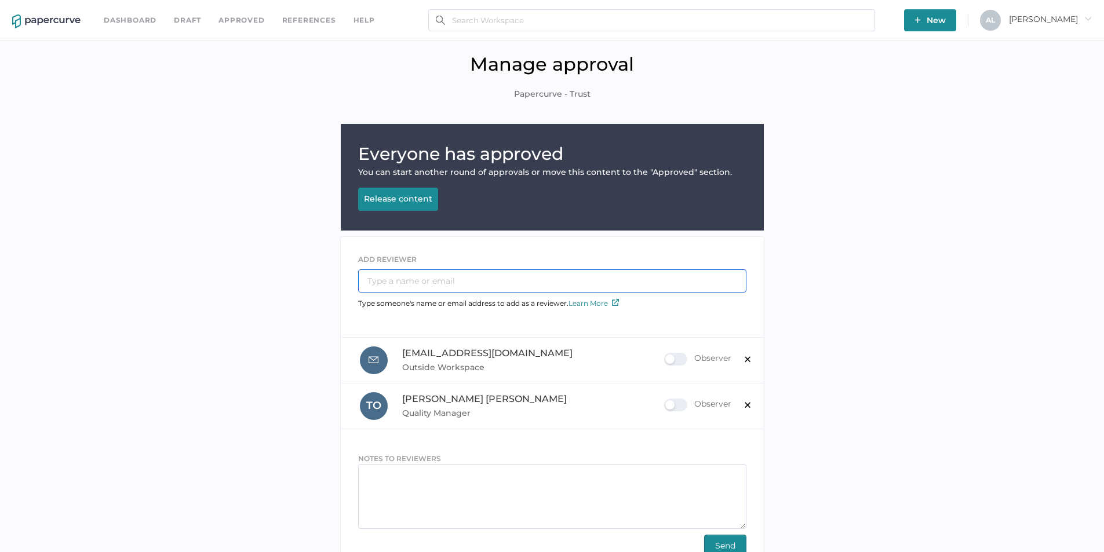
click at [401, 281] on input "text" at bounding box center [552, 280] width 388 height 23
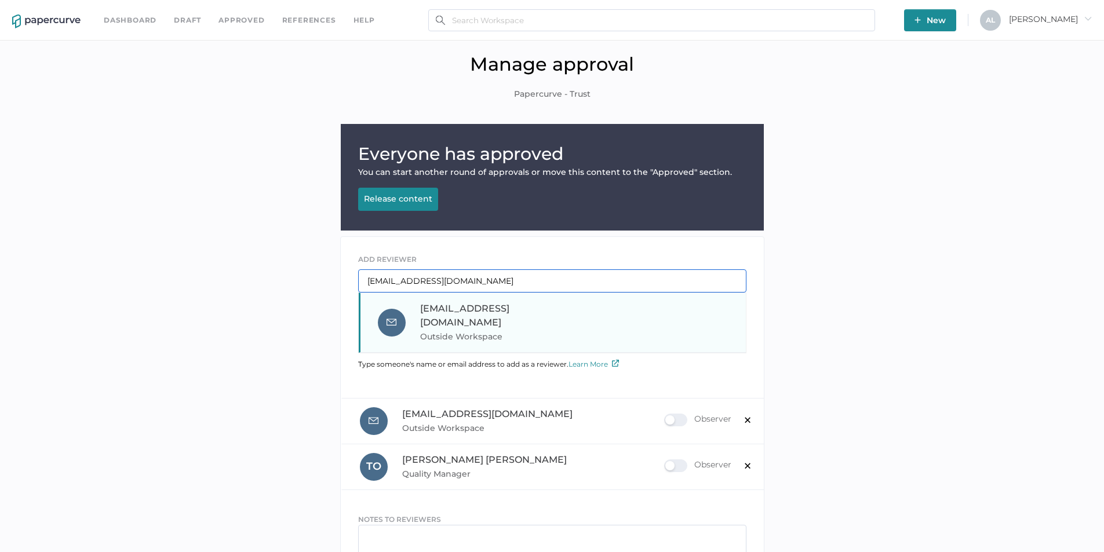
type input "ebarry@saolrx.com"
click at [439, 311] on span "ebarry@saolrx.com" at bounding box center [464, 315] width 89 height 25
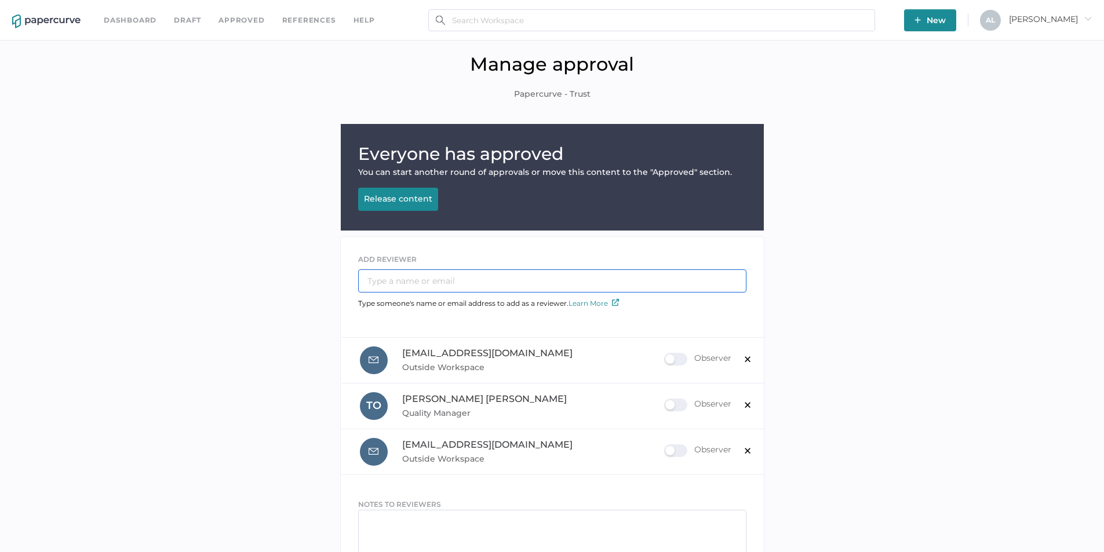
click at [450, 283] on input "text" at bounding box center [552, 280] width 388 height 23
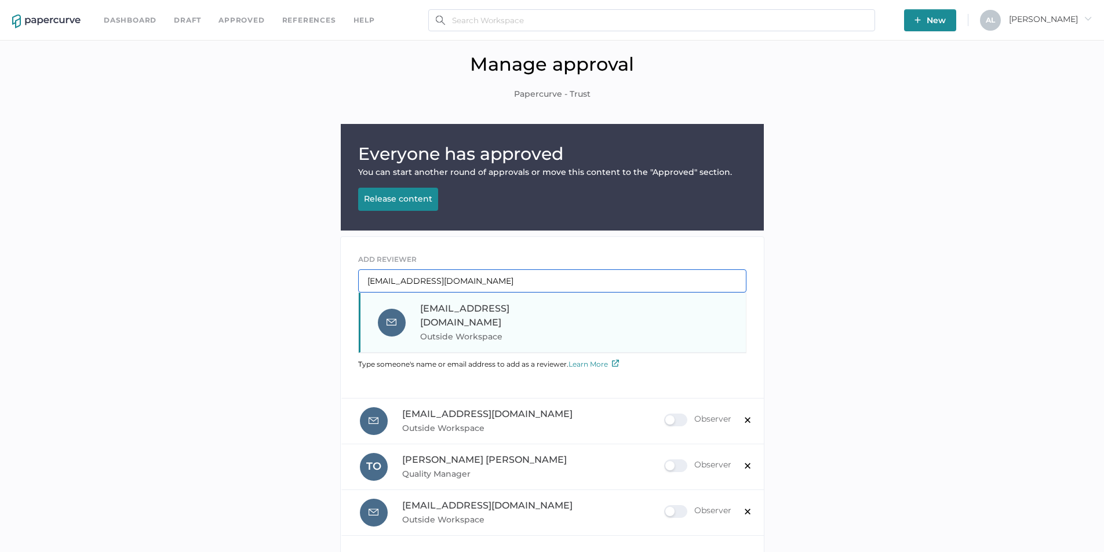
type input "mking@saolrx.com"
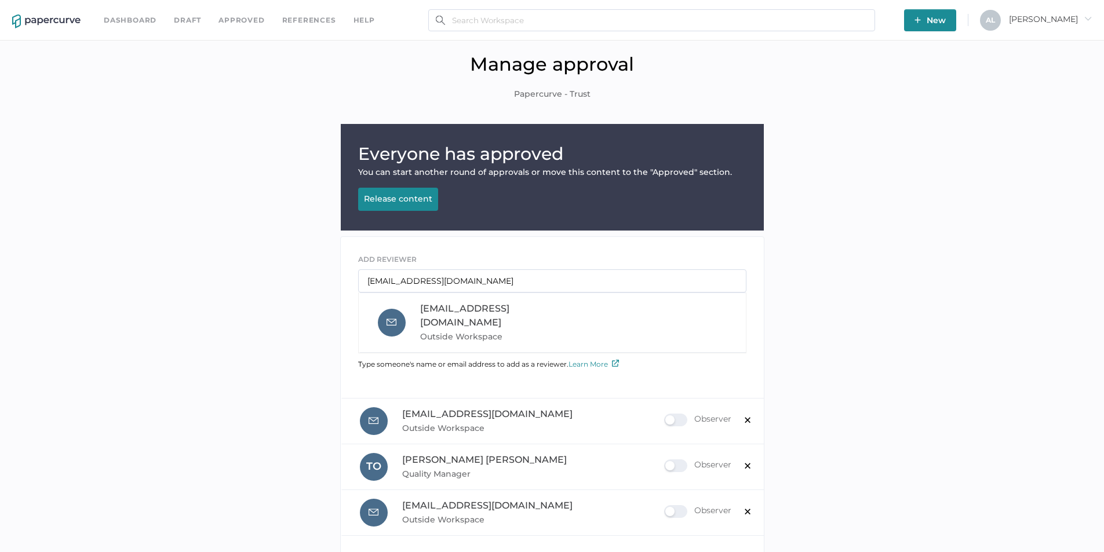
click at [475, 330] on span "Outside Workspace" at bounding box center [498, 337] width 157 height 14
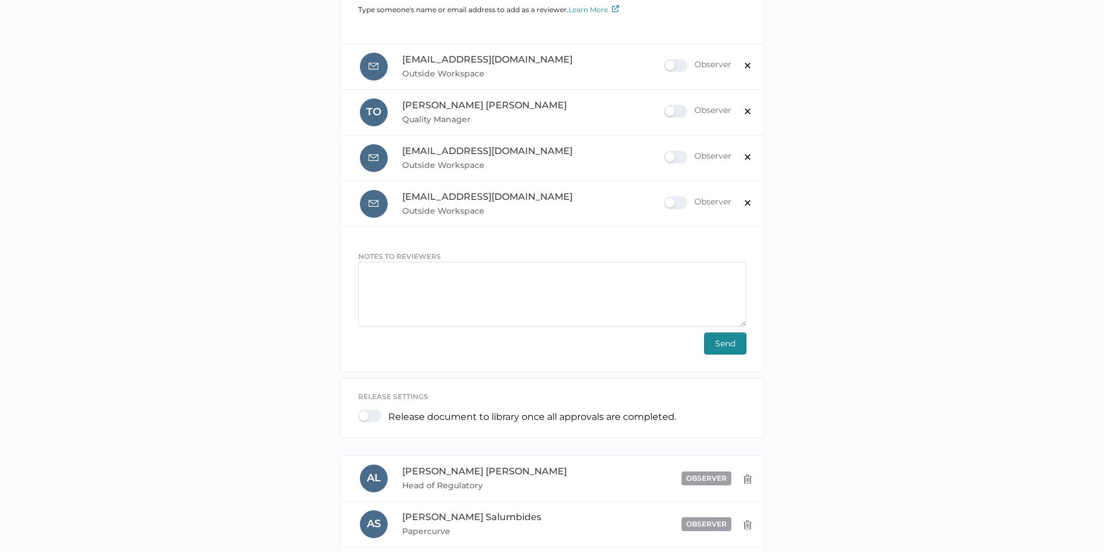
scroll to position [348, 0]
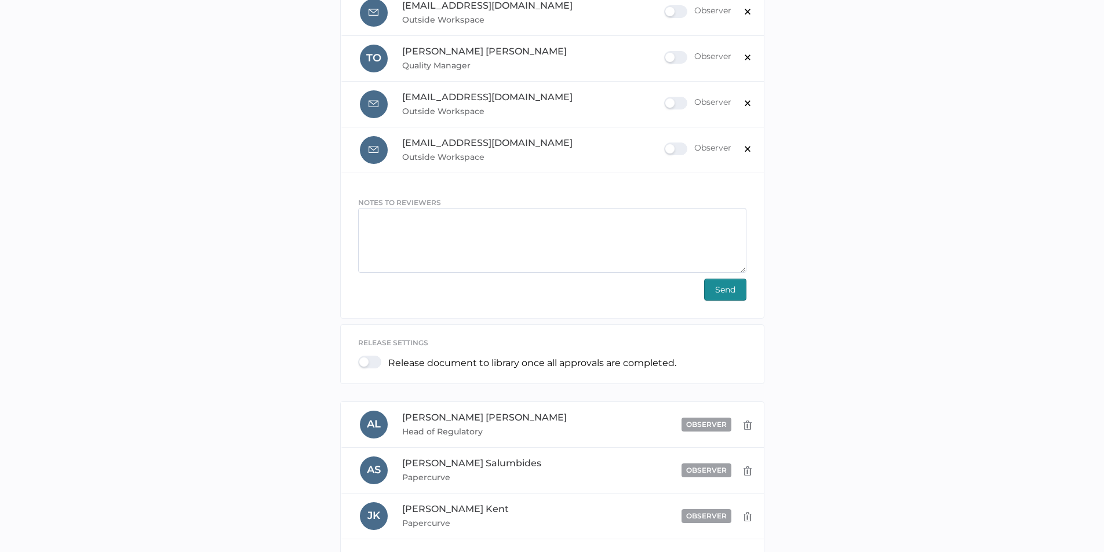
click at [722, 292] on span "Send" at bounding box center [725, 289] width 20 height 21
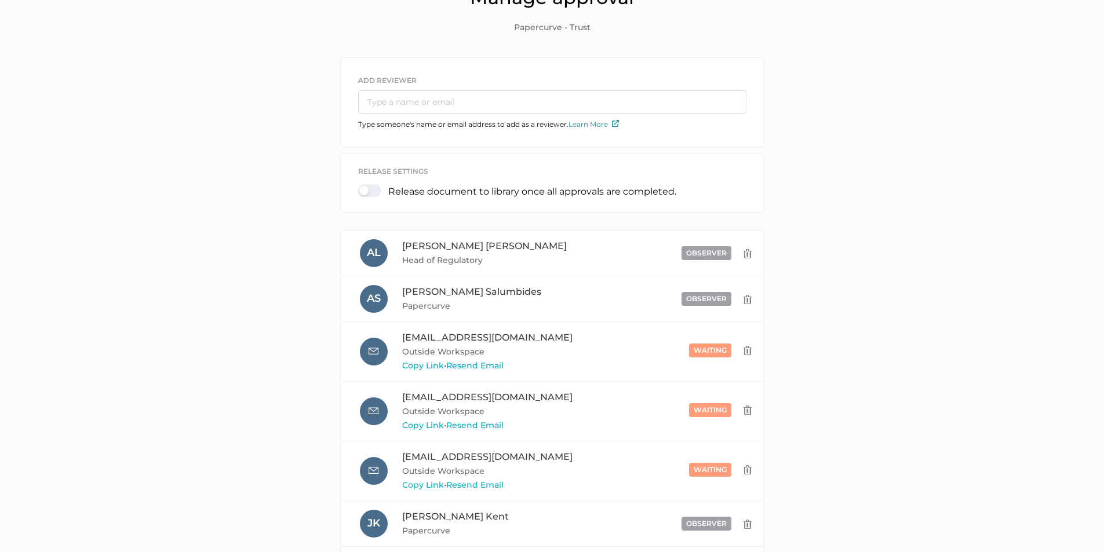
scroll to position [0, 0]
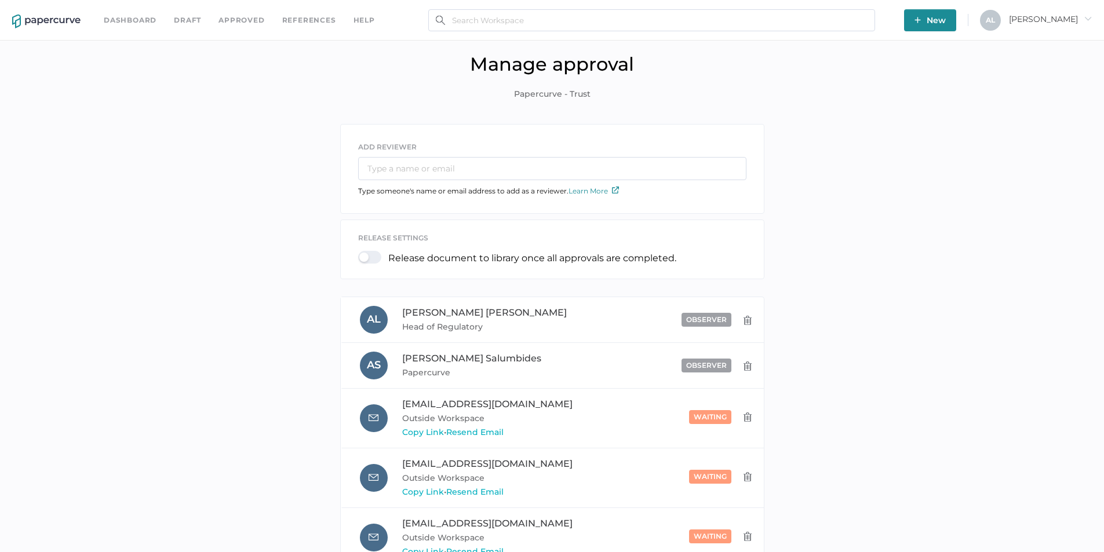
click at [128, 21] on link "Dashboard" at bounding box center [130, 20] width 53 height 13
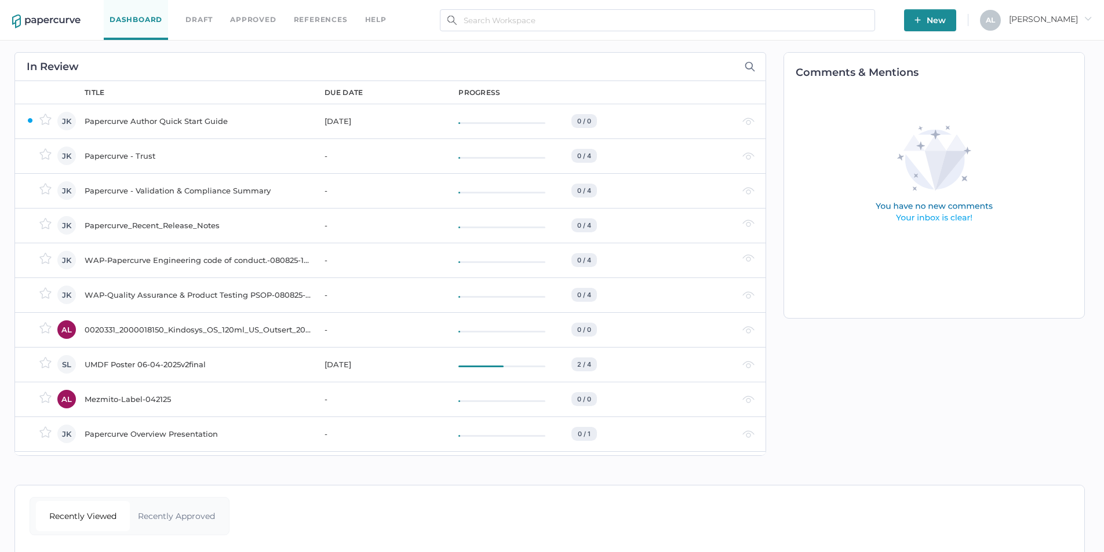
click at [847, 407] on div "Comments & Mentions" at bounding box center [928, 254] width 325 height 427
click at [869, 393] on div "Comments & Mentions" at bounding box center [928, 254] width 325 height 427
